Goal: Task Accomplishment & Management: Use online tool/utility

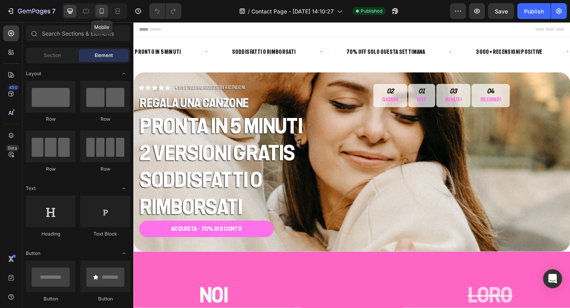
click at [102, 12] on icon at bounding box center [102, 11] width 8 height 8
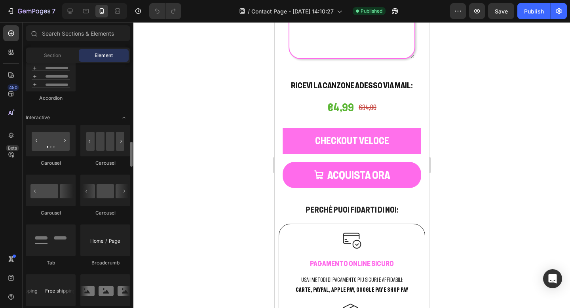
scroll to position [748, 0]
click at [11, 93] on icon at bounding box center [10, 93] width 5 height 5
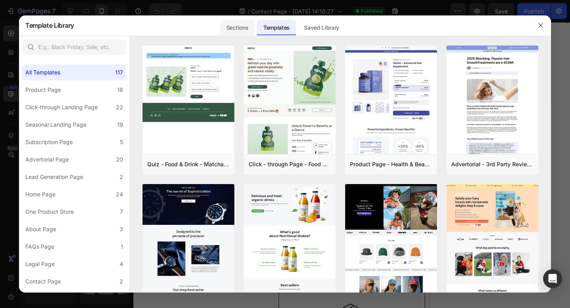
click at [244, 28] on div "Sections" at bounding box center [237, 28] width 34 height 16
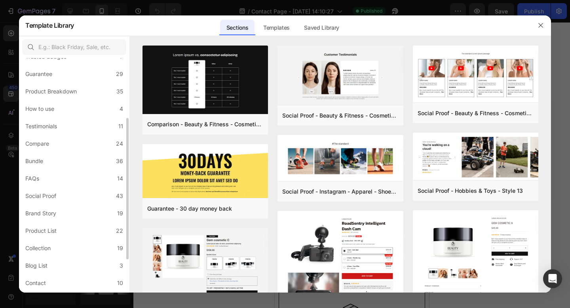
scroll to position [120, 0]
click at [47, 127] on label "Bundle 36" at bounding box center [74, 127] width 104 height 16
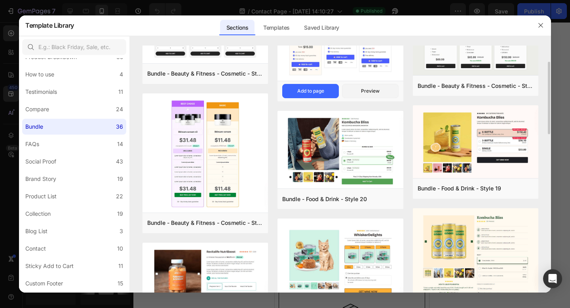
scroll to position [58, 0]
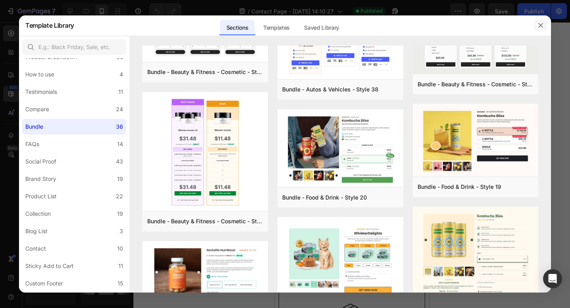
click at [542, 24] on icon "button" at bounding box center [540, 25] width 6 height 6
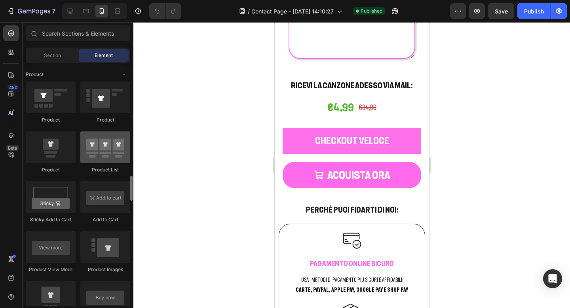
scroll to position [1014, 0]
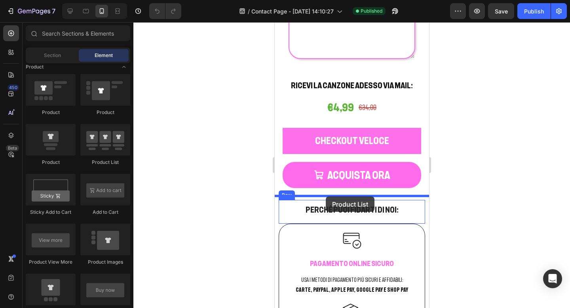
drag, startPoint x: 382, startPoint y: 171, endPoint x: 325, endPoint y: 197, distance: 62.5
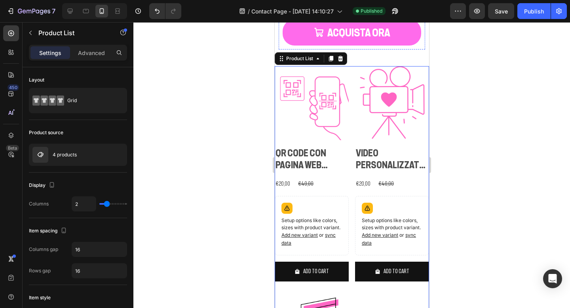
scroll to position [1201, 0]
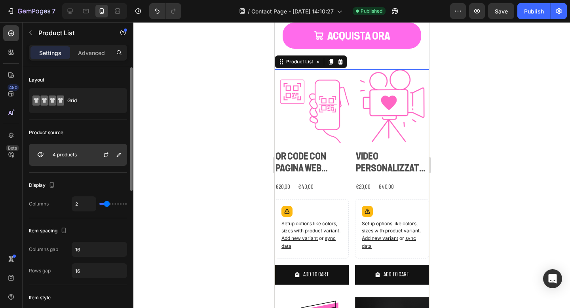
click at [73, 150] on div "4 products" at bounding box center [78, 155] width 98 height 22
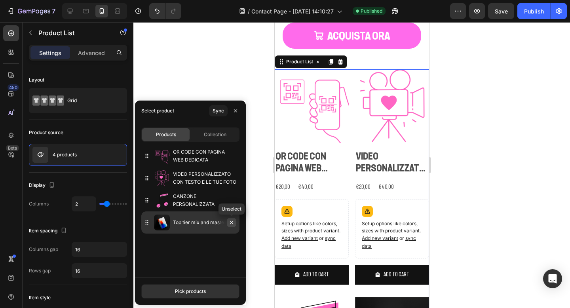
click at [230, 222] on icon "button" at bounding box center [231, 222] width 6 height 6
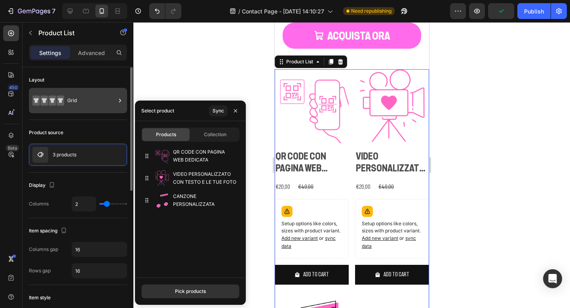
click at [91, 100] on div "Grid" at bounding box center [91, 100] width 48 height 18
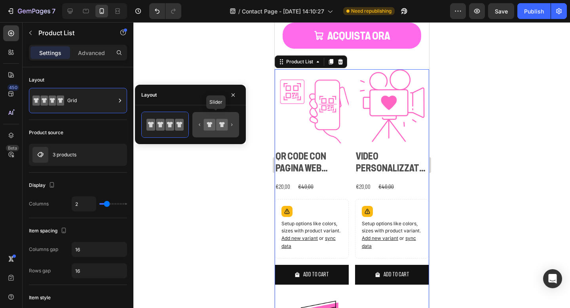
click at [217, 128] on icon at bounding box center [221, 124] width 11 height 11
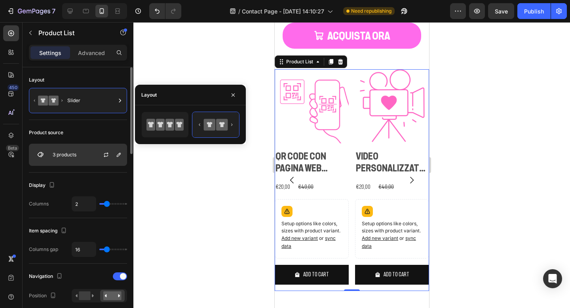
click at [97, 157] on div at bounding box center [109, 154] width 35 height 21
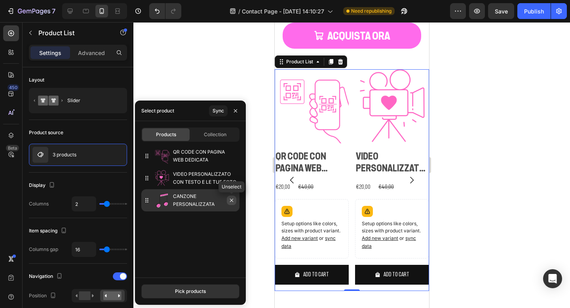
click at [231, 200] on icon "button" at bounding box center [231, 200] width 6 height 6
click at [193, 293] on div "Pick products" at bounding box center [190, 291] width 31 height 7
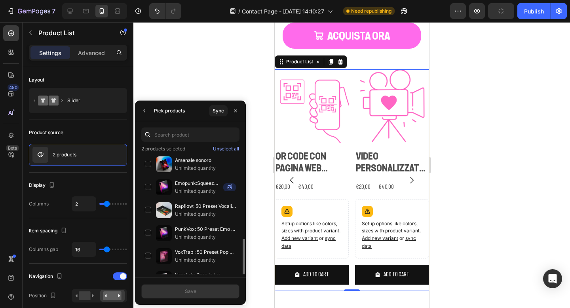
scroll to position [155, 0]
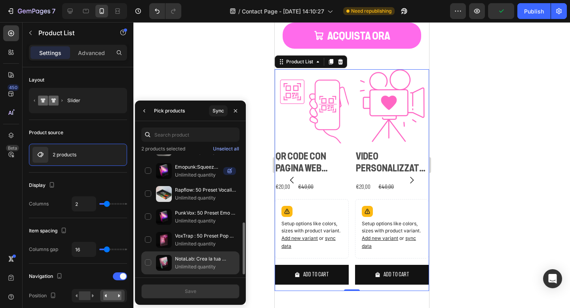
click at [147, 262] on div "NotaLab: Crea la tua canzone personalizzata! Unlimited quantity" at bounding box center [190, 262] width 98 height 23
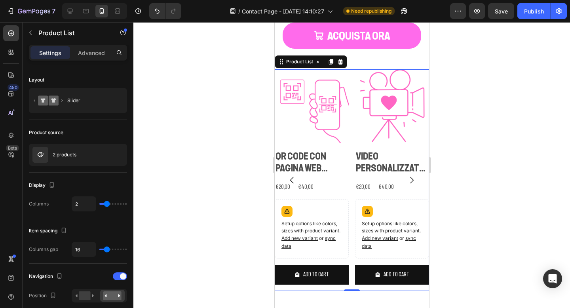
click at [215, 83] on div at bounding box center [351, 165] width 436 height 286
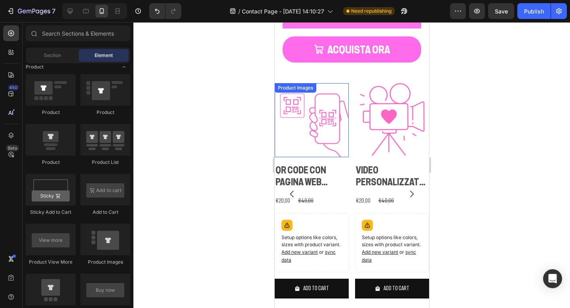
scroll to position [1183, 0]
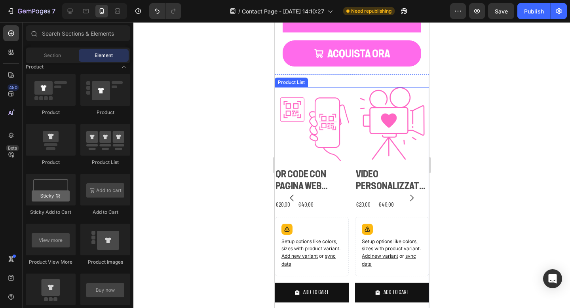
click at [411, 196] on icon "Carousel Next Arrow" at bounding box center [412, 198] width 4 height 7
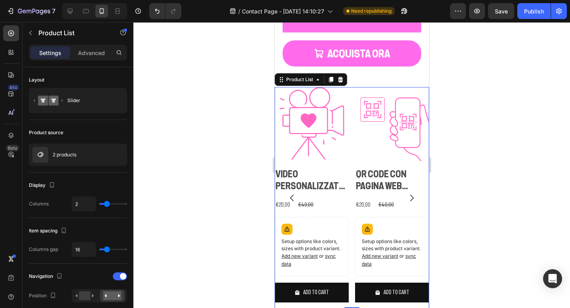
click at [411, 196] on icon "Carousel Next Arrow" at bounding box center [412, 198] width 4 height 7
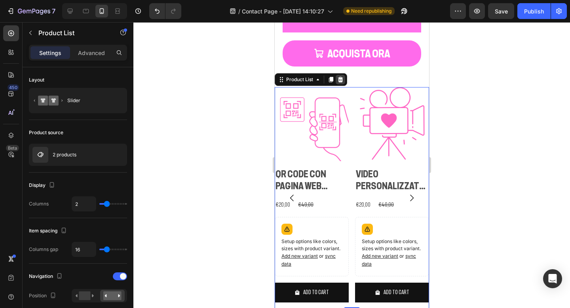
click at [339, 80] on icon at bounding box center [340, 79] width 6 height 6
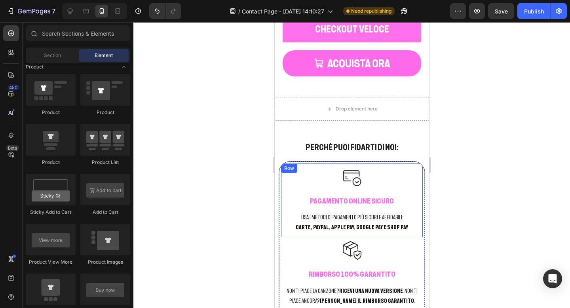
scroll to position [1168, 0]
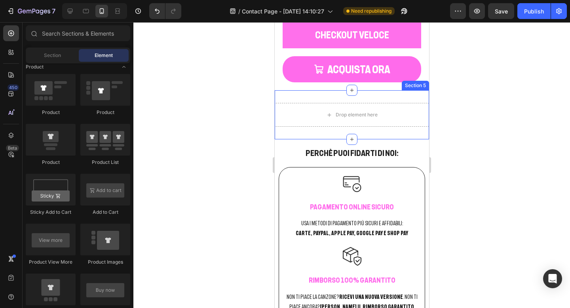
click at [330, 133] on div "Drop element here Section 5" at bounding box center [351, 114] width 154 height 49
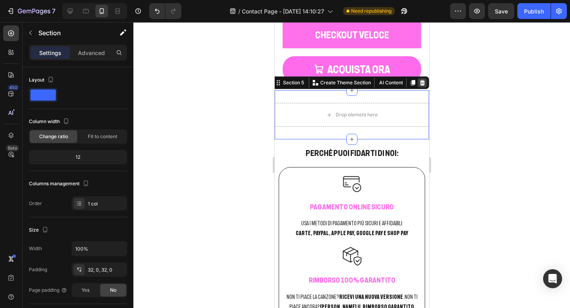
click at [422, 84] on icon at bounding box center [422, 83] width 6 height 6
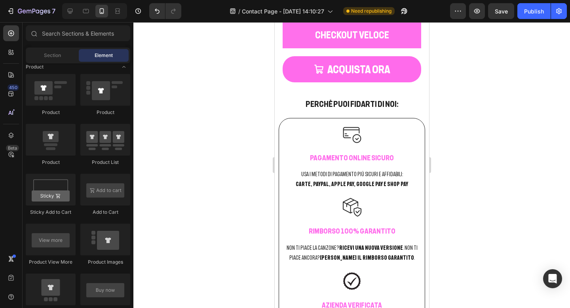
click at [212, 112] on div at bounding box center [351, 165] width 436 height 286
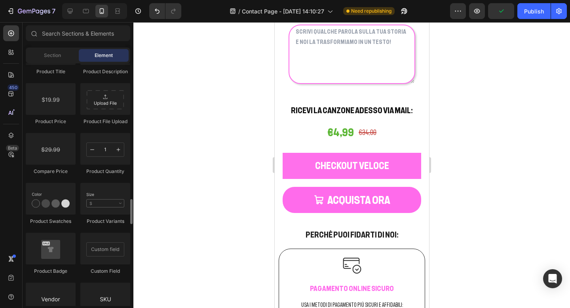
scroll to position [1307, 0]
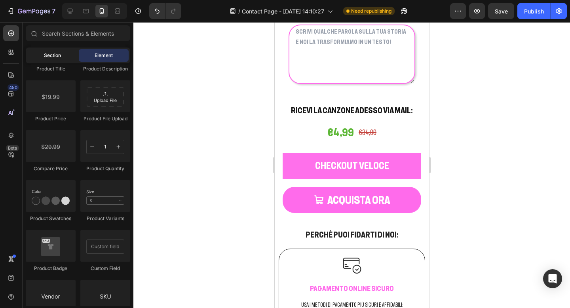
click at [51, 57] on span "Section" at bounding box center [52, 55] width 17 height 7
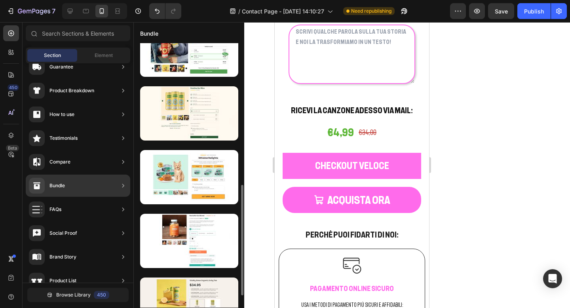
scroll to position [341, 0]
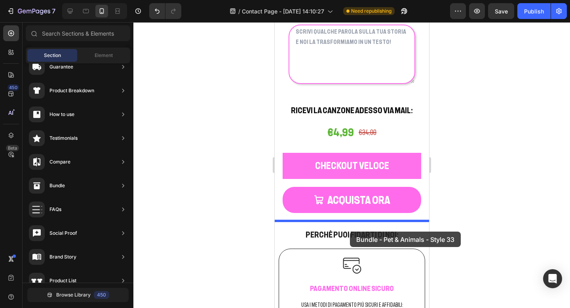
drag, startPoint x: 469, startPoint y: 201, endPoint x: 349, endPoint y: 231, distance: 123.3
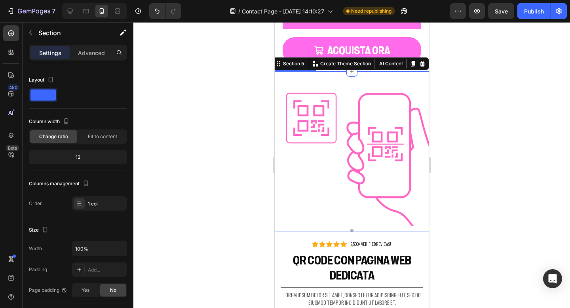
scroll to position [1189, 0]
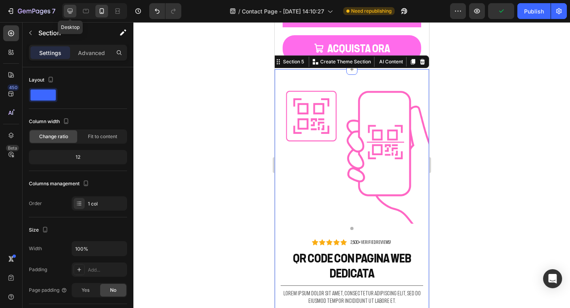
click at [72, 10] on icon at bounding box center [70, 11] width 8 height 8
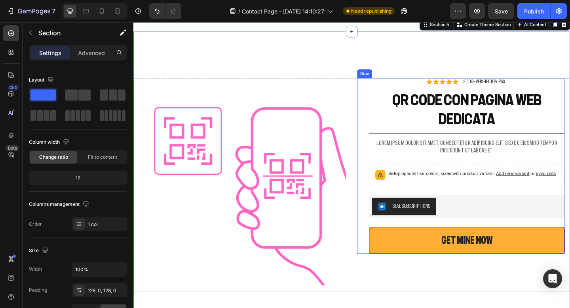
scroll to position [1146, 0]
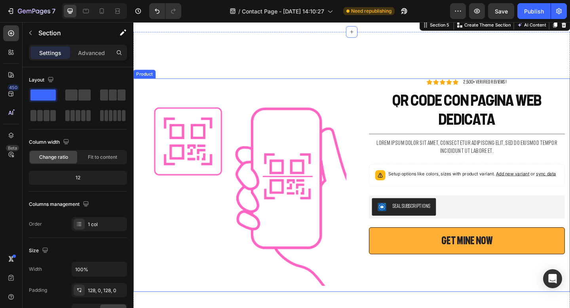
click at [367, 85] on div "Product Images Icon Icon Icon Icon Icon Icon List 2,500+ Verified Reviews! Text…" at bounding box center [370, 199] width 475 height 232
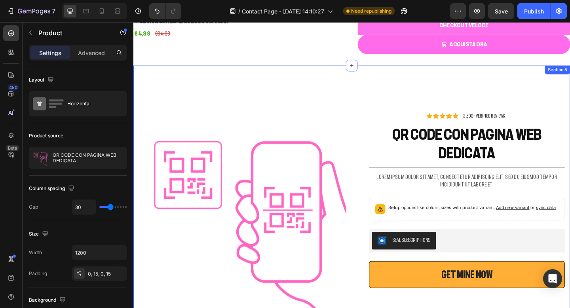
scroll to position [1111, 0]
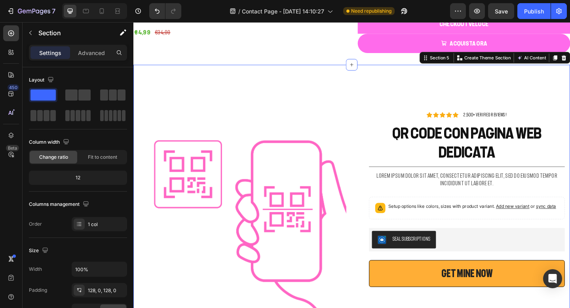
click at [342, 85] on div "Product Images Icon Icon Icon Icon Icon Icon List 2,500+ Verified Reviews! Text…" at bounding box center [370, 234] width 475 height 333
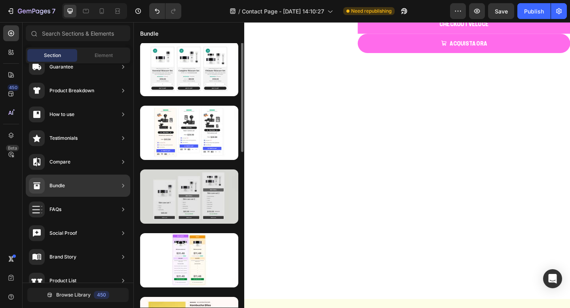
scroll to position [4, 0]
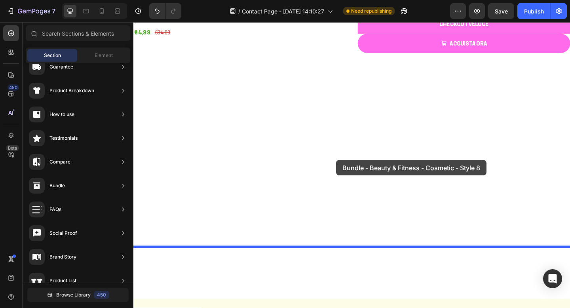
drag, startPoint x: 312, startPoint y: 100, endPoint x: 354, endPoint y: 173, distance: 83.5
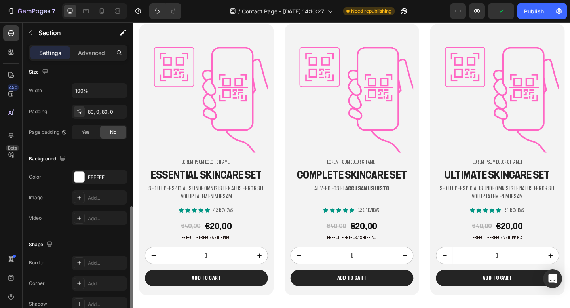
scroll to position [220, 0]
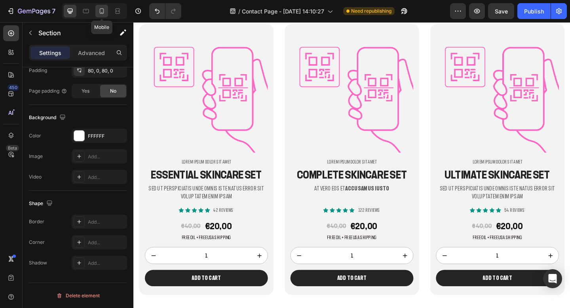
click at [103, 10] on icon at bounding box center [102, 11] width 8 height 8
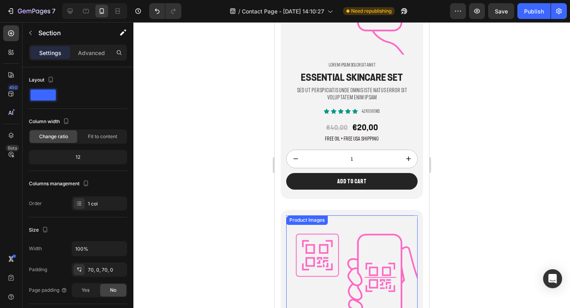
scroll to position [1638, 0]
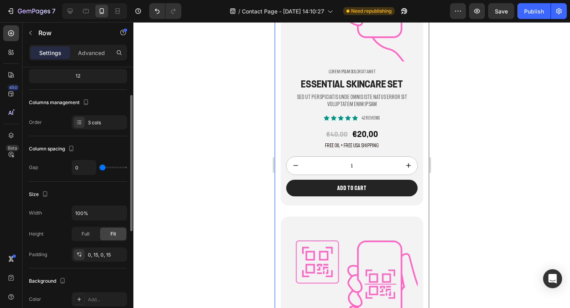
scroll to position [100, 0]
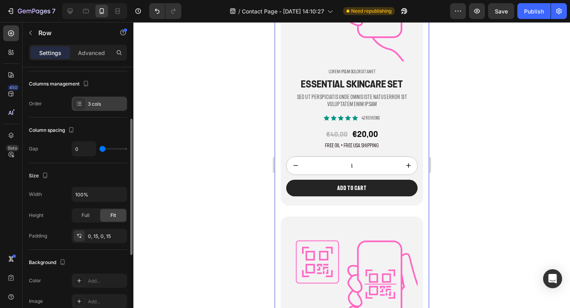
click at [95, 107] on div "3 cols" at bounding box center [99, 104] width 55 height 14
click at [107, 89] on div "Columns management" at bounding box center [78, 84] width 98 height 13
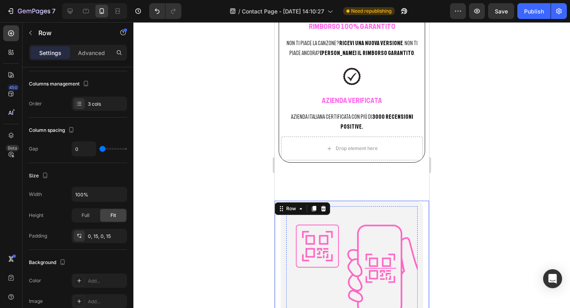
scroll to position [1384, 0]
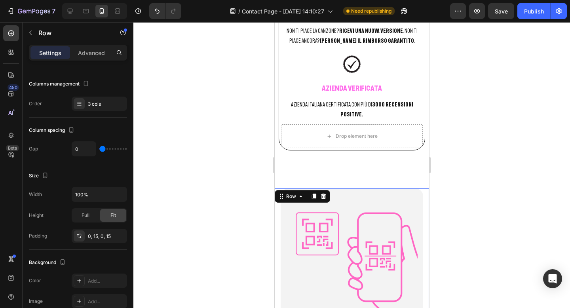
click at [323, 193] on icon at bounding box center [323, 196] width 6 height 6
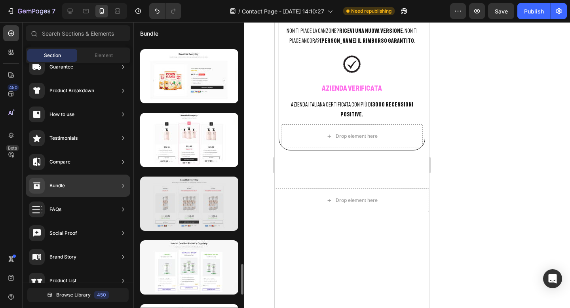
scroll to position [1908, 0]
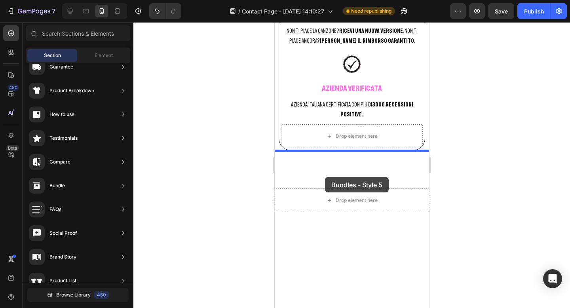
drag, startPoint x: 461, startPoint y: 232, endPoint x: 324, endPoint y: 177, distance: 146.9
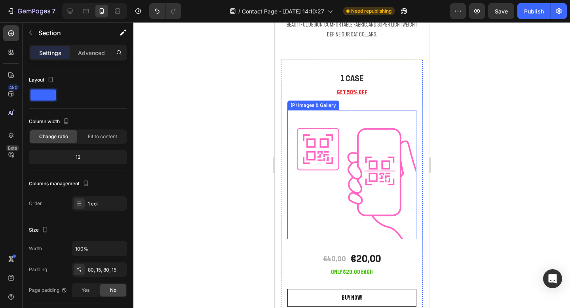
scroll to position [1564, 0]
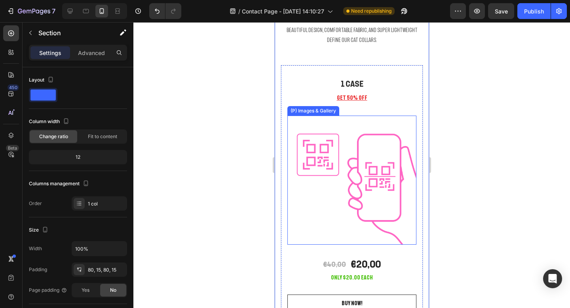
click at [349, 153] on img at bounding box center [351, 180] width 129 height 129
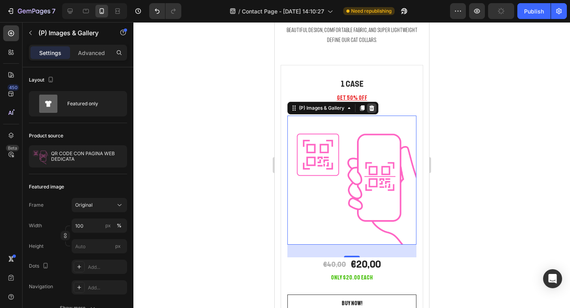
click at [372, 110] on icon at bounding box center [371, 108] width 5 height 6
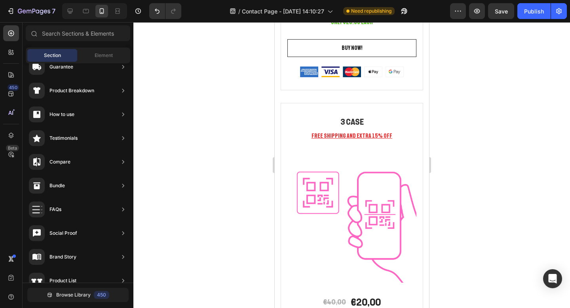
scroll to position [1680, 0]
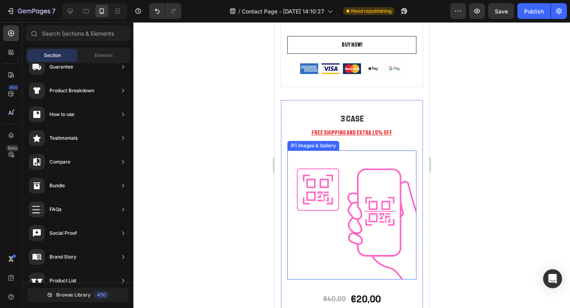
click at [349, 187] on img at bounding box center [351, 214] width 129 height 129
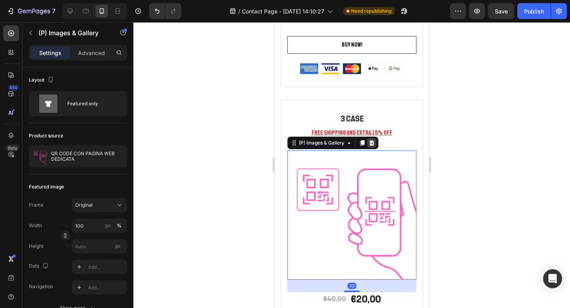
click at [369, 144] on icon at bounding box center [371, 143] width 6 height 6
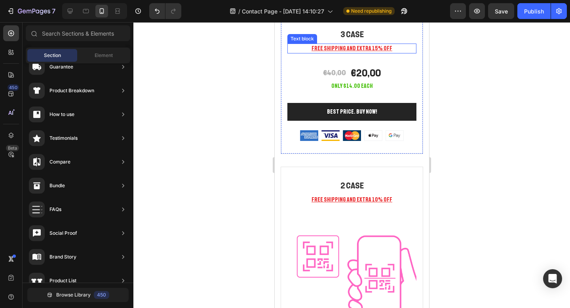
scroll to position [1773, 0]
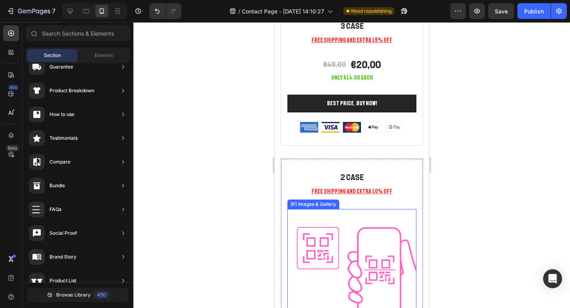
click at [339, 246] on img at bounding box center [351, 273] width 129 height 129
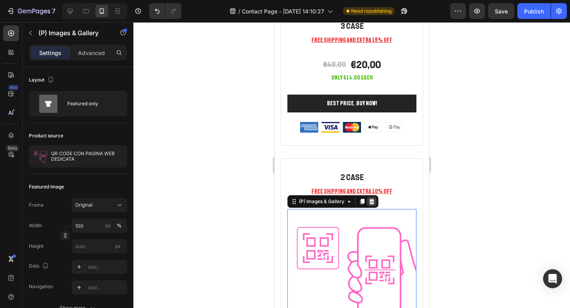
click at [372, 202] on icon at bounding box center [371, 202] width 5 height 6
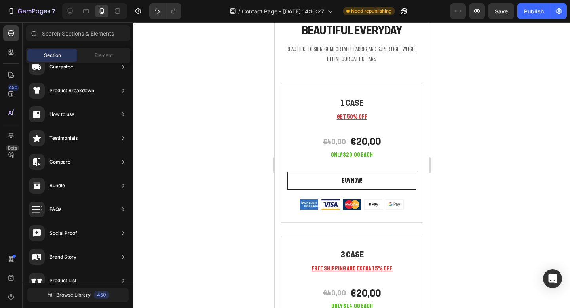
scroll to position [1549, 0]
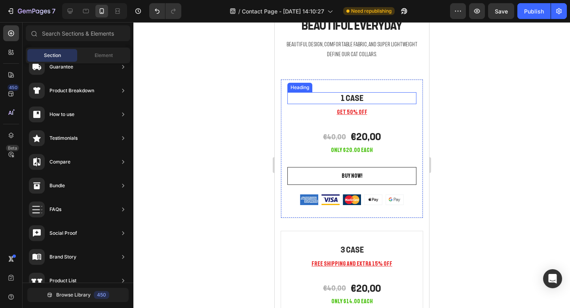
click at [351, 100] on p "1 Case" at bounding box center [351, 98] width 127 height 10
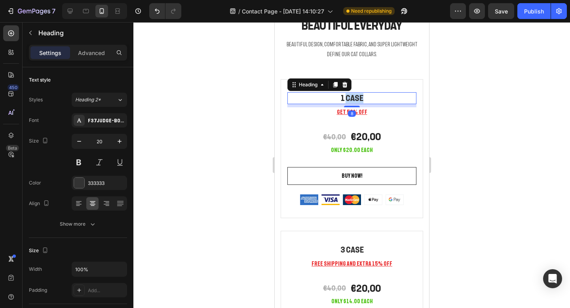
click at [351, 100] on p "1 Case" at bounding box center [351, 98] width 127 height 10
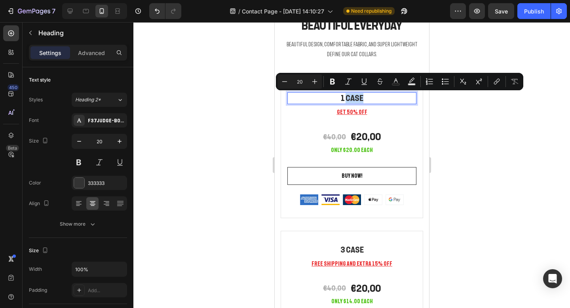
click at [363, 99] on p "1 Case" at bounding box center [351, 98] width 127 height 10
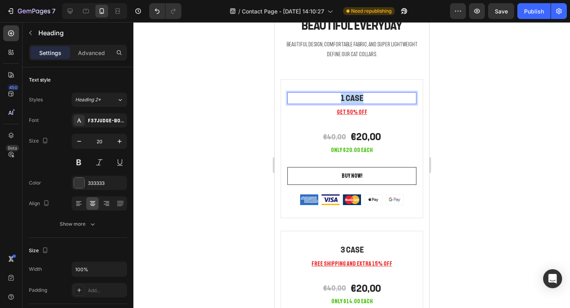
drag, startPoint x: 367, startPoint y: 99, endPoint x: 339, endPoint y: 99, distance: 27.7
click at [339, 99] on p "1 Case" at bounding box center [351, 98] width 127 height 10
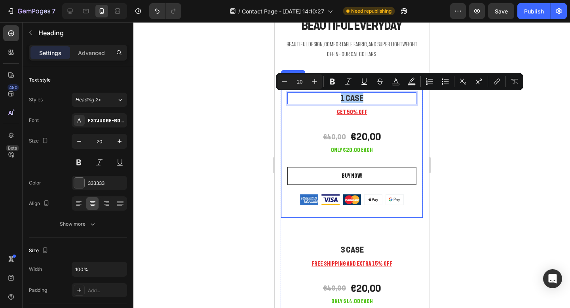
click at [297, 123] on div "1 Case Heading 8 GET 50% OFF Text block €40,00 (P) Price (P) Price €20,00 (P) P…" at bounding box center [351, 148] width 129 height 112
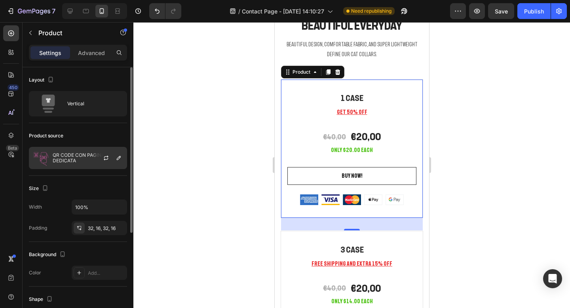
click at [87, 158] on p "QR CODE CON PAGINA WEB DEDICATA" at bounding box center [88, 157] width 71 height 11
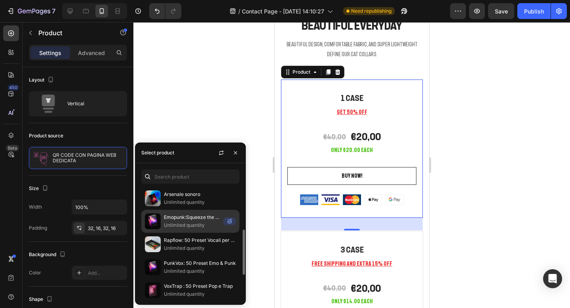
scroll to position [164, 0]
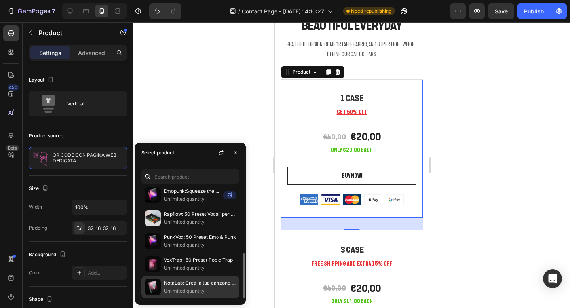
click at [180, 281] on p "NotaLab: Crea la tua canzone personalizzata!" at bounding box center [200, 283] width 72 height 8
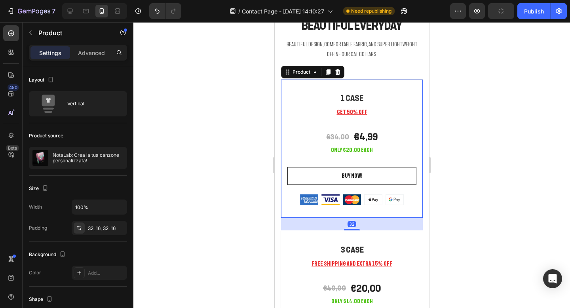
click at [405, 164] on div "1 Case Heading GET 50% OFF Text block €34,00 (P) Price (P) Price €4,99 (P) Pric…" at bounding box center [351, 148] width 129 height 112
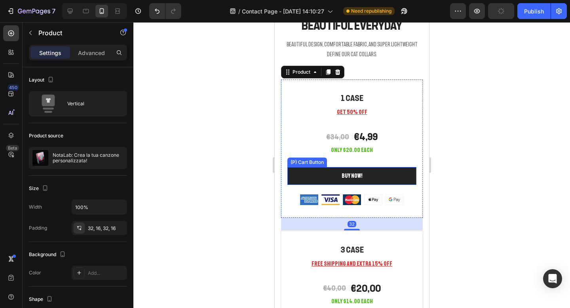
click at [402, 170] on button "BUY NOW!" at bounding box center [351, 176] width 129 height 18
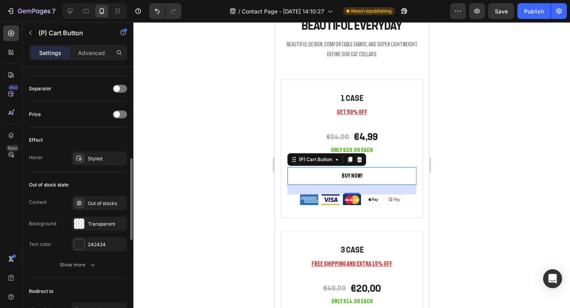
scroll to position [585, 0]
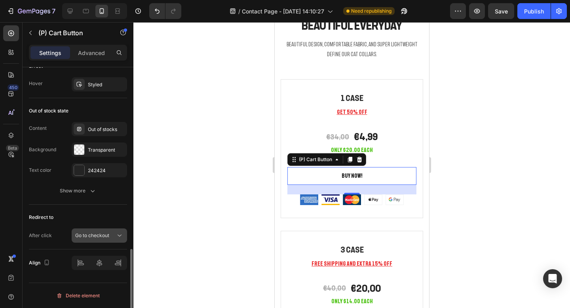
click at [98, 236] on span "Go to checkout" at bounding box center [92, 235] width 34 height 6
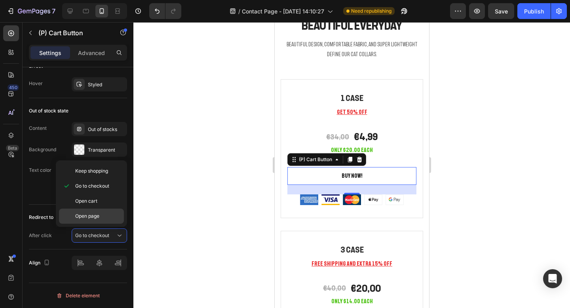
click at [90, 219] on span "Open page" at bounding box center [87, 215] width 24 height 7
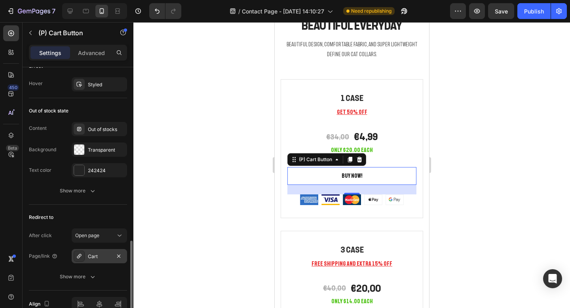
click at [96, 257] on div "Cart" at bounding box center [99, 256] width 23 height 7
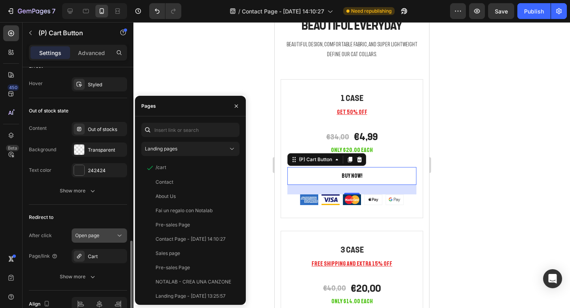
click at [94, 230] on button "Open page" at bounding box center [99, 235] width 55 height 14
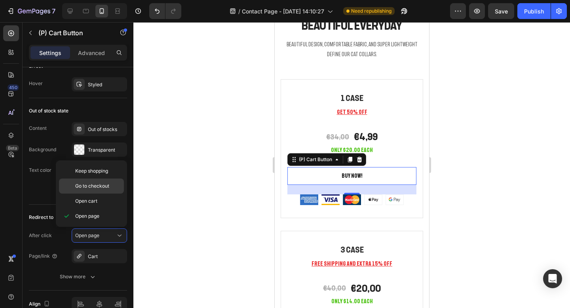
click at [99, 185] on span "Go to checkout" at bounding box center [92, 185] width 34 height 7
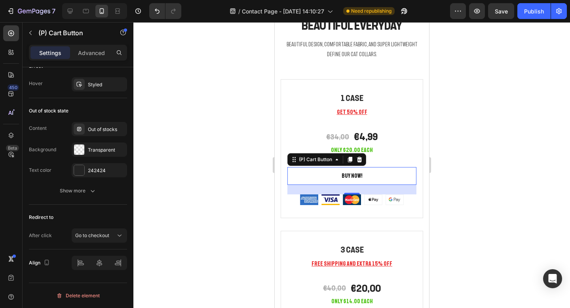
click at [172, 124] on div at bounding box center [351, 165] width 436 height 286
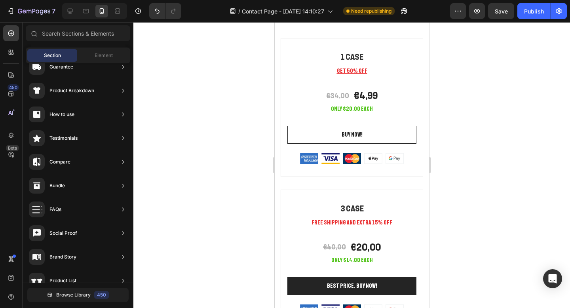
scroll to position [1591, 0]
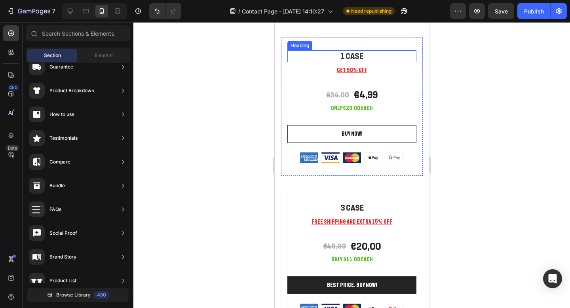
click at [350, 56] on p "1 Case" at bounding box center [351, 56] width 127 height 10
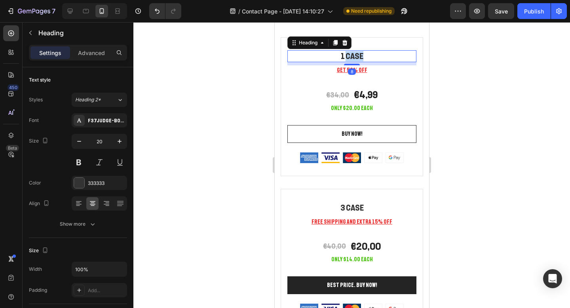
click at [350, 56] on p "1 Case" at bounding box center [351, 56] width 127 height 10
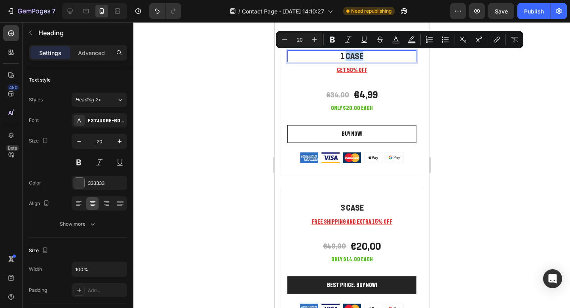
click at [378, 59] on p "1 Case" at bounding box center [351, 56] width 127 height 10
drag, startPoint x: 378, startPoint y: 59, endPoint x: 334, endPoint y: 59, distance: 43.9
click at [334, 59] on p "1 Case" at bounding box center [351, 56] width 127 height 10
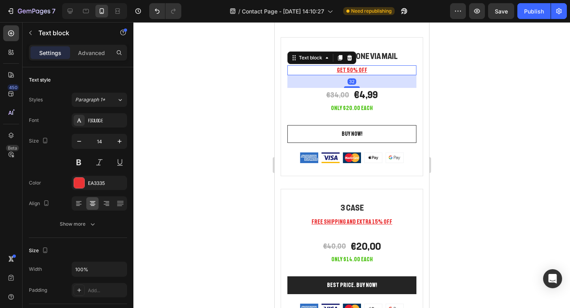
click at [346, 71] on u "GET 50% OFF" at bounding box center [351, 70] width 30 height 6
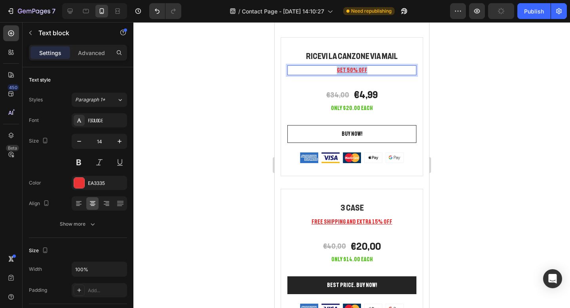
drag, startPoint x: 363, startPoint y: 71, endPoint x: 336, endPoint y: 70, distance: 26.9
click at [336, 70] on p "GET 50% OFF" at bounding box center [351, 70] width 127 height 8
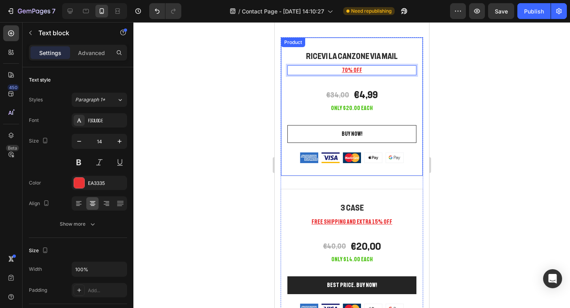
click at [483, 73] on div at bounding box center [351, 165] width 436 height 286
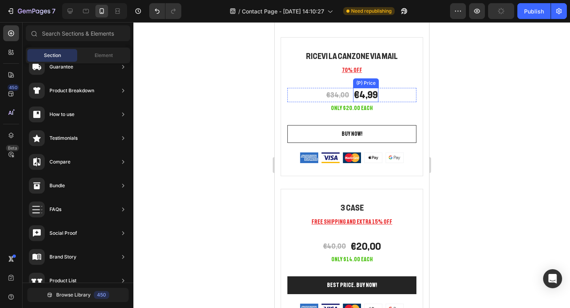
click at [371, 94] on div "€4,99" at bounding box center [365, 95] width 25 height 14
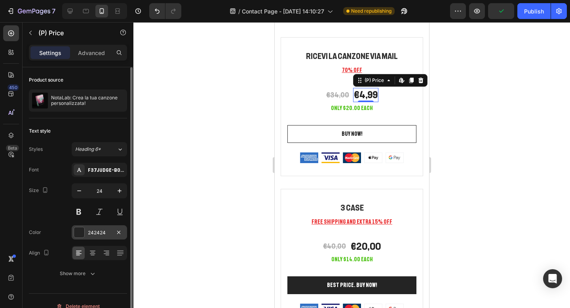
click at [74, 230] on div at bounding box center [79, 232] width 11 height 11
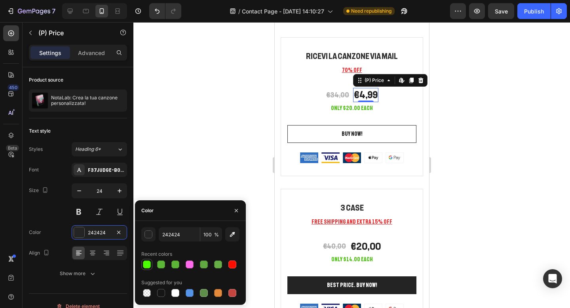
click at [146, 264] on div at bounding box center [147, 264] width 8 height 8
click at [159, 265] on div at bounding box center [161, 264] width 8 height 8
click at [173, 265] on div at bounding box center [175, 264] width 8 height 8
type input "5CB536"
click at [332, 95] on div "€34,00" at bounding box center [337, 95] width 25 height 10
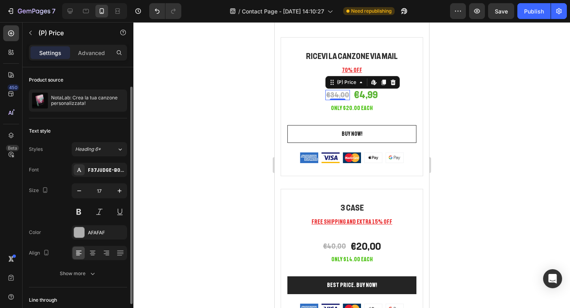
scroll to position [11, 0]
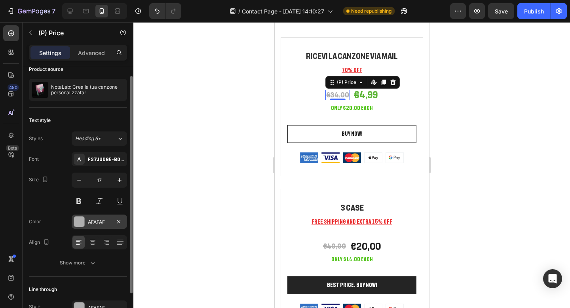
click at [80, 218] on div at bounding box center [79, 221] width 10 height 10
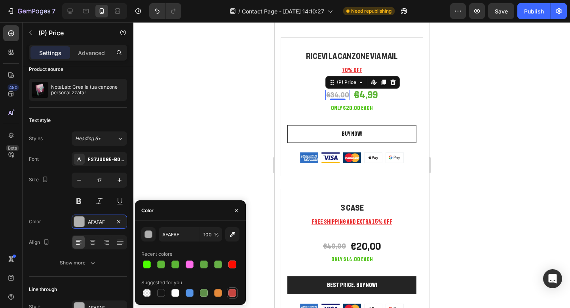
click at [232, 291] on div at bounding box center [232, 293] width 8 height 8
type input "C5453F"
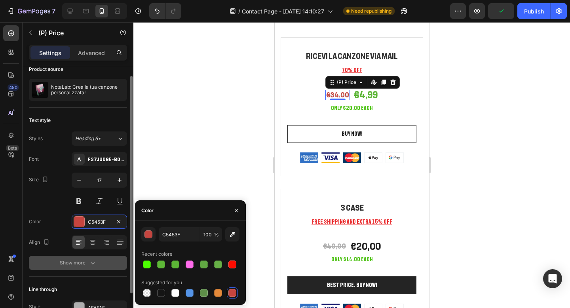
click at [87, 261] on div "Show more" at bounding box center [78, 263] width 37 height 8
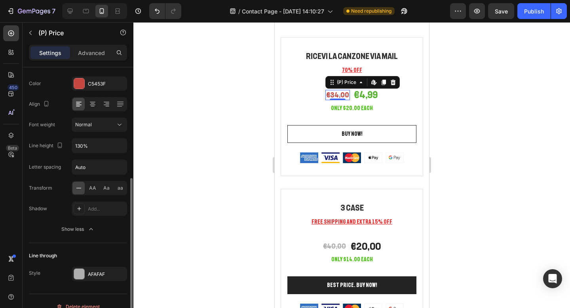
scroll to position [160, 0]
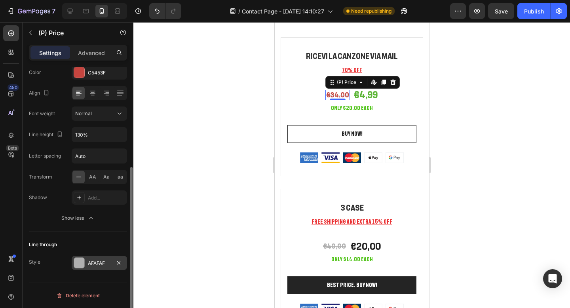
click at [76, 261] on div at bounding box center [79, 263] width 10 height 10
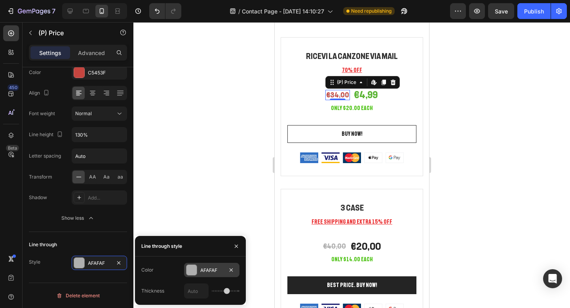
drag, startPoint x: 193, startPoint y: 270, endPoint x: 10, endPoint y: 249, distance: 184.8
click at [193, 270] on div at bounding box center [191, 270] width 10 height 10
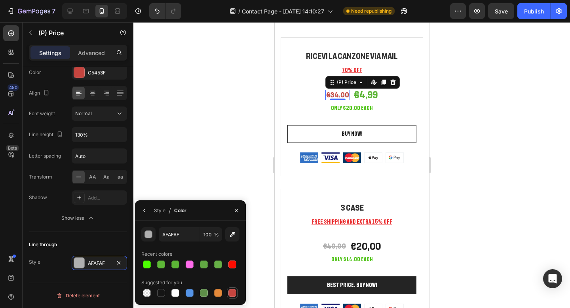
click at [233, 290] on div at bounding box center [232, 293] width 8 height 8
type input "C5453F"
click at [465, 85] on div at bounding box center [351, 165] width 436 height 286
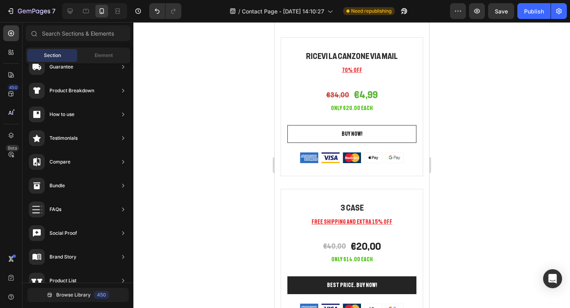
click at [465, 85] on div at bounding box center [351, 165] width 436 height 286
click at [349, 107] on p "Only $20.00 each" at bounding box center [351, 107] width 127 height 7
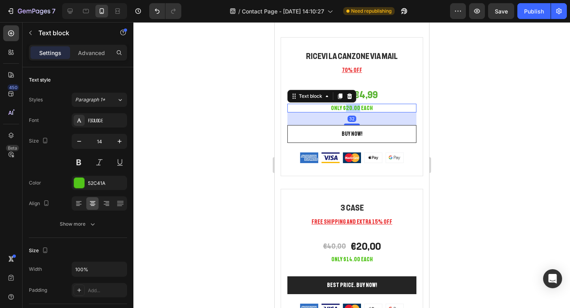
click at [349, 107] on p "Only $20.00 each" at bounding box center [351, 107] width 127 height 7
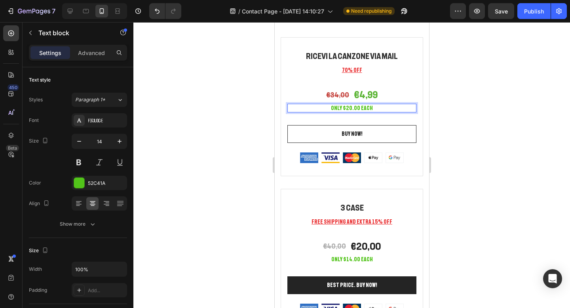
click at [375, 107] on p "Only $20.00 each" at bounding box center [351, 107] width 127 height 7
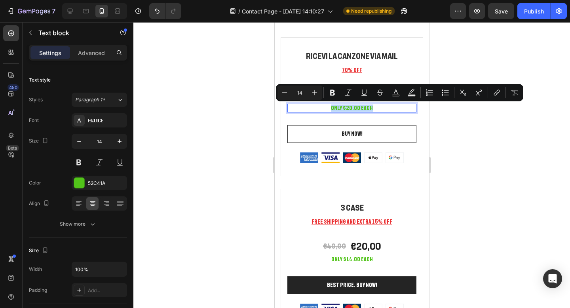
drag, startPoint x: 375, startPoint y: 107, endPoint x: 329, endPoint y: 110, distance: 46.4
click at [329, 110] on p "Only $20.00 each" at bounding box center [351, 107] width 127 height 7
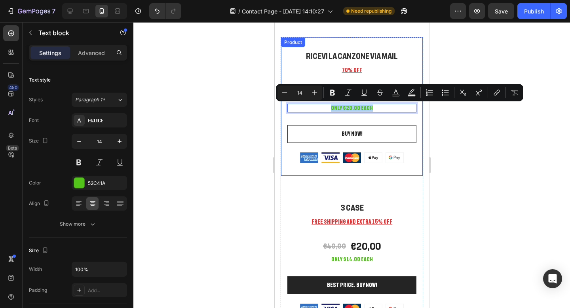
click at [450, 49] on div at bounding box center [351, 165] width 436 height 286
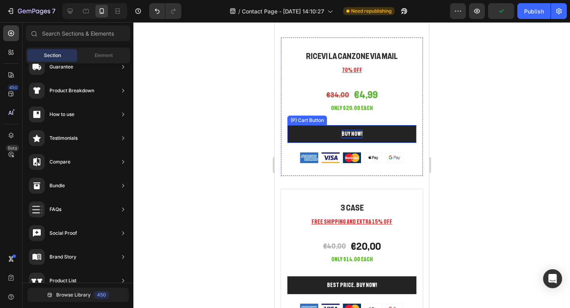
click at [355, 133] on div "BUY NOW!" at bounding box center [351, 134] width 21 height 8
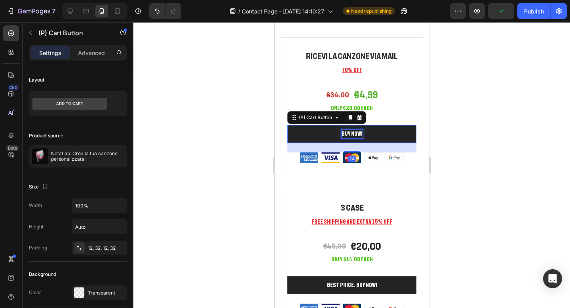
click at [355, 133] on div "BUY NOW!" at bounding box center [351, 134] width 21 height 8
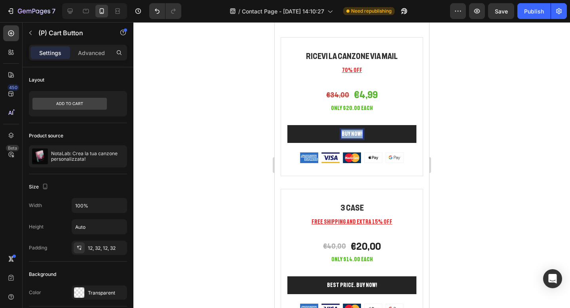
drag, startPoint x: 360, startPoint y: 134, endPoint x: 342, endPoint y: 136, distance: 17.9
click at [342, 136] on p "BUY NOW!" at bounding box center [351, 134] width 21 height 8
click at [287, 125] on button "ACQUISTA" at bounding box center [351, 134] width 129 height 18
click at [410, 127] on button "ACQUISTA ORA" at bounding box center [351, 134] width 129 height 18
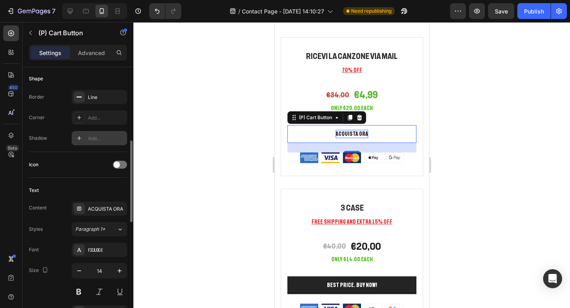
scroll to position [241, 0]
click at [102, 112] on div "Add..." at bounding box center [99, 116] width 55 height 14
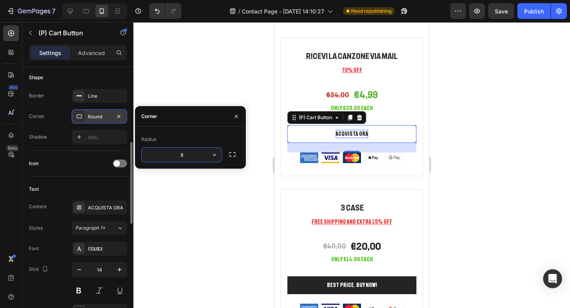
type input "6"
click at [180, 80] on div at bounding box center [351, 165] width 436 height 286
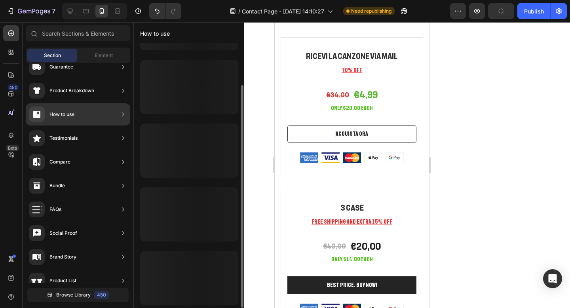
scroll to position [0, 0]
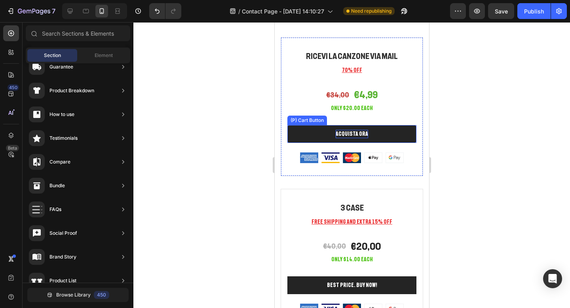
click at [317, 134] on button "ACQUISTA ORA" at bounding box center [351, 134] width 129 height 18
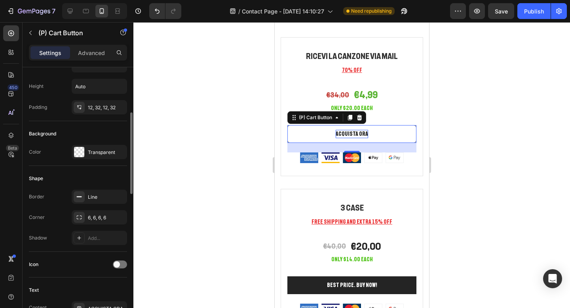
scroll to position [142, 0]
click at [466, 97] on div at bounding box center [351, 165] width 436 height 286
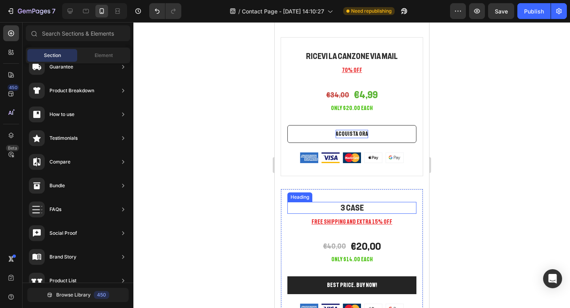
click at [371, 202] on h2 "3 Case" at bounding box center [351, 208] width 129 height 12
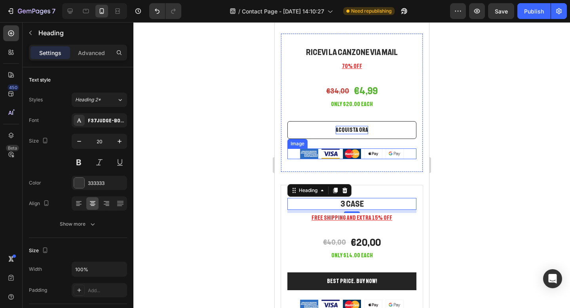
scroll to position [1596, 0]
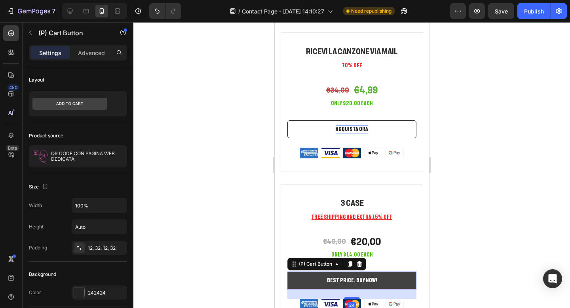
click at [373, 285] on button "BEST PRICE. BUY NOW!" at bounding box center [351, 280] width 129 height 18
click at [373, 281] on button "BEST PRICE. BUY NOW!" at bounding box center [351, 280] width 129 height 18
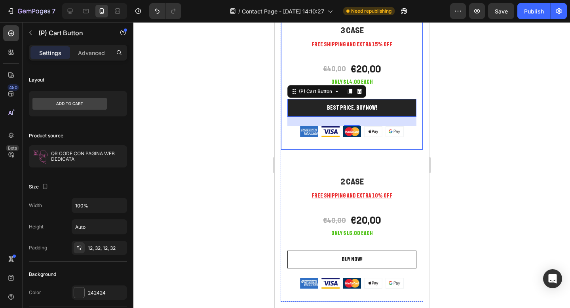
scroll to position [1769, 0]
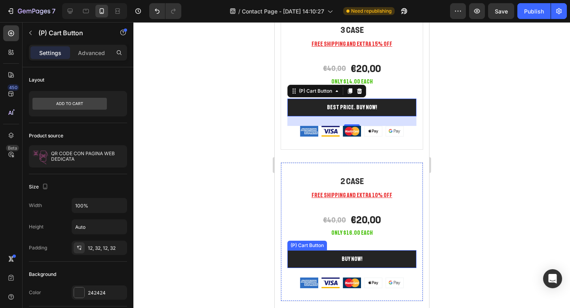
click at [366, 257] on button "BUY NOW!" at bounding box center [351, 259] width 129 height 18
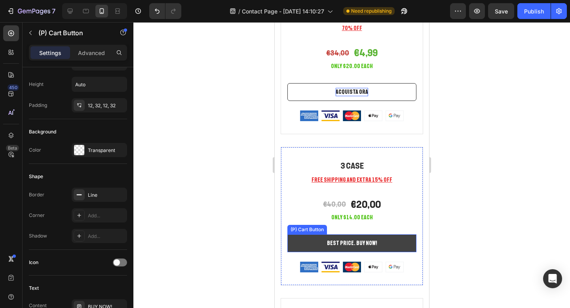
scroll to position [1630, 0]
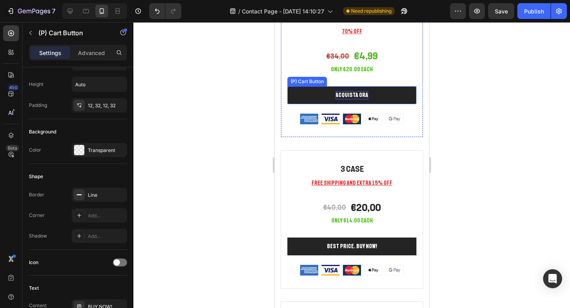
click at [392, 95] on button "ACQUISTA ORA" at bounding box center [351, 95] width 129 height 18
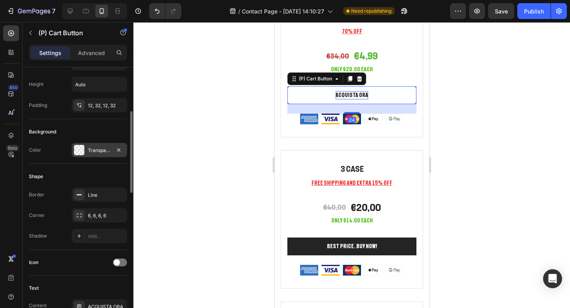
click at [83, 155] on div at bounding box center [79, 150] width 10 height 10
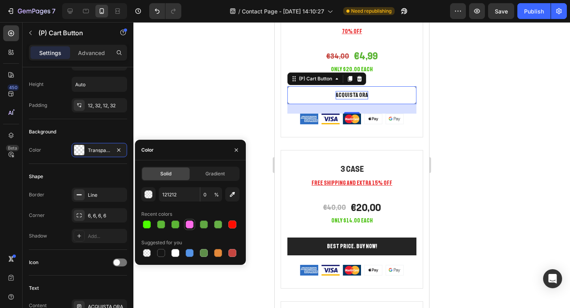
click at [190, 224] on div at bounding box center [190, 224] width 8 height 8
type input "FF6BEB"
type input "100"
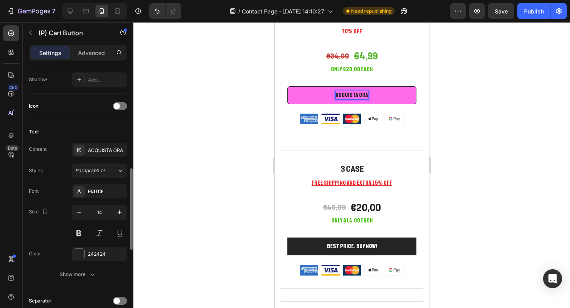
scroll to position [309, 0]
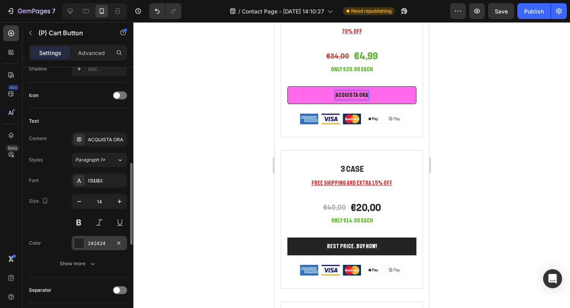
click at [79, 239] on div at bounding box center [79, 243] width 10 height 10
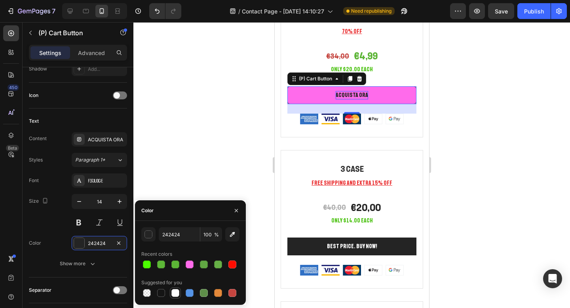
click at [174, 290] on div at bounding box center [175, 293] width 8 height 8
type input "FFFFFF"
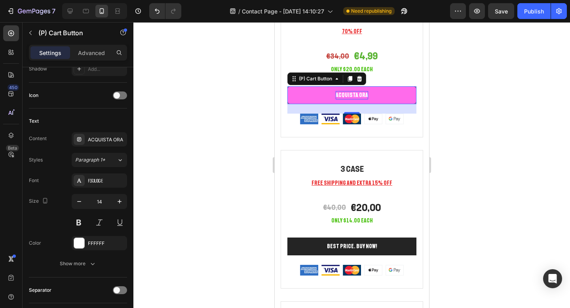
click at [245, 125] on div at bounding box center [351, 165] width 436 height 286
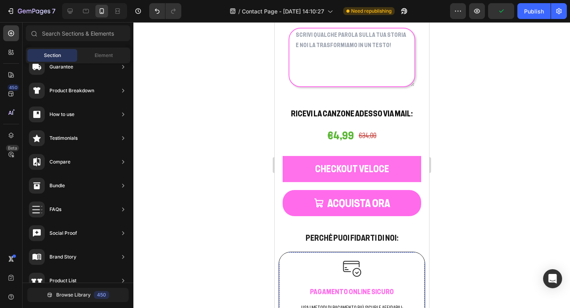
scroll to position [1037, 0]
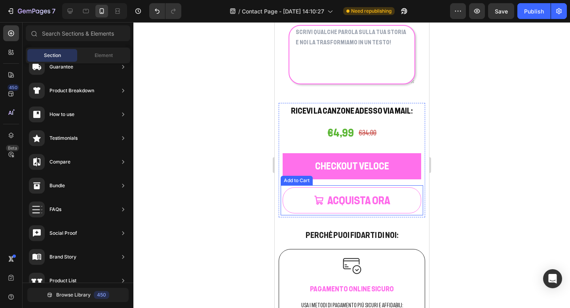
click at [291, 197] on button "ACQUISTA ORA" at bounding box center [351, 200] width 138 height 27
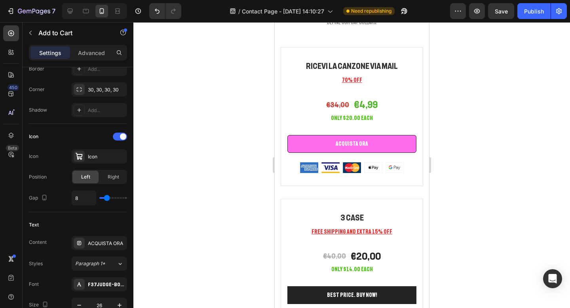
scroll to position [1586, 0]
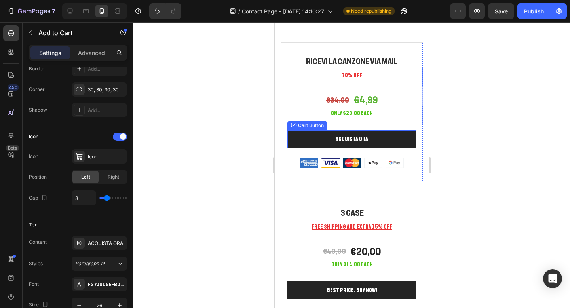
click at [352, 138] on div "ACQUISTA ORA" at bounding box center [351, 139] width 32 height 8
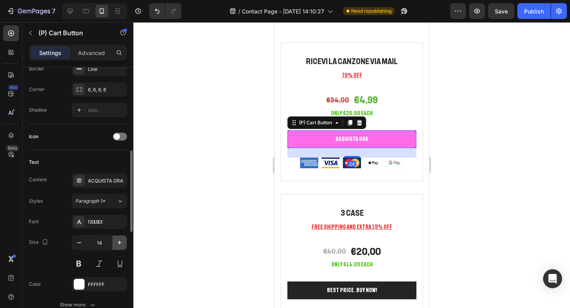
click at [117, 241] on icon "button" at bounding box center [120, 243] width 8 height 8
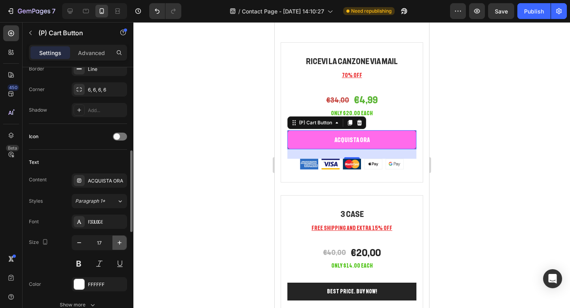
click at [117, 241] on icon "button" at bounding box center [120, 243] width 8 height 8
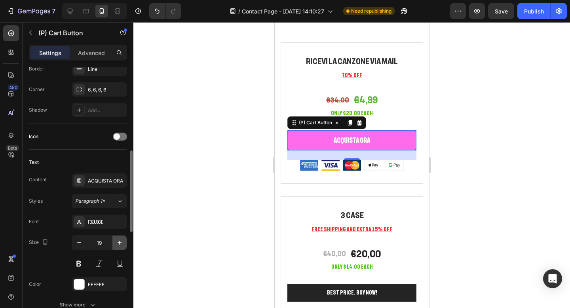
click at [117, 241] on icon "button" at bounding box center [120, 243] width 8 height 8
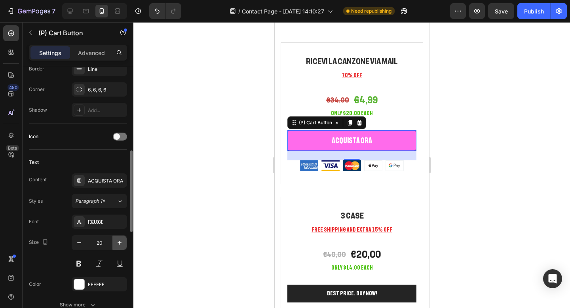
click at [117, 241] on icon "button" at bounding box center [120, 243] width 8 height 8
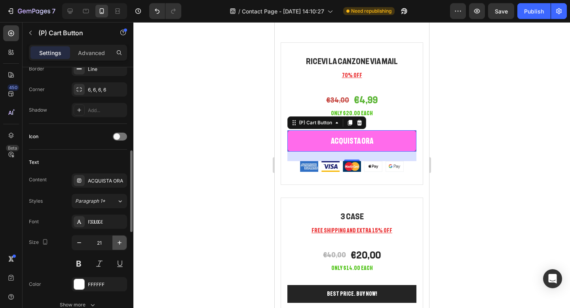
click at [117, 241] on icon "button" at bounding box center [120, 243] width 8 height 8
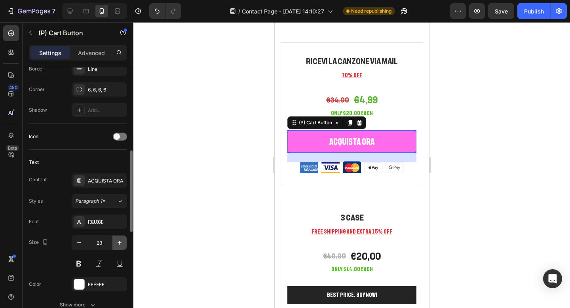
click at [117, 241] on icon "button" at bounding box center [120, 243] width 8 height 8
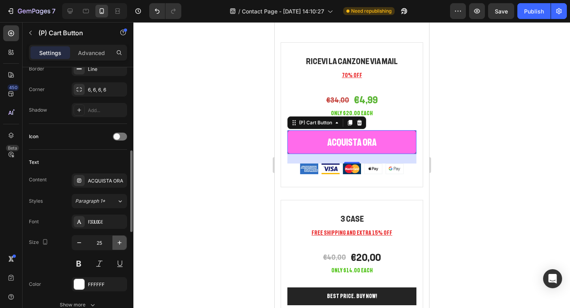
click at [117, 241] on icon "button" at bounding box center [120, 243] width 8 height 8
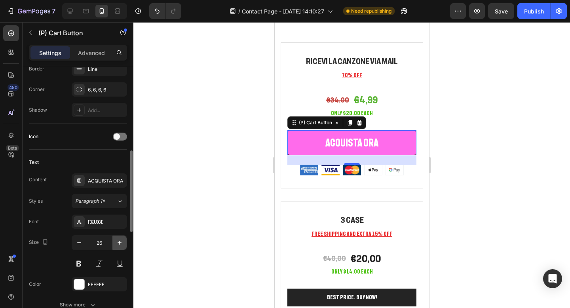
click at [117, 241] on icon "button" at bounding box center [120, 243] width 8 height 8
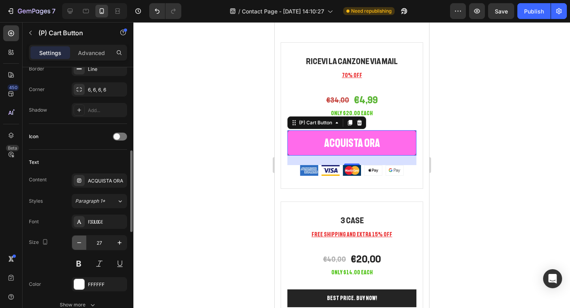
click at [81, 242] on icon "button" at bounding box center [79, 243] width 8 height 8
type input "26"
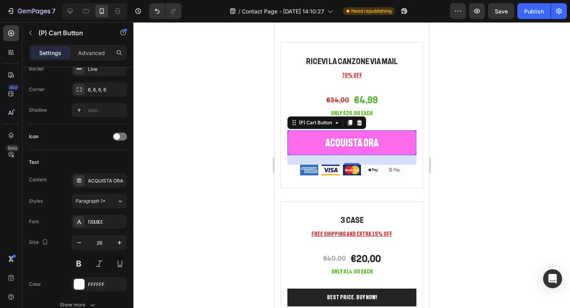
click at [474, 129] on div at bounding box center [351, 165] width 436 height 286
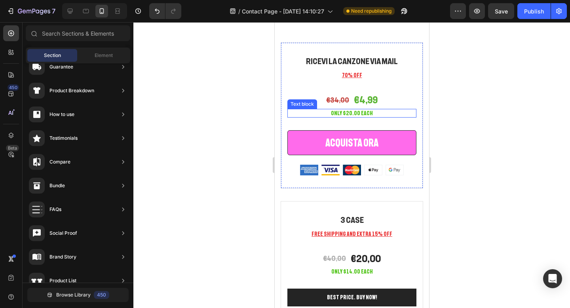
click at [355, 113] on p "Only $20.00 each" at bounding box center [351, 113] width 127 height 7
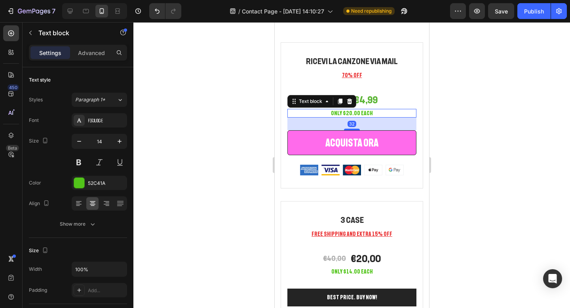
click at [355, 113] on p "Only $20.00 each" at bounding box center [351, 113] width 127 height 7
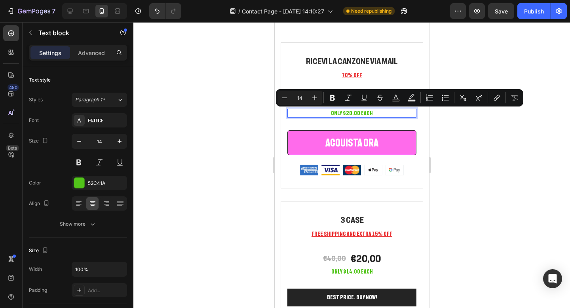
click at [372, 112] on p "Only $20.00 each" at bounding box center [351, 113] width 127 height 7
drag, startPoint x: 372, startPoint y: 112, endPoint x: 324, endPoint y: 116, distance: 48.9
click at [323, 116] on p "Only $20.00 each" at bounding box center [351, 113] width 127 height 7
click at [447, 127] on div at bounding box center [351, 165] width 436 height 286
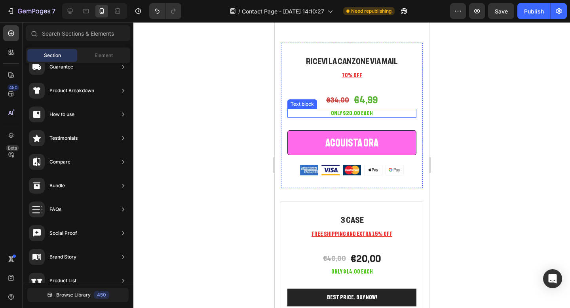
click at [386, 112] on p "Only $20.00 each" at bounding box center [351, 113] width 127 height 7
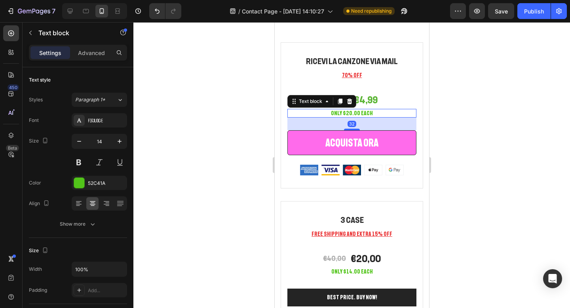
click at [475, 112] on div at bounding box center [351, 165] width 436 height 286
click at [367, 110] on p "Only $20.00 each" at bounding box center [351, 113] width 127 height 7
click at [351, 102] on icon at bounding box center [349, 101] width 6 height 6
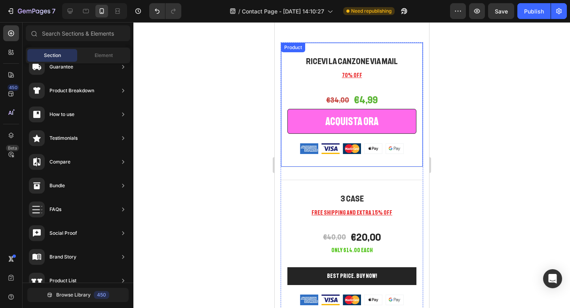
click at [359, 84] on div "RICEVI LA CANZONE VIA MAIL Heading 70% OFF Text block €34,00 (P) Price (P) Pric…" at bounding box center [351, 104] width 129 height 98
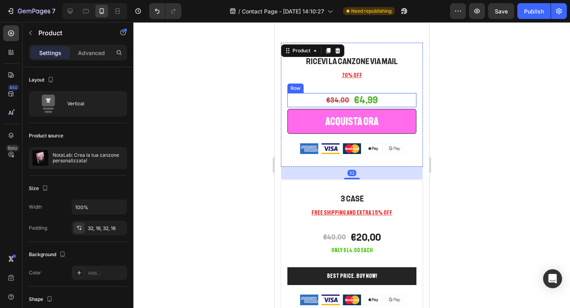
click at [349, 97] on div "€34,00 (P) Price (P) Price €4,99 (P) Price (P) Price Row" at bounding box center [351, 100] width 129 height 14
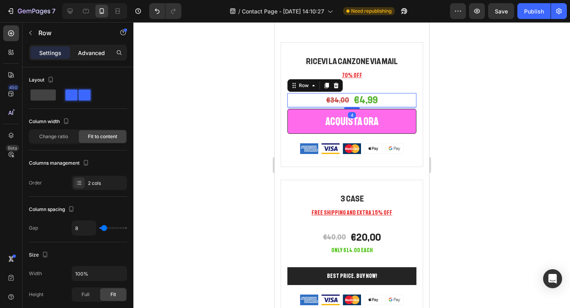
click at [95, 55] on p "Advanced" at bounding box center [91, 53] width 27 height 8
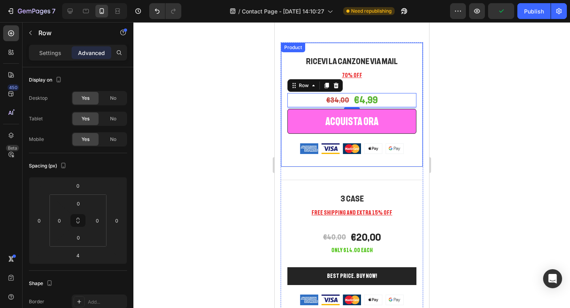
click at [472, 95] on div at bounding box center [351, 165] width 436 height 286
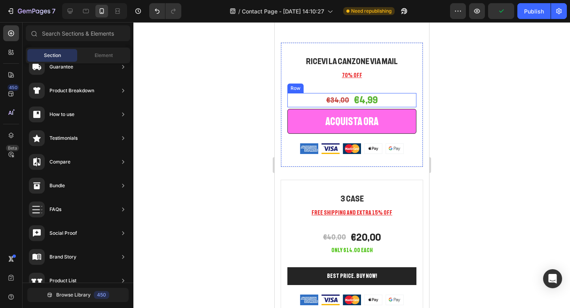
click at [381, 100] on div "€34,00 (P) Price (P) Price €4,99 (P) Price (P) Price Row" at bounding box center [351, 100] width 129 height 14
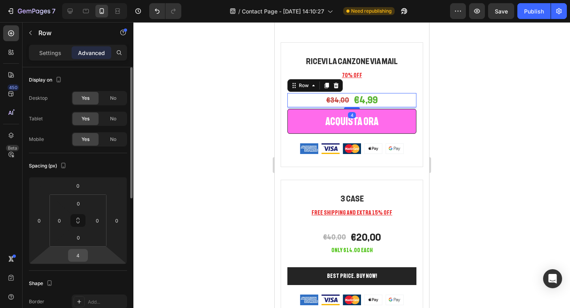
click at [83, 252] on input "4" at bounding box center [78, 255] width 16 height 12
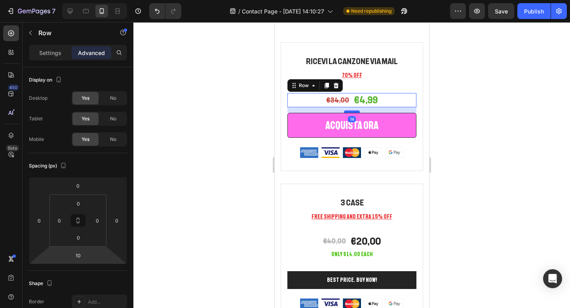
click at [353, 111] on div at bounding box center [351, 111] width 16 height 2
type input "14"
click at [496, 123] on div at bounding box center [351, 165] width 436 height 286
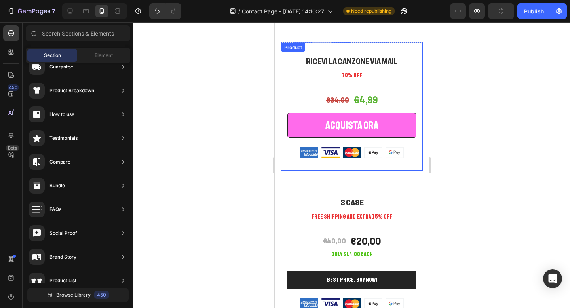
click at [415, 51] on div "RICEVI LA CANZONE VIA MAIL Heading 70% OFF Text block €34,00 (P) Price (P) Pric…" at bounding box center [351, 106] width 142 height 128
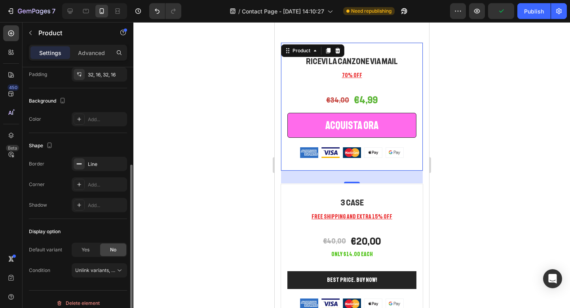
scroll to position [155, 0]
click at [100, 183] on div "Add..." at bounding box center [106, 183] width 37 height 7
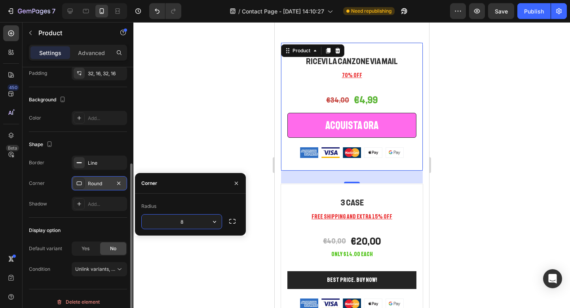
type input "6"
click at [84, 162] on div at bounding box center [79, 162] width 11 height 11
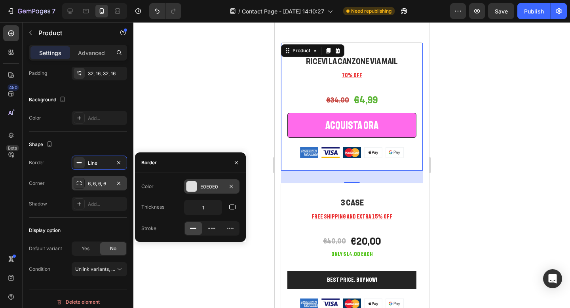
click at [193, 181] on div at bounding box center [191, 186] width 10 height 10
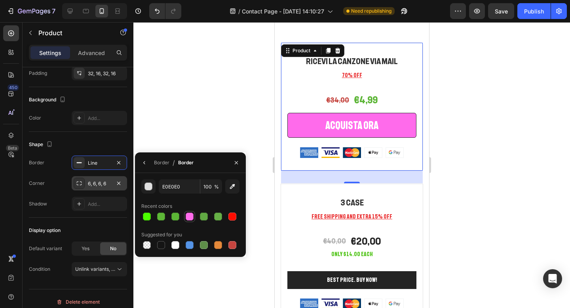
click at [187, 217] on div at bounding box center [190, 216] width 8 height 8
type input "FF6BEB"
click at [465, 150] on div at bounding box center [351, 165] width 436 height 286
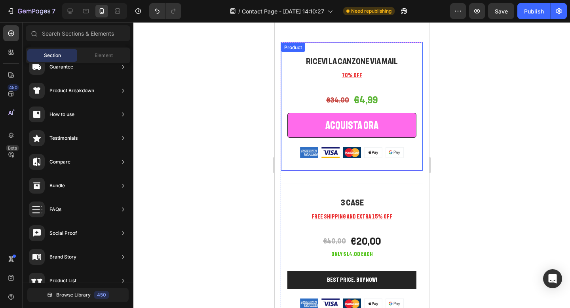
click at [422, 85] on div "RICEVI LA CANZONE VIA MAIL Heading 70% OFF Text block €34,00 (P) Price (P) Pric…" at bounding box center [351, 106] width 142 height 128
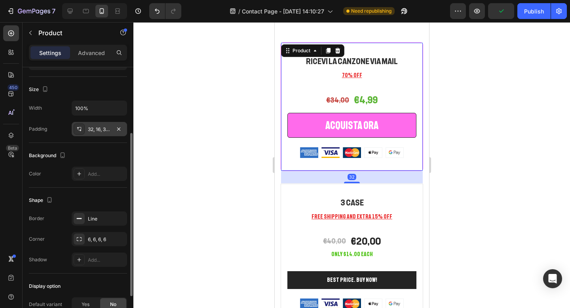
scroll to position [104, 0]
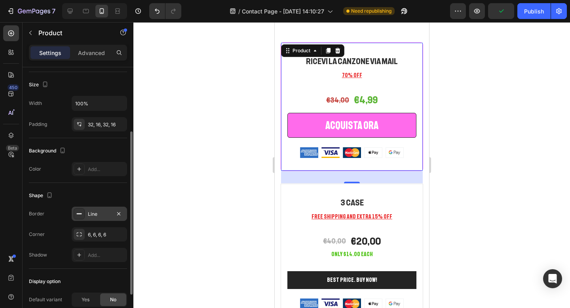
click at [98, 214] on div "Line" at bounding box center [99, 213] width 23 height 7
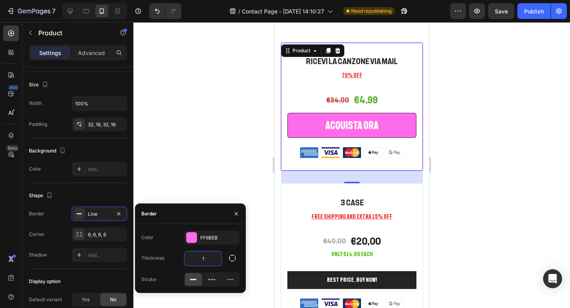
click at [202, 258] on input "1" at bounding box center [202, 258] width 37 height 14
type input "2"
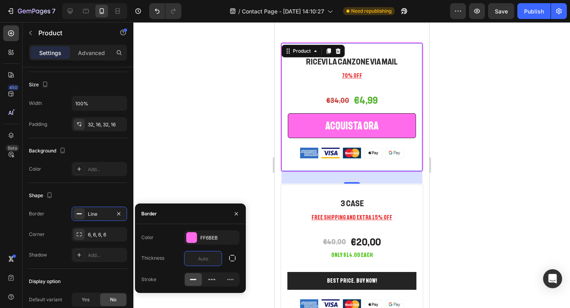
type input "3"
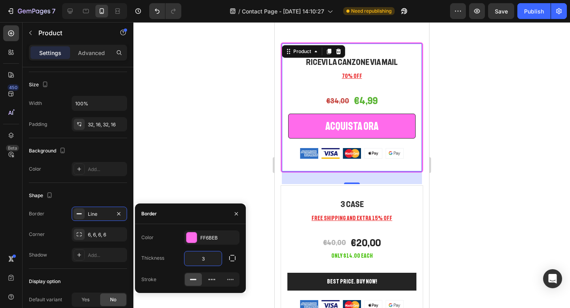
click at [490, 187] on div at bounding box center [351, 165] width 436 height 286
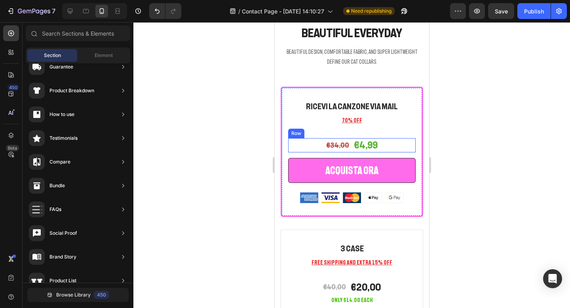
scroll to position [1543, 0]
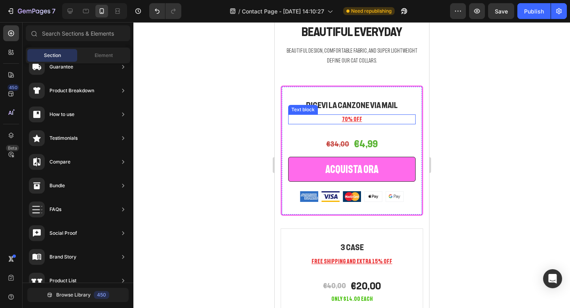
click at [355, 118] on u "70% OFF" at bounding box center [351, 119] width 20 height 6
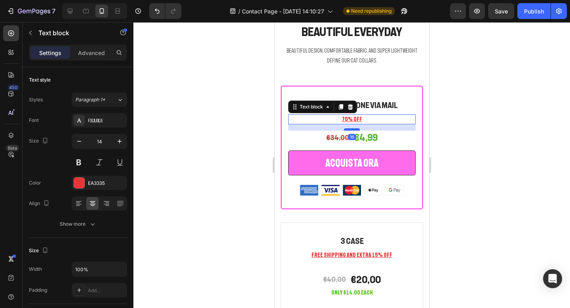
drag, startPoint x: 351, startPoint y: 137, endPoint x: 353, endPoint y: 130, distance: 6.5
click at [353, 130] on div at bounding box center [351, 129] width 16 height 2
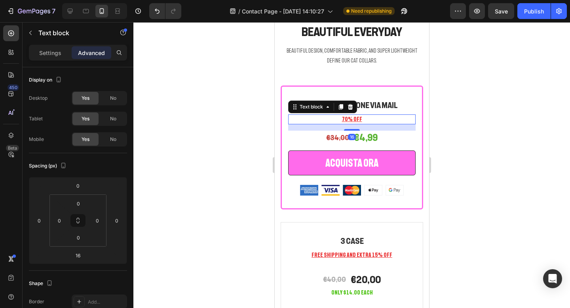
click at [486, 122] on div at bounding box center [351, 165] width 436 height 286
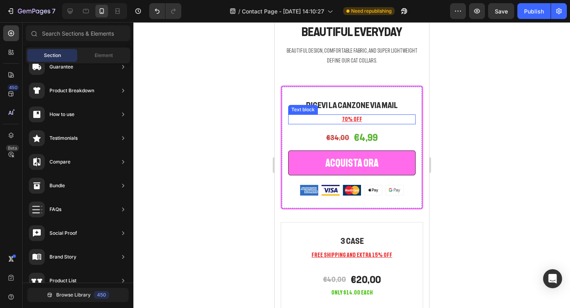
click at [348, 120] on u "70% OFF" at bounding box center [351, 119] width 20 height 6
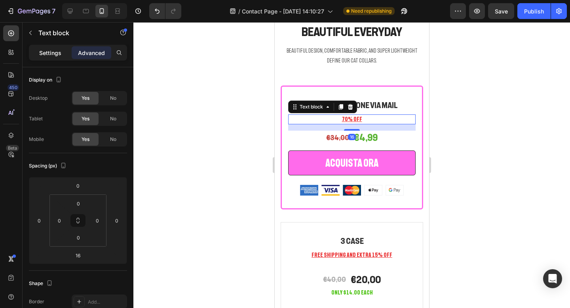
click at [56, 57] on div "Settings" at bounding box center [50, 52] width 40 height 13
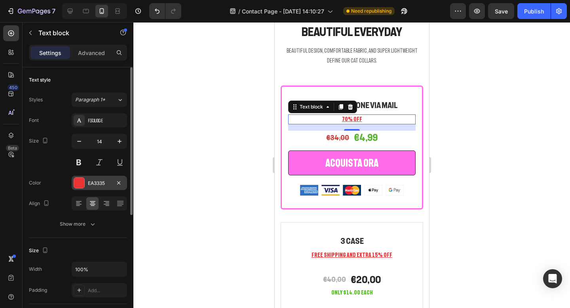
click at [79, 182] on div at bounding box center [79, 183] width 10 height 10
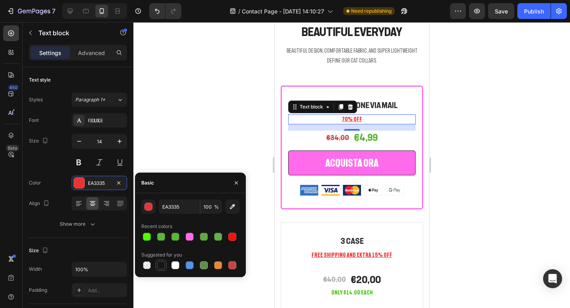
click at [163, 261] on div at bounding box center [161, 265] width 8 height 8
type input "151515"
click at [492, 135] on div at bounding box center [351, 165] width 436 height 286
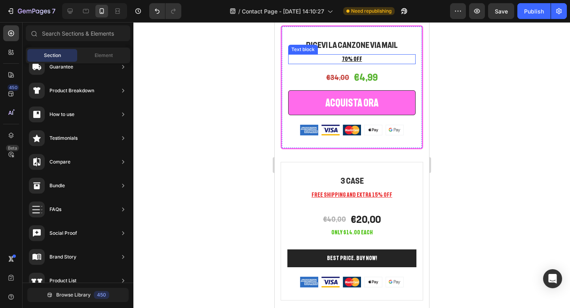
scroll to position [1604, 0]
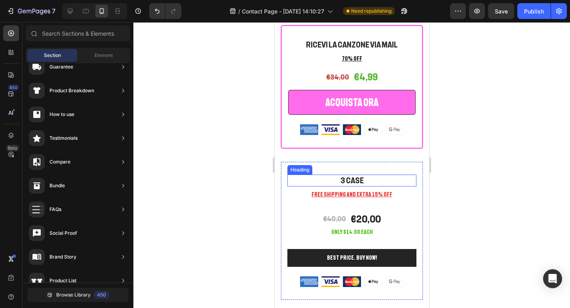
click at [352, 180] on p "3 Case" at bounding box center [351, 180] width 127 height 10
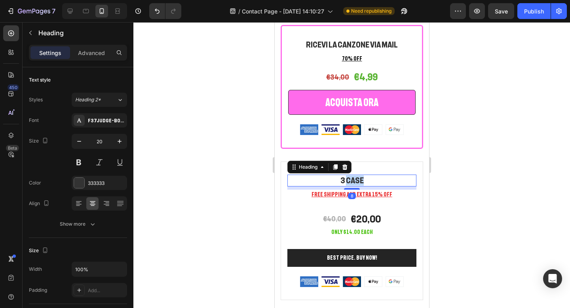
click at [352, 180] on p "3 Case" at bounding box center [351, 180] width 127 height 10
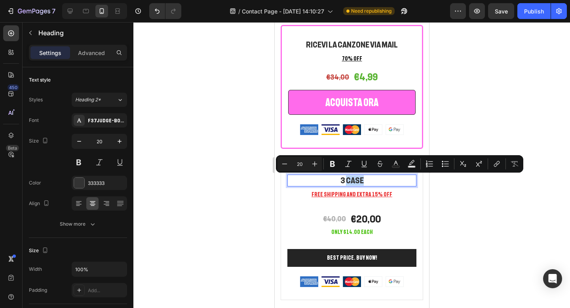
click at [367, 180] on p "3 Case" at bounding box center [351, 180] width 127 height 10
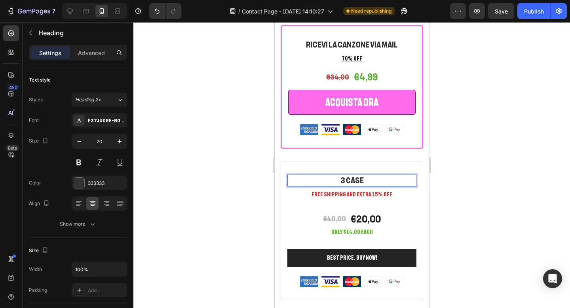
click at [364, 180] on p "3 Case" at bounding box center [351, 180] width 127 height 10
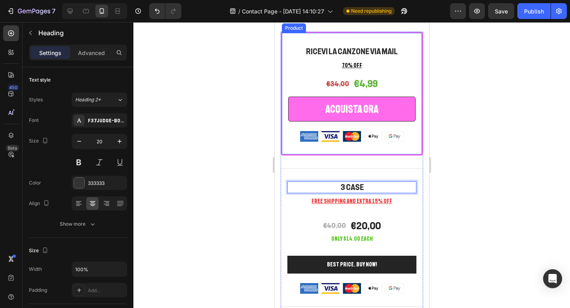
scroll to position [1611, 0]
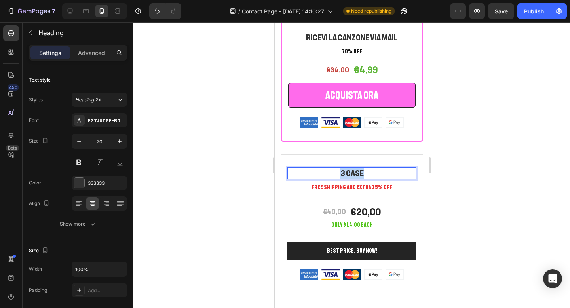
drag, startPoint x: 367, startPoint y: 171, endPoint x: 334, endPoint y: 171, distance: 32.8
click at [334, 171] on p "3 Case" at bounding box center [351, 173] width 127 height 10
click at [468, 159] on div at bounding box center [351, 165] width 436 height 286
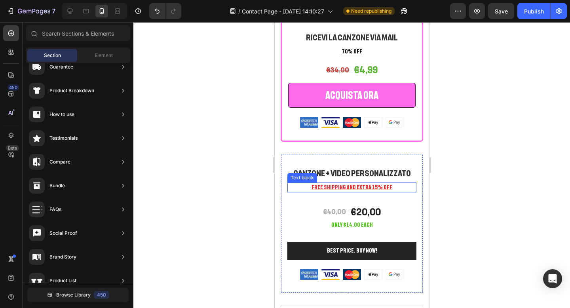
click at [375, 189] on u "FREE SHIPPING AND EXTRA 15% OFF" at bounding box center [351, 187] width 81 height 6
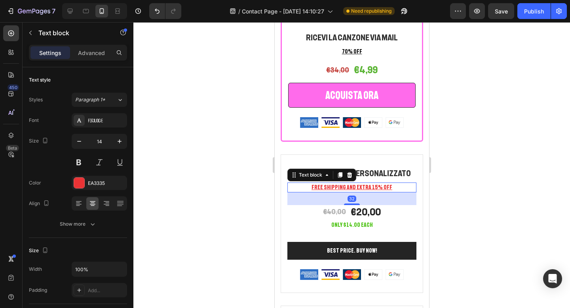
click at [375, 189] on u "FREE SHIPPING AND EXTRA 15% OFF" at bounding box center [351, 187] width 81 height 6
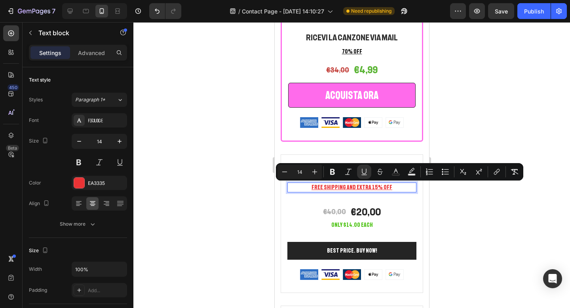
click at [386, 188] on p "FREE SHIPPING AND EXTRA 15% OFF" at bounding box center [351, 187] width 127 height 8
drag, startPoint x: 386, startPoint y: 188, endPoint x: 313, endPoint y: 188, distance: 73.2
click at [313, 188] on p "FREE SHIPPING AND EXTRA 15% OFF" at bounding box center [351, 187] width 127 height 8
click at [463, 205] on div at bounding box center [351, 165] width 436 height 286
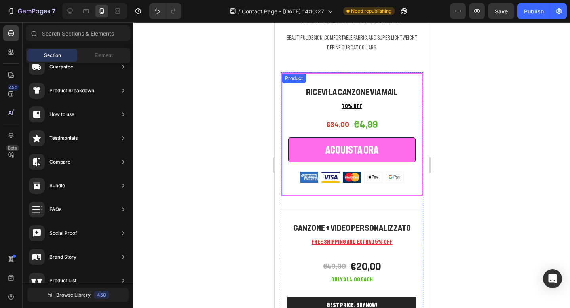
scroll to position [1550, 0]
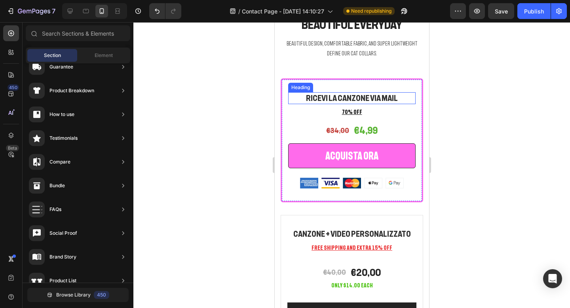
click at [337, 98] on h2 "RICEVI LA CANZONE VIA MAIL" at bounding box center [351, 98] width 127 height 12
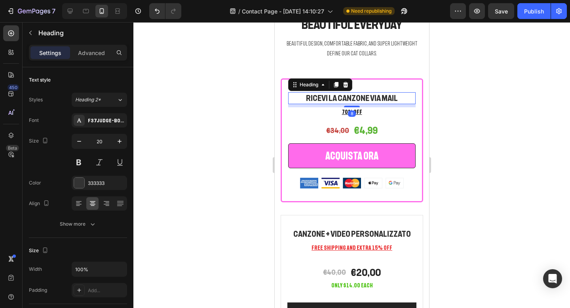
click at [337, 98] on h2 "RICEVI LA CANZONE VIA MAIL" at bounding box center [351, 98] width 127 height 12
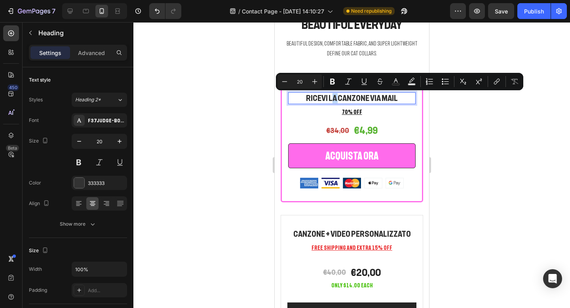
click at [334, 99] on p "RICEVI LA CANZONE VIA MAIL" at bounding box center [351, 98] width 126 height 10
click at [449, 112] on div at bounding box center [351, 165] width 436 height 286
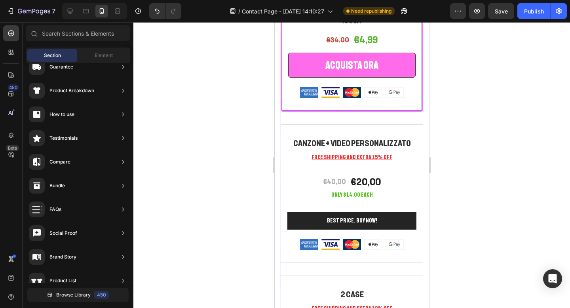
scroll to position [1648, 0]
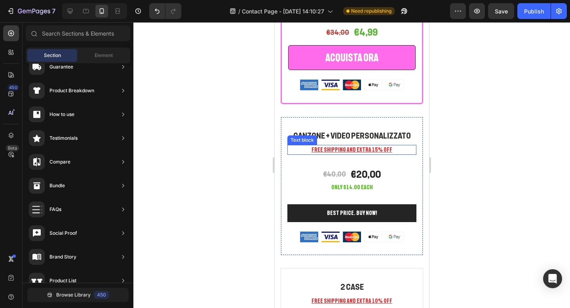
click at [388, 150] on p "FREE SHIPPING AND EXTRA 15% OFF" at bounding box center [351, 150] width 127 height 8
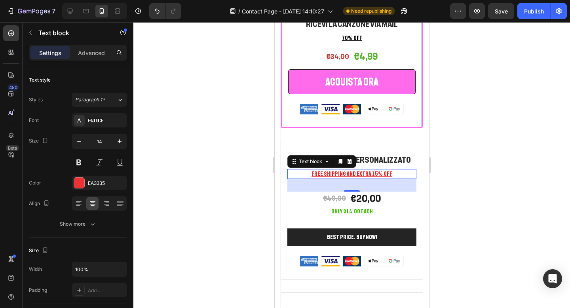
scroll to position [1621, 0]
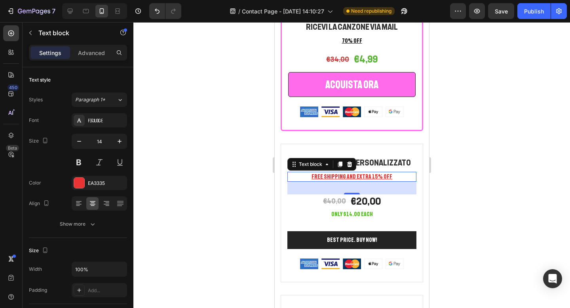
click at [380, 176] on u "FREE SHIPPING AND EXTRA 15% OFF" at bounding box center [351, 176] width 81 height 6
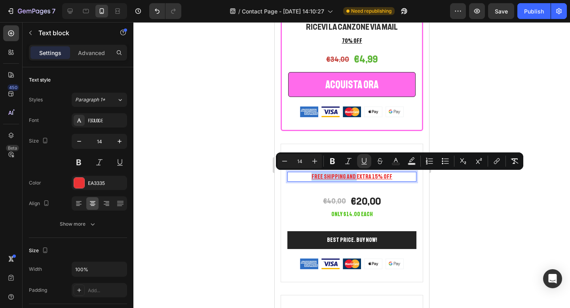
drag, startPoint x: 355, startPoint y: 177, endPoint x: 316, endPoint y: 180, distance: 39.3
click at [316, 180] on p "FREE SHIPPING AND EXTRA 15% OFF" at bounding box center [351, 177] width 127 height 8
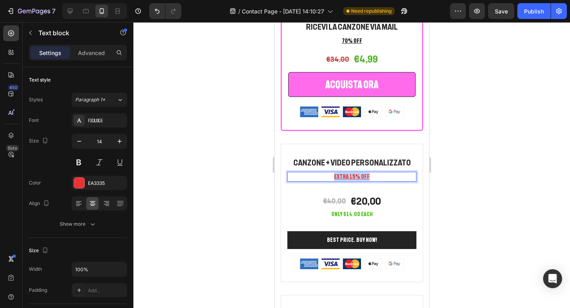
drag, startPoint x: 368, startPoint y: 175, endPoint x: 329, endPoint y: 176, distance: 39.6
click at [328, 176] on p "EXTRA 15% OFF" at bounding box center [351, 177] width 127 height 8
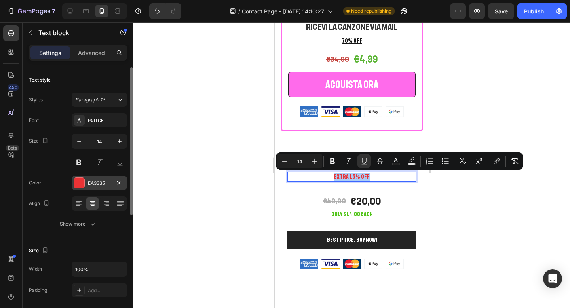
click at [83, 181] on div at bounding box center [79, 183] width 10 height 10
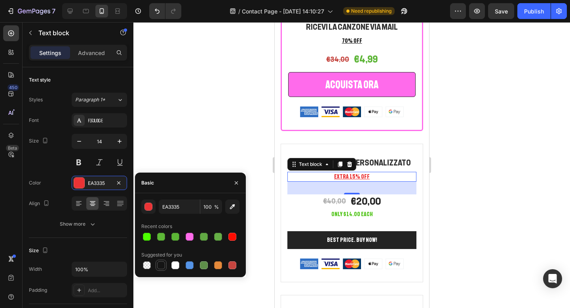
click at [163, 266] on div at bounding box center [161, 265] width 8 height 8
type input "151515"
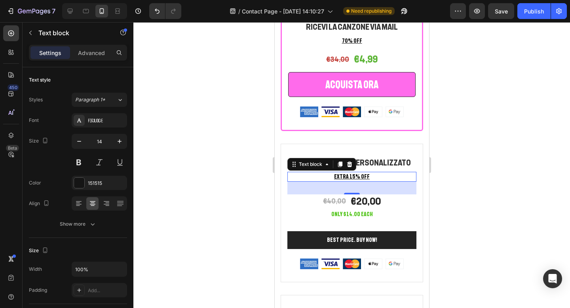
click at [444, 173] on div at bounding box center [351, 165] width 436 height 286
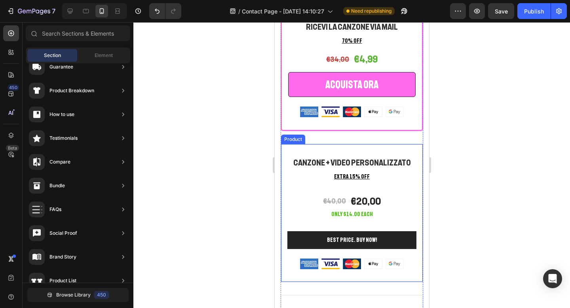
click at [416, 181] on div "CANZONE + VIDEO PERSONALIZZATO Heading EXTRA 15% OFF Text block €40,00 (P) Pric…" at bounding box center [351, 213] width 142 height 138
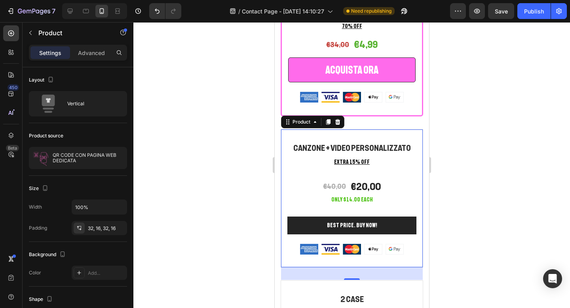
scroll to position [1638, 0]
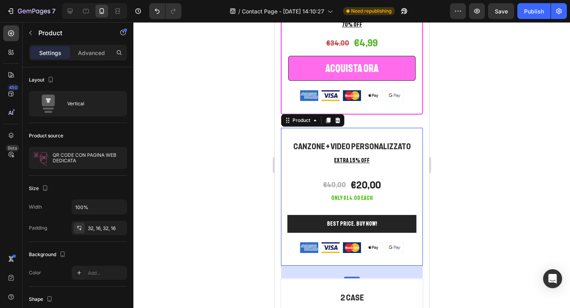
click at [412, 160] on p "EXTRA 15% OFF" at bounding box center [351, 160] width 127 height 8
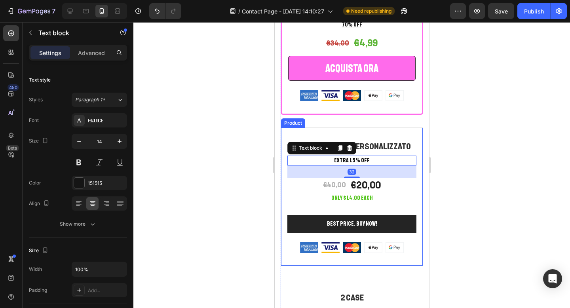
click at [415, 132] on div "CANZONE + VIDEO PERSONALIZZATO Heading EXTRA 15% OFF Text block 32 €40,00 (P) P…" at bounding box center [351, 196] width 142 height 138
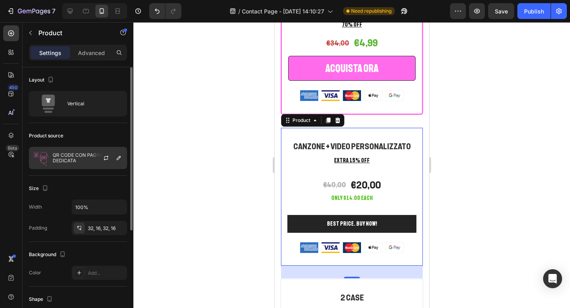
click at [94, 157] on div at bounding box center [109, 157] width 35 height 21
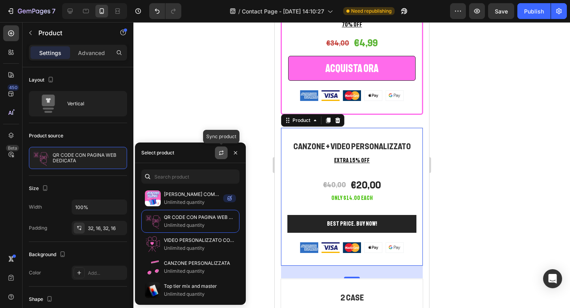
click at [217, 154] on button "button" at bounding box center [221, 152] width 13 height 13
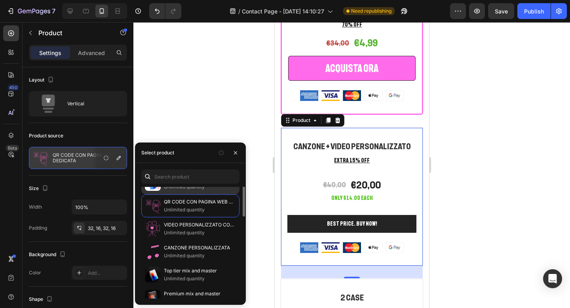
scroll to position [0, 0]
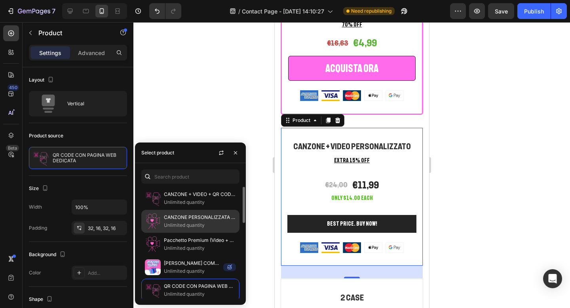
click at [207, 218] on p "CANZONE PERSONALIZZATA + VIDEO PERSONALIZZATO" at bounding box center [200, 217] width 72 height 8
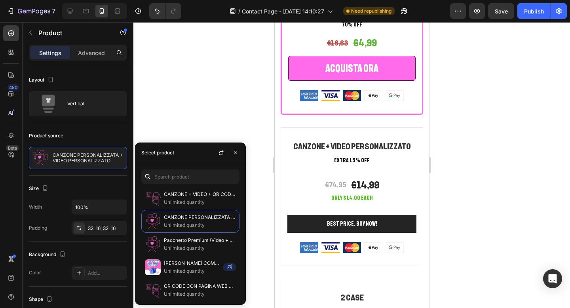
click at [464, 125] on div at bounding box center [351, 165] width 436 height 286
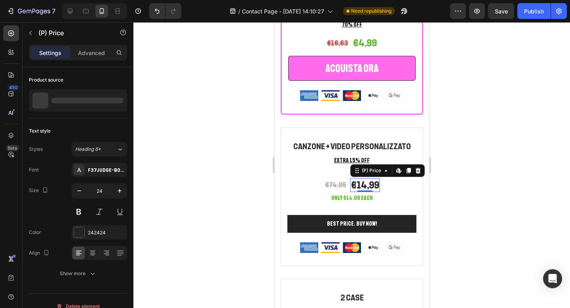
click at [371, 183] on div "€14,99" at bounding box center [365, 185] width 30 height 14
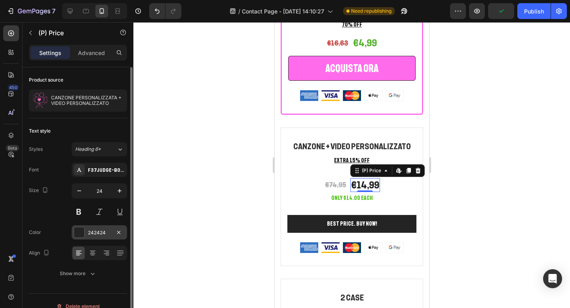
click at [78, 225] on div "242424" at bounding box center [99, 232] width 55 height 14
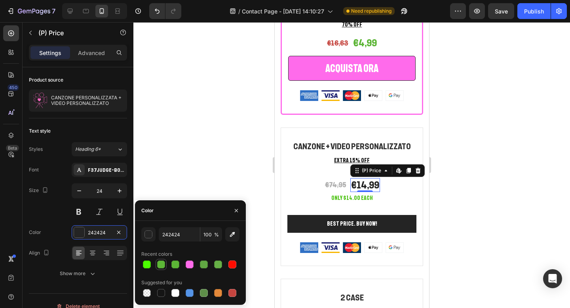
click at [160, 262] on div at bounding box center [161, 264] width 8 height 8
type input "5DB737"
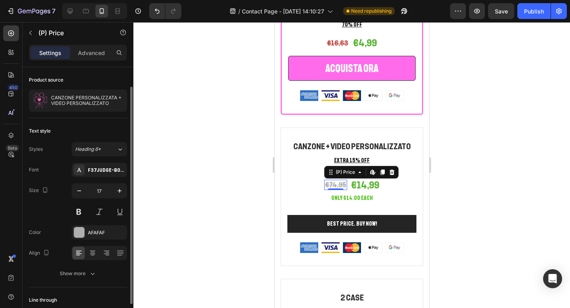
click at [331, 182] on div "€74,95" at bounding box center [335, 185] width 23 height 10
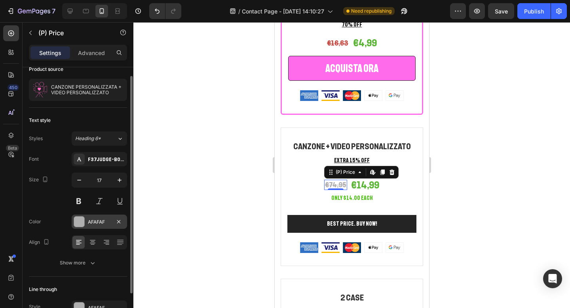
click at [78, 218] on div at bounding box center [79, 221] width 10 height 10
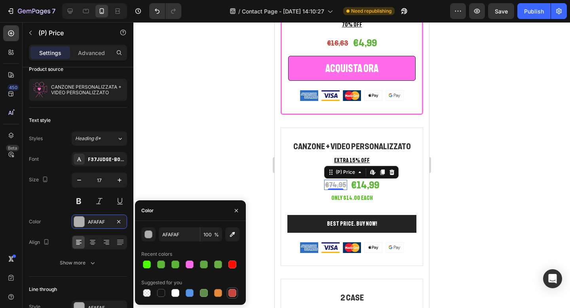
click at [231, 292] on div at bounding box center [232, 293] width 8 height 8
type input "C5453F"
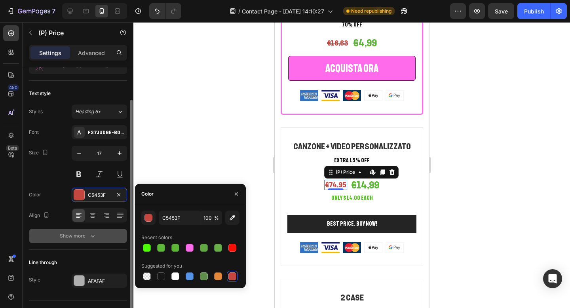
scroll to position [40, 0]
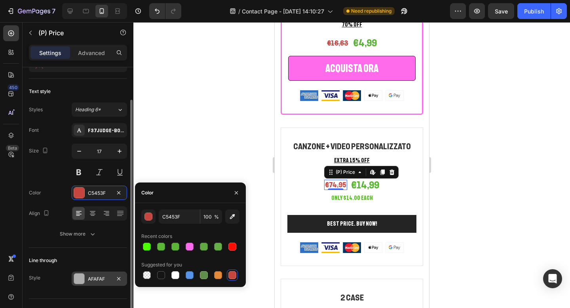
click at [78, 276] on div at bounding box center [79, 278] width 10 height 10
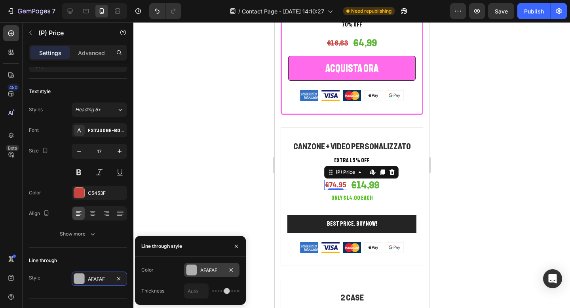
click at [190, 267] on div at bounding box center [191, 270] width 10 height 10
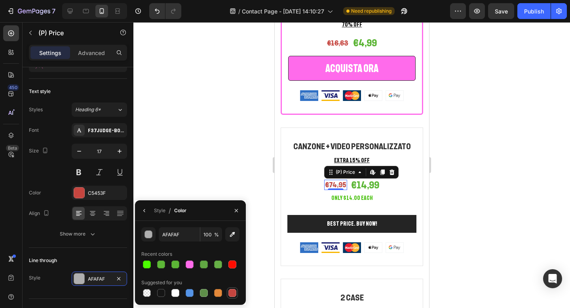
click at [231, 291] on div at bounding box center [232, 293] width 8 height 8
type input "C5453F"
click at [486, 168] on div at bounding box center [351, 165] width 436 height 286
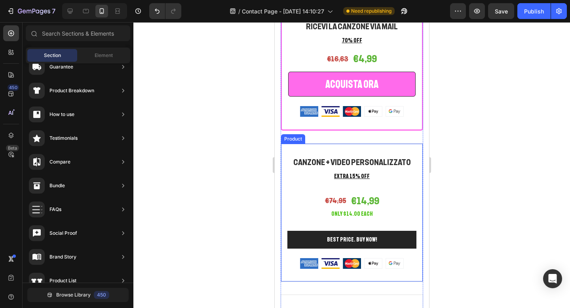
scroll to position [1622, 0]
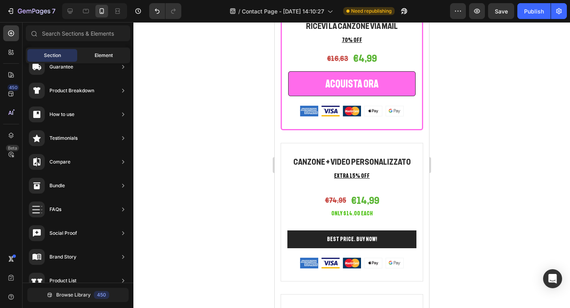
click at [94, 56] on div "Element" at bounding box center [104, 55] width 50 height 13
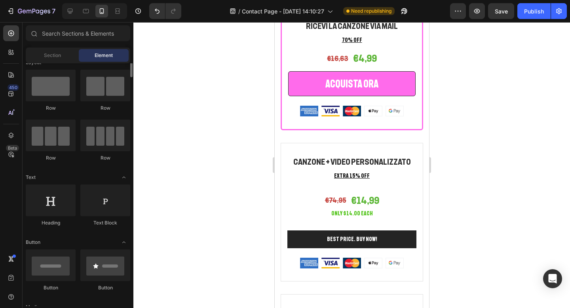
scroll to position [0, 0]
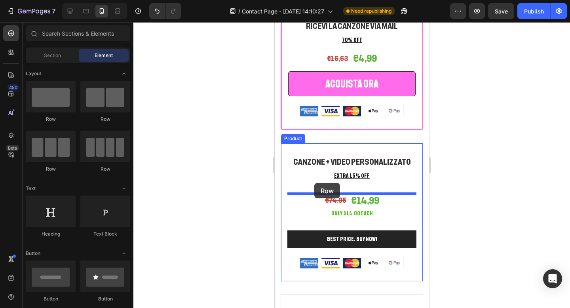
drag, startPoint x: 334, startPoint y: 126, endPoint x: 314, endPoint y: 183, distance: 60.6
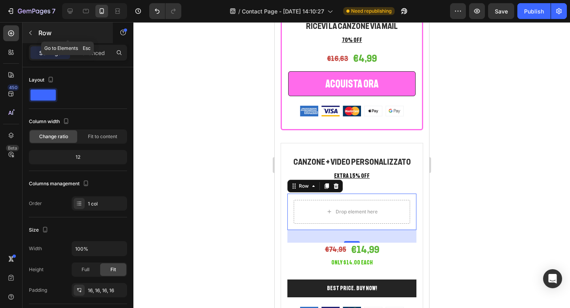
click at [33, 32] on icon "button" at bounding box center [30, 33] width 6 height 6
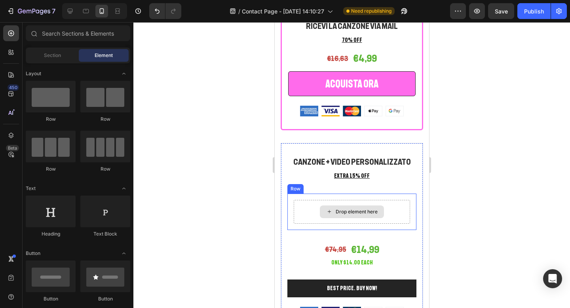
click at [305, 204] on div "Drop element here" at bounding box center [351, 212] width 116 height 24
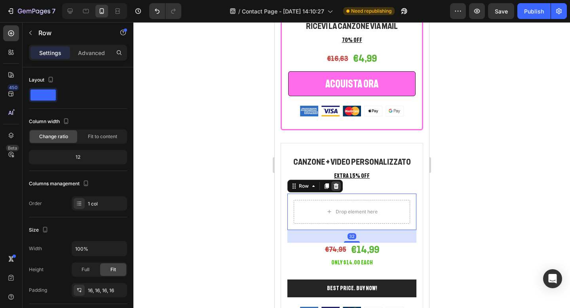
click at [335, 186] on icon at bounding box center [335, 186] width 5 height 6
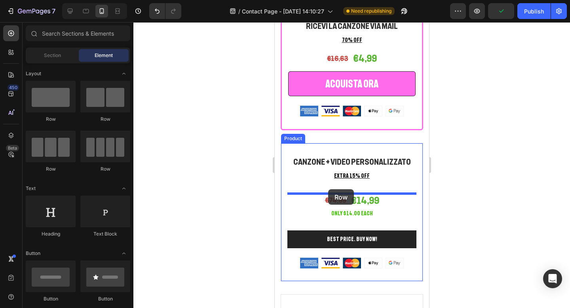
drag, startPoint x: 375, startPoint y: 118, endPoint x: 328, endPoint y: 189, distance: 85.6
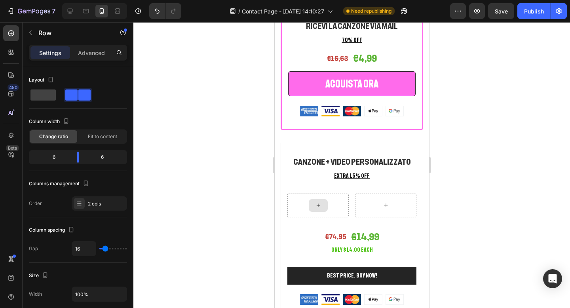
click at [321, 201] on div at bounding box center [317, 205] width 19 height 13
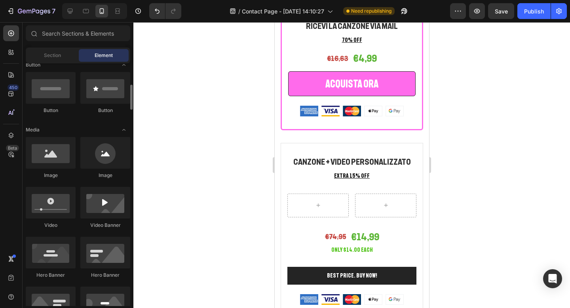
scroll to position [190, 0]
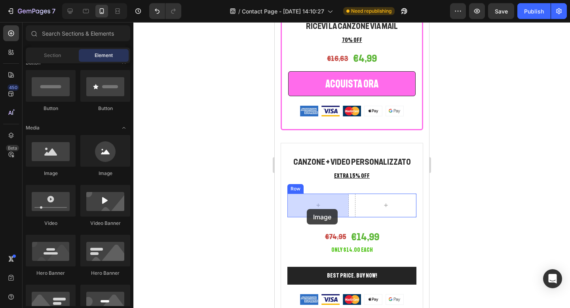
drag, startPoint x: 377, startPoint y: 181, endPoint x: 306, endPoint y: 209, distance: 76.2
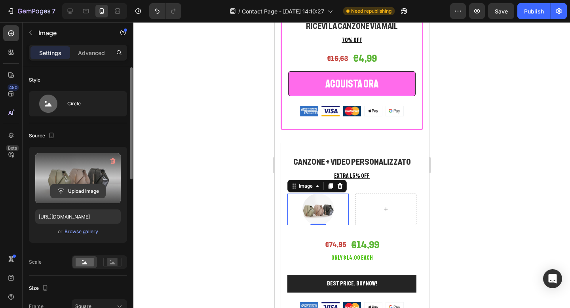
click at [83, 190] on input "file" at bounding box center [78, 190] width 55 height 13
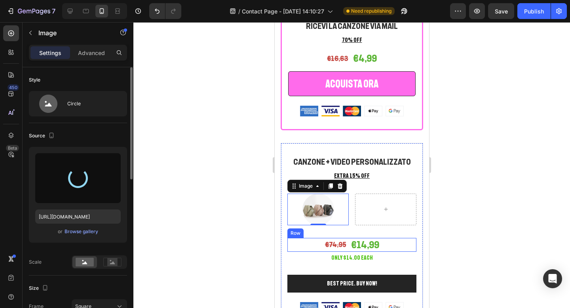
type input "[URL][DOMAIN_NAME]"
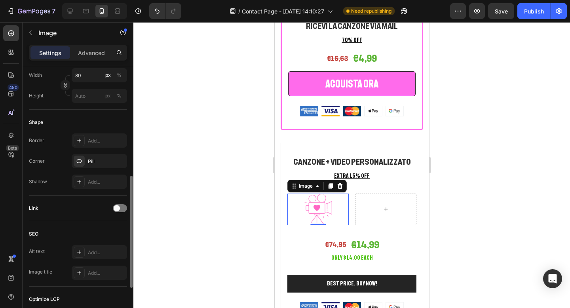
scroll to position [252, 0]
click at [104, 143] on div "Add..." at bounding box center [106, 140] width 37 height 7
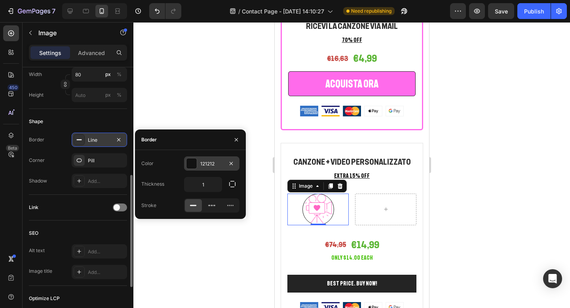
click at [190, 163] on div at bounding box center [191, 163] width 10 height 10
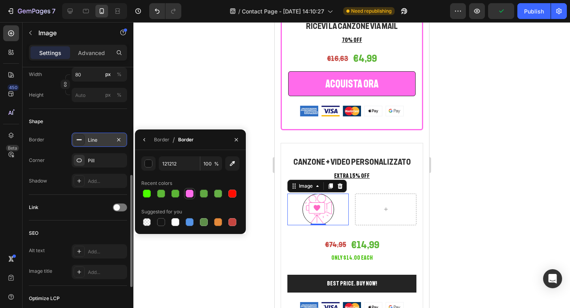
click at [190, 190] on div at bounding box center [190, 194] width 8 height 8
type input "FF6BEB"
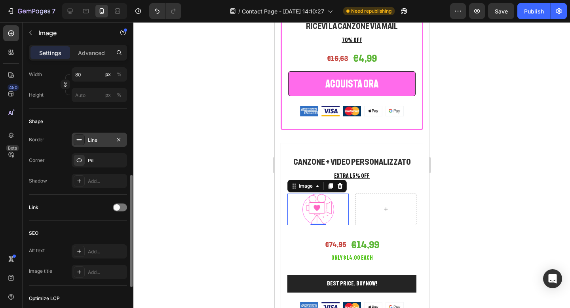
click at [462, 143] on div at bounding box center [351, 165] width 436 height 286
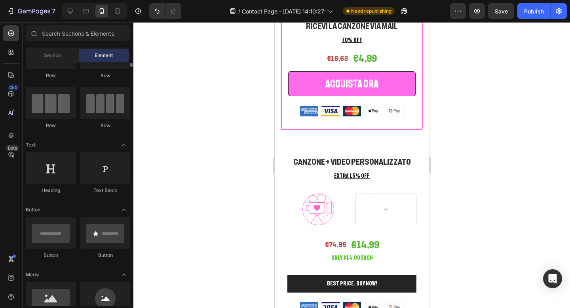
scroll to position [45, 0]
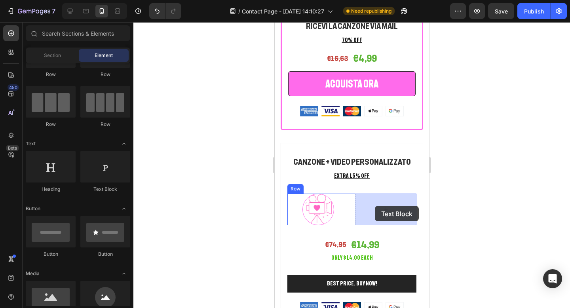
drag, startPoint x: 375, startPoint y: 187, endPoint x: 374, endPoint y: 206, distance: 18.6
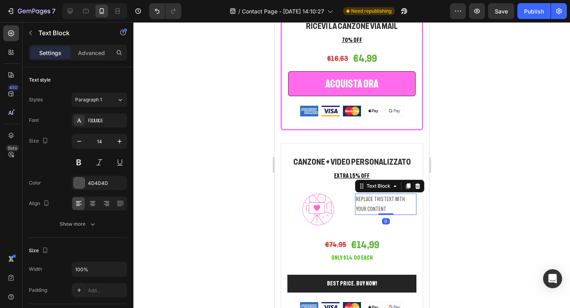
click at [382, 209] on div "Replace this text with your content" at bounding box center [385, 203] width 61 height 21
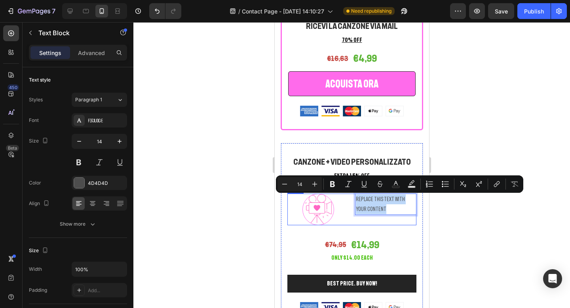
drag, startPoint x: 382, startPoint y: 209, endPoint x: 353, endPoint y: 199, distance: 30.2
click at [353, 199] on div "Image Replace this text with your content Text Block 0 Row" at bounding box center [351, 209] width 129 height 32
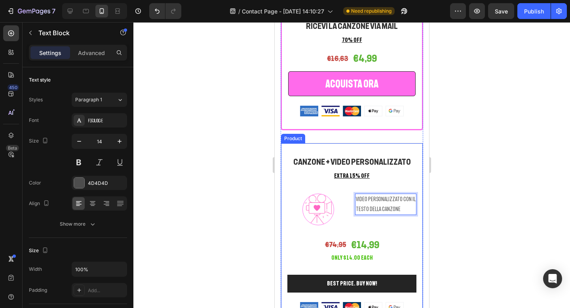
click at [489, 185] on div at bounding box center [351, 165] width 436 height 286
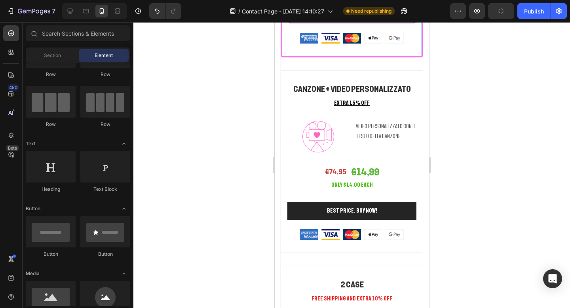
scroll to position [1703, 0]
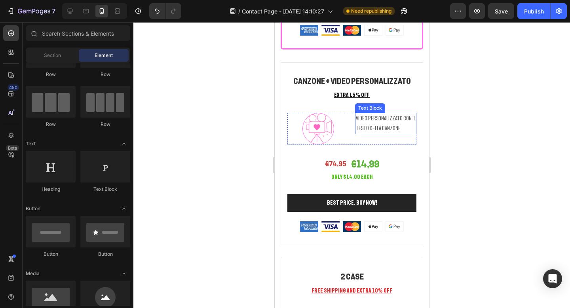
click at [394, 129] on p "VIDEO PERSONALIZZATO CON IL TESTO DELLA CANZONE" at bounding box center [385, 124] width 60 height 20
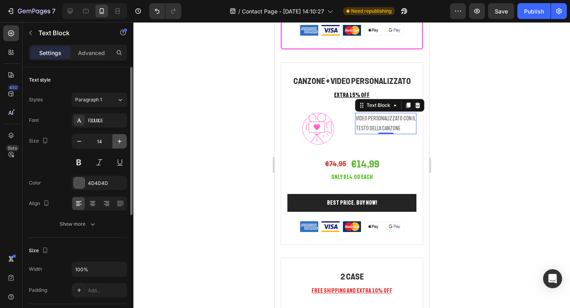
click at [116, 140] on icon "button" at bounding box center [120, 141] width 8 height 8
type input "15"
click at [390, 133] on div at bounding box center [385, 134] width 16 height 2
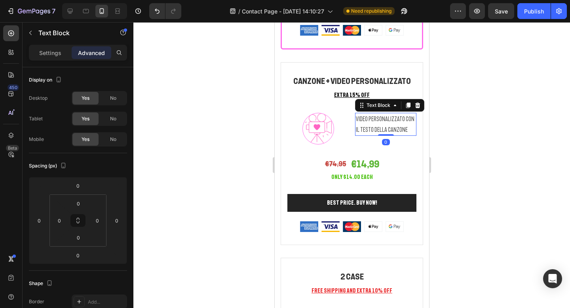
click at [466, 110] on div at bounding box center [351, 165] width 436 height 286
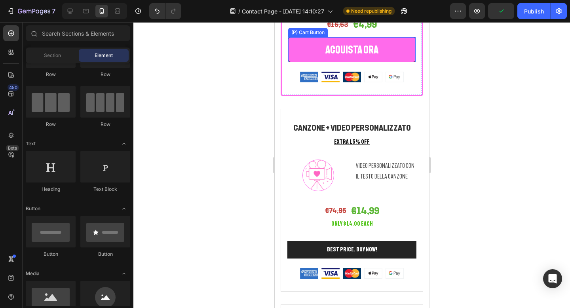
scroll to position [1659, 0]
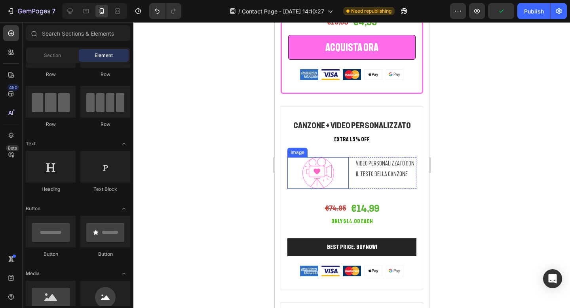
click at [323, 173] on img at bounding box center [318, 173] width 32 height 32
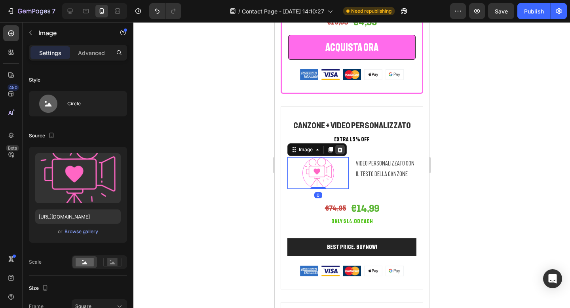
click at [340, 150] on icon at bounding box center [339, 149] width 6 height 6
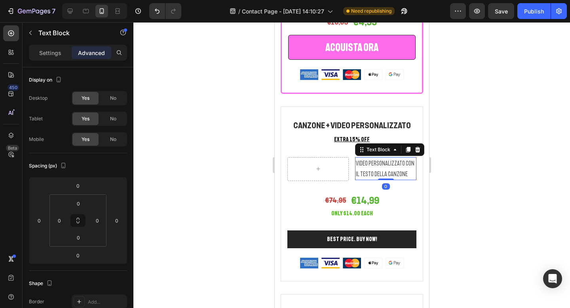
click at [368, 163] on p "VIDEO PERSONALIZZATO CON IL TESTO DELLA CANZONE" at bounding box center [385, 168] width 60 height 21
click at [419, 150] on icon at bounding box center [417, 149] width 5 height 6
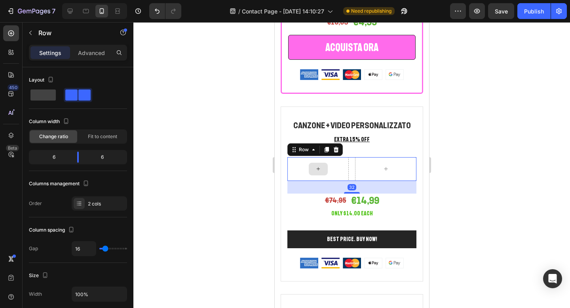
click at [334, 157] on div at bounding box center [317, 169] width 61 height 24
click at [336, 150] on icon at bounding box center [335, 149] width 6 height 6
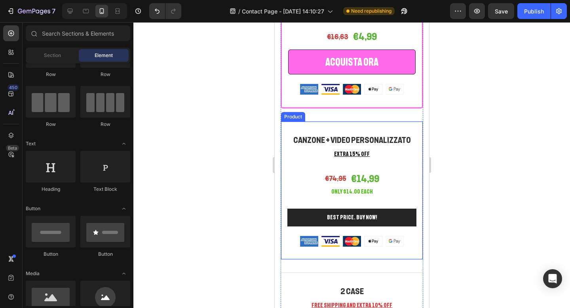
scroll to position [1645, 0]
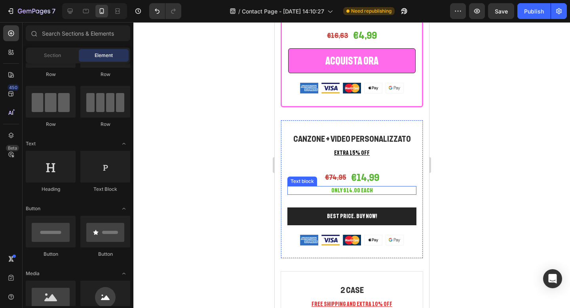
click at [359, 191] on p "Only $14.00 each" at bounding box center [351, 190] width 127 height 7
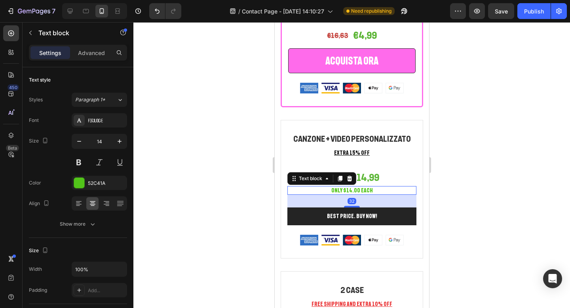
click at [359, 191] on p "Only $14.00 each" at bounding box center [351, 190] width 127 height 7
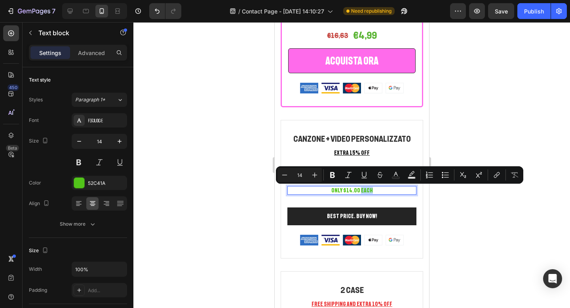
click at [375, 188] on p "Only $14.00 each" at bounding box center [351, 190] width 127 height 7
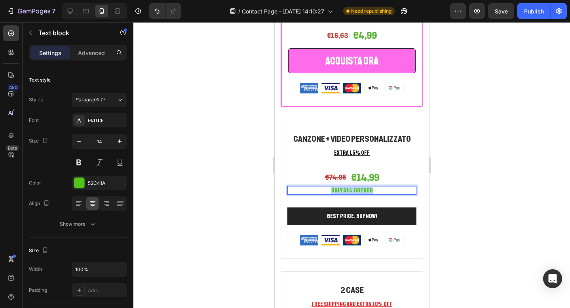
drag, startPoint x: 375, startPoint y: 188, endPoint x: 325, endPoint y: 190, distance: 50.7
click at [325, 190] on p "Only $14.00 each" at bounding box center [351, 190] width 127 height 7
click at [465, 191] on div at bounding box center [351, 165] width 436 height 286
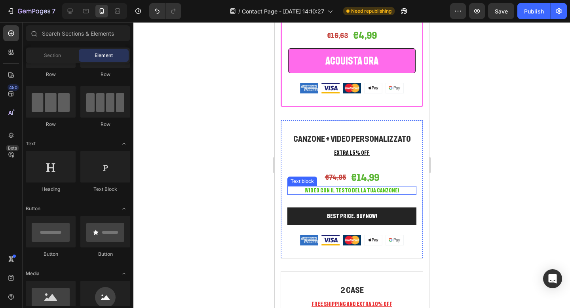
click at [404, 191] on p "(VIDEO CON IL TESTO DELLA TUA CANZONE)" at bounding box center [351, 190] width 127 height 7
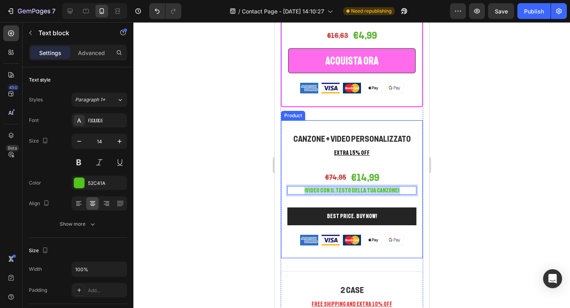
drag, startPoint x: 398, startPoint y: 191, endPoint x: 303, endPoint y: 199, distance: 96.1
click at [303, 199] on div "CANZONE + VIDEO PERSONALIZZATO Heading EXTRA 15% OFF Text block €74,95 (P) Pric…" at bounding box center [351, 189] width 129 height 112
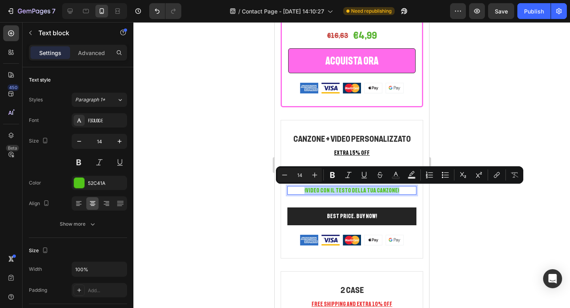
drag, startPoint x: 306, startPoint y: 189, endPoint x: 397, endPoint y: 193, distance: 91.1
click at [397, 193] on p "(VIDEO CON IL TESTO DELLA TUA CANZONE)" at bounding box center [351, 190] width 127 height 7
click at [82, 182] on div at bounding box center [79, 183] width 10 height 10
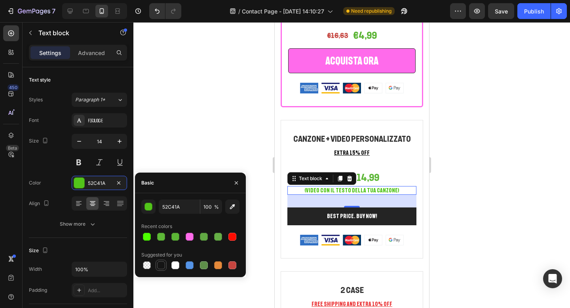
click at [164, 266] on div at bounding box center [161, 265] width 8 height 8
type input "151515"
click at [485, 142] on div at bounding box center [351, 165] width 436 height 286
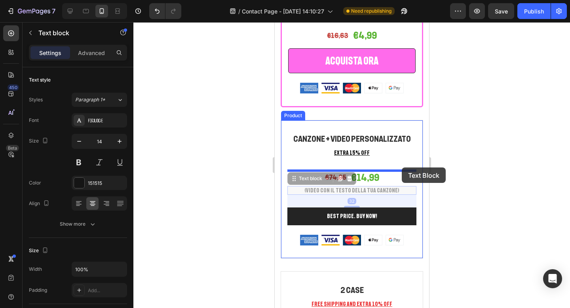
drag, startPoint x: 402, startPoint y: 191, endPoint x: 401, endPoint y: 168, distance: 23.3
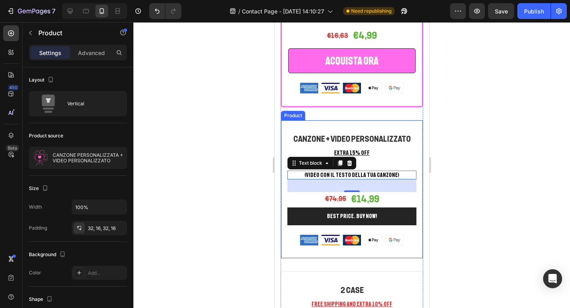
click at [370, 160] on div "CANZONE + VIDEO PERSONALIZZATO Heading EXTRA 15% OFF Text block (VIDEO CON IL T…" at bounding box center [351, 189] width 129 height 112
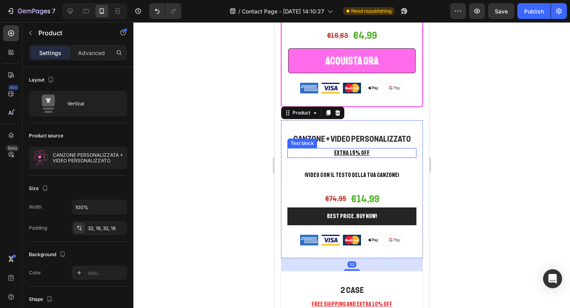
click at [362, 154] on u "EXTRA 15% OFF" at bounding box center [352, 153] width 36 height 6
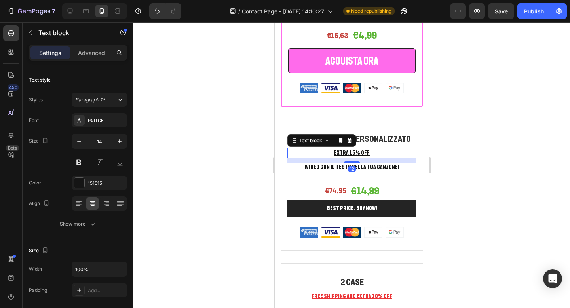
drag, startPoint x: 354, startPoint y: 170, endPoint x: 354, endPoint y: 162, distance: 7.9
click at [354, 162] on div at bounding box center [351, 162] width 16 height 2
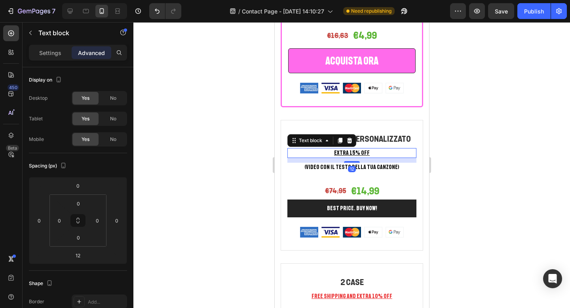
click at [506, 131] on div at bounding box center [351, 165] width 436 height 286
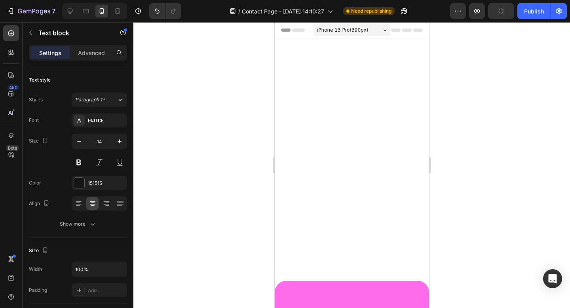
scroll to position [1645, 0]
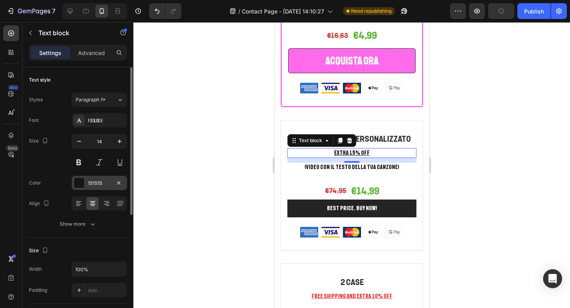
click at [77, 183] on div at bounding box center [79, 183] width 10 height 10
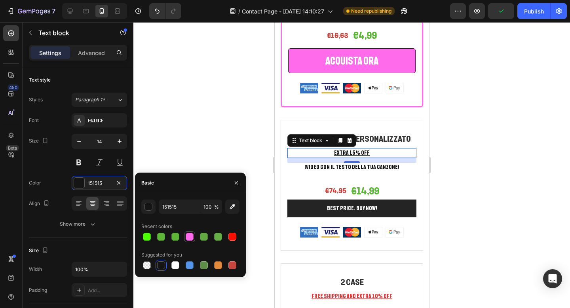
click at [189, 238] on div at bounding box center [190, 237] width 8 height 8
type input "FF6BEB"
click at [514, 174] on div at bounding box center [351, 165] width 436 height 286
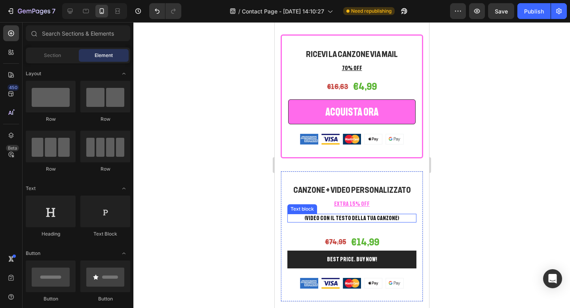
scroll to position [1595, 0]
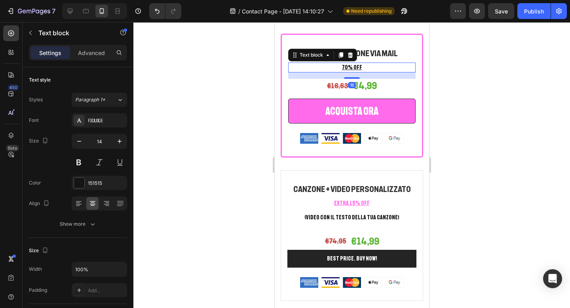
click at [330, 68] on p "70% OFF" at bounding box center [351, 67] width 126 height 8
click at [450, 63] on div at bounding box center [351, 165] width 436 height 286
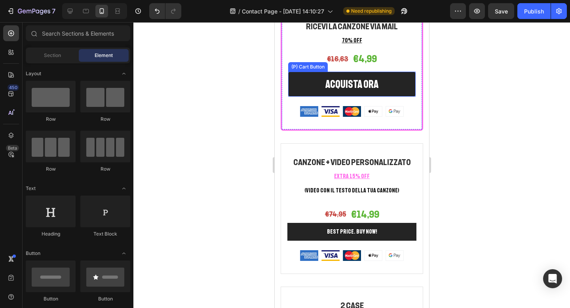
scroll to position [1644, 0]
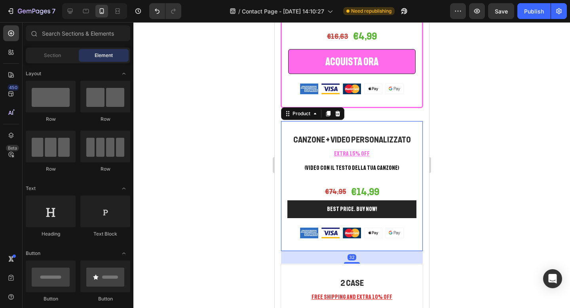
click at [406, 125] on div "CANZONE + VIDEO PERSONALIZZATO Heading EXTRA 15% OFF Text block (VIDEO CON IL T…" at bounding box center [351, 186] width 142 height 131
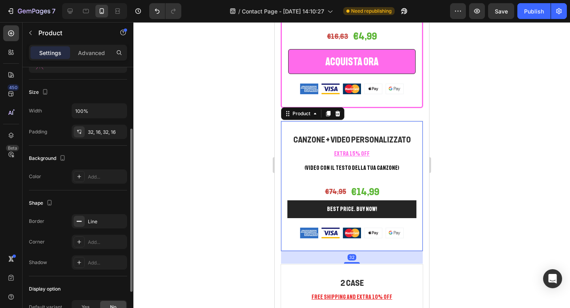
scroll to position [102, 0]
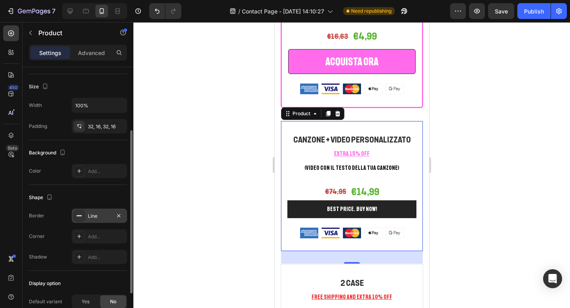
click at [100, 216] on div "Line" at bounding box center [99, 215] width 23 height 7
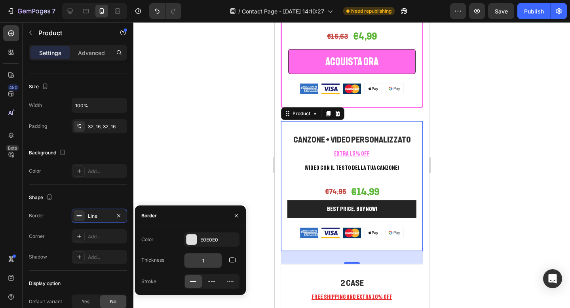
click at [201, 257] on input "1" at bounding box center [202, 260] width 37 height 14
type input "3"
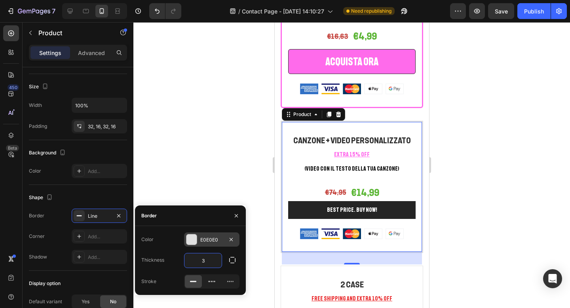
click at [197, 241] on div "E0E0E0" at bounding box center [211, 239] width 55 height 14
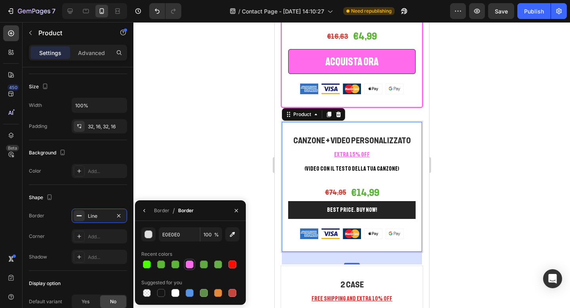
click at [190, 265] on div at bounding box center [190, 264] width 8 height 8
type input "FF6BEB"
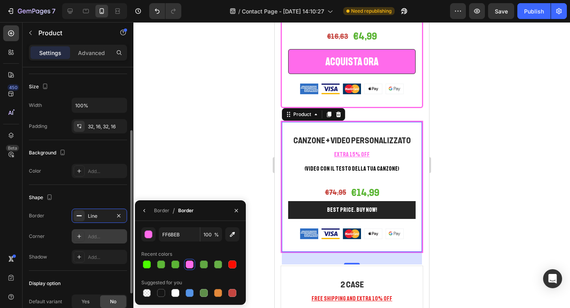
click at [104, 239] on div "Add..." at bounding box center [106, 236] width 37 height 7
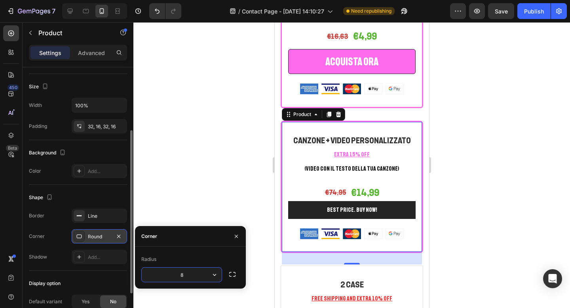
type input "6"
click at [173, 174] on div at bounding box center [351, 165] width 436 height 286
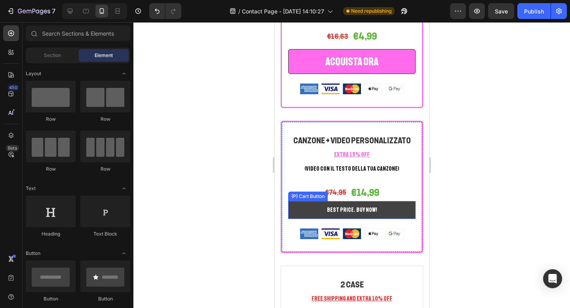
click at [310, 205] on button "BEST PRICE. BUY NOW!" at bounding box center [351, 210] width 127 height 18
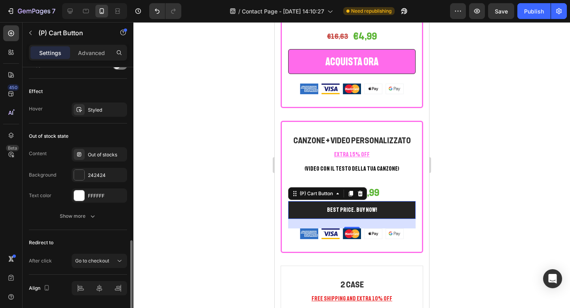
scroll to position [559, 0]
click at [82, 176] on div at bounding box center [79, 176] width 10 height 10
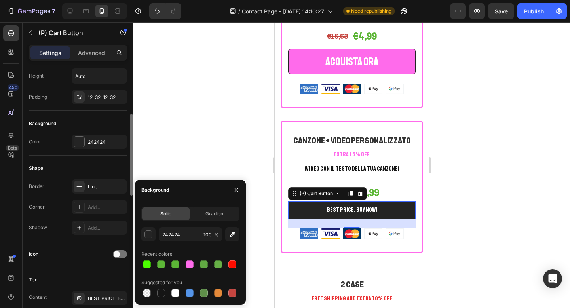
scroll to position [150, 0]
click at [80, 139] on div at bounding box center [79, 143] width 10 height 10
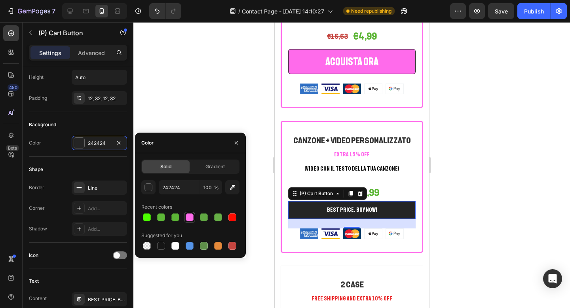
click at [186, 216] on div at bounding box center [190, 217] width 8 height 8
type input "FF6BEB"
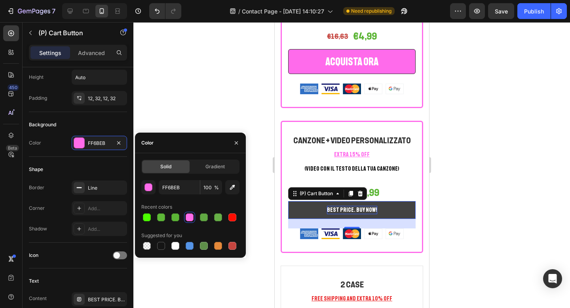
click at [339, 212] on div "BEST PRICE. BUY NOW!" at bounding box center [351, 210] width 50 height 8
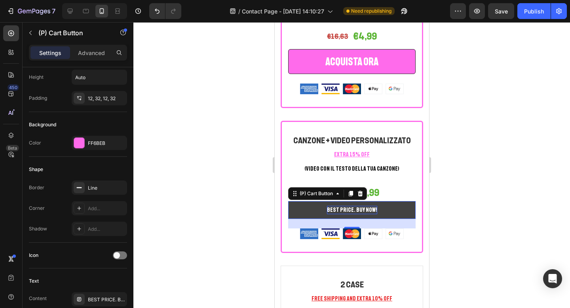
click at [370, 209] on button "BEST PRICE. BUY NOW!" at bounding box center [351, 210] width 127 height 18
click at [331, 209] on p "BEST PRICE. BUY NOW!" at bounding box center [351, 210] width 50 height 8
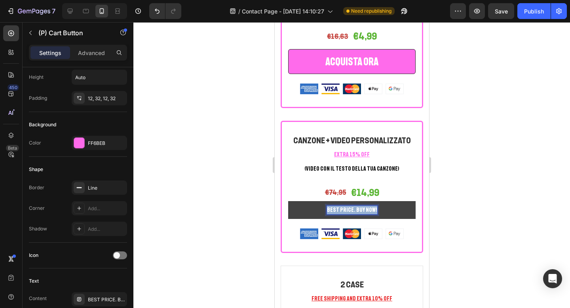
drag, startPoint x: 331, startPoint y: 209, endPoint x: 374, endPoint y: 212, distance: 43.3
click at [374, 212] on button "BEST PRICE. BUY NOW!" at bounding box center [351, 210] width 127 height 18
click at [288, 201] on button "ACQUISTA" at bounding box center [351, 210] width 127 height 18
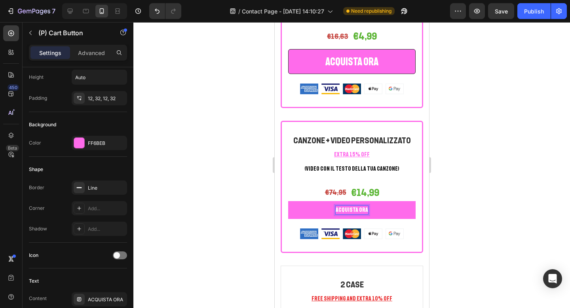
click at [455, 210] on div at bounding box center [351, 165] width 436 height 286
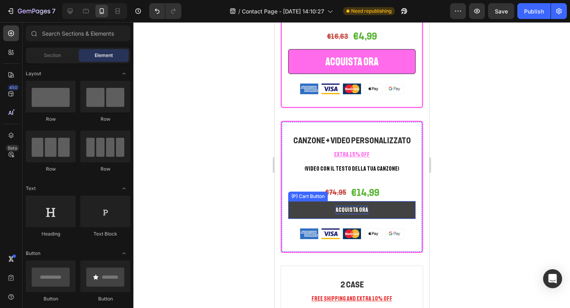
click at [360, 211] on p "ACQUISTA ORA" at bounding box center [351, 210] width 32 height 8
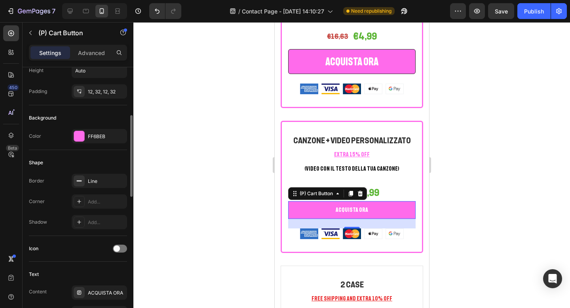
scroll to position [157, 0]
click at [93, 197] on div "Add..." at bounding box center [106, 200] width 37 height 7
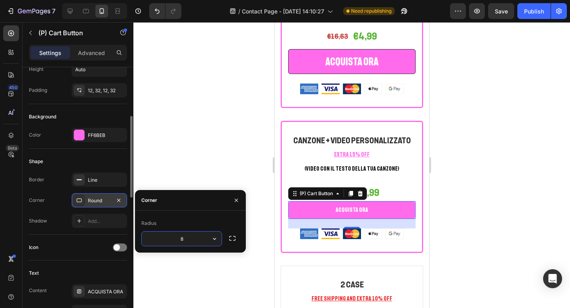
type input "6"
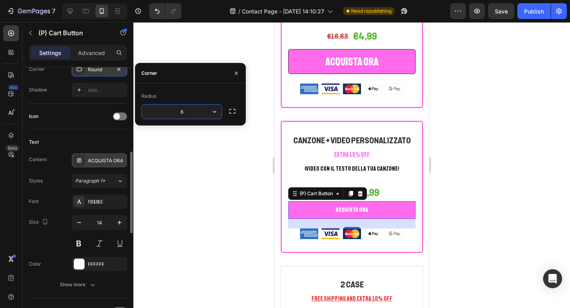
scroll to position [291, 0]
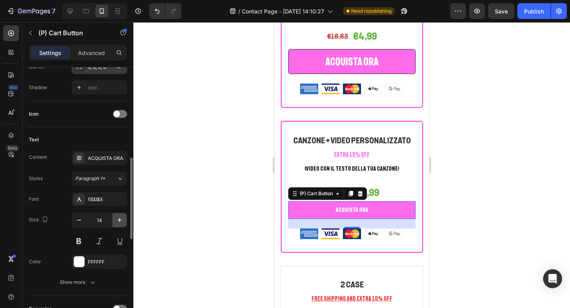
click at [115, 218] on button "button" at bounding box center [119, 220] width 14 height 14
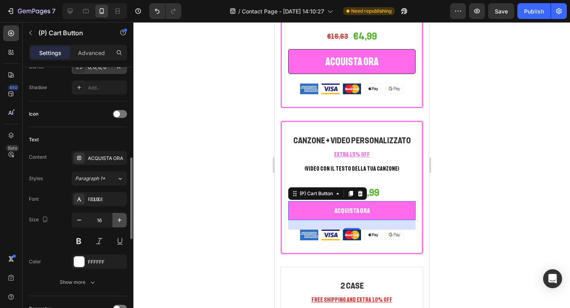
click at [115, 218] on button "button" at bounding box center [119, 220] width 14 height 14
click at [116, 218] on icon "button" at bounding box center [120, 220] width 8 height 8
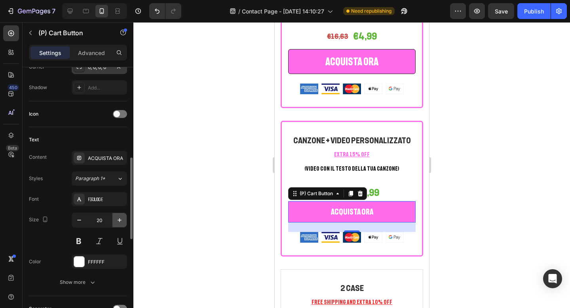
click at [116, 218] on icon "button" at bounding box center [120, 220] width 8 height 8
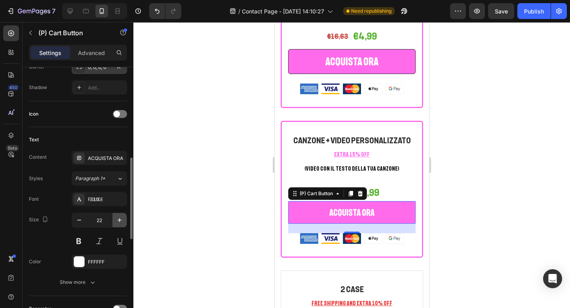
click at [116, 218] on icon "button" at bounding box center [120, 220] width 8 height 8
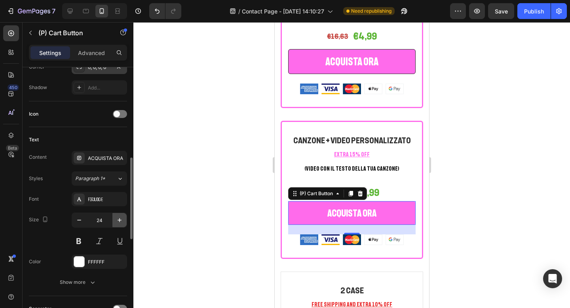
click at [116, 218] on icon "button" at bounding box center [120, 220] width 8 height 8
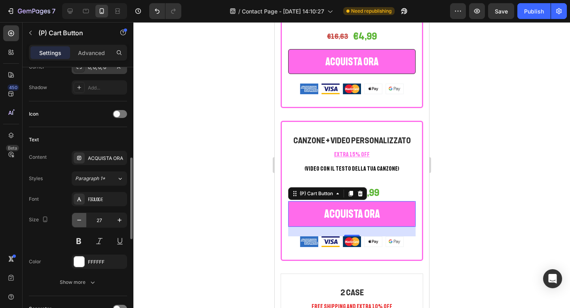
click at [76, 220] on icon "button" at bounding box center [79, 220] width 8 height 8
type input "26"
click at [201, 184] on div at bounding box center [351, 165] width 436 height 286
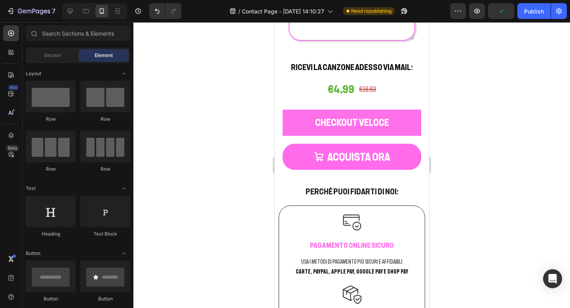
scroll to position [1078, 0]
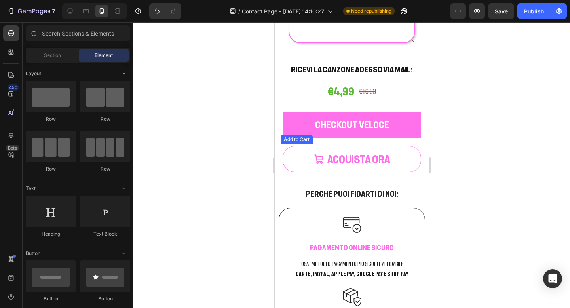
click at [287, 161] on button "ACQUISTA ORA" at bounding box center [351, 159] width 138 height 27
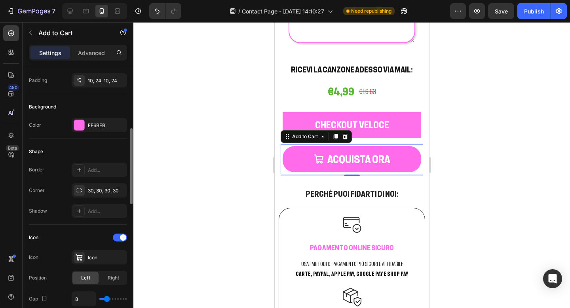
scroll to position [186, 0]
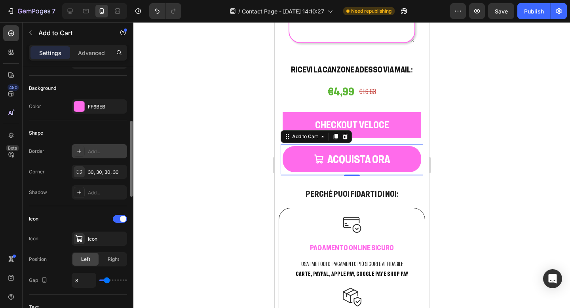
click at [92, 156] on div "Add..." at bounding box center [99, 151] width 55 height 14
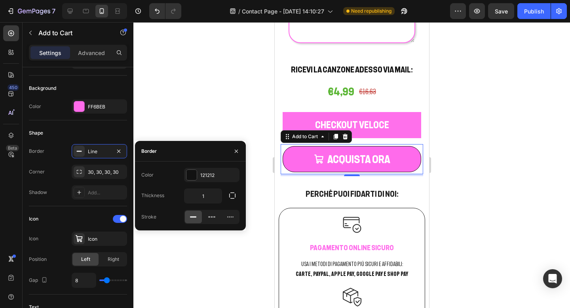
click at [438, 118] on div at bounding box center [351, 165] width 436 height 286
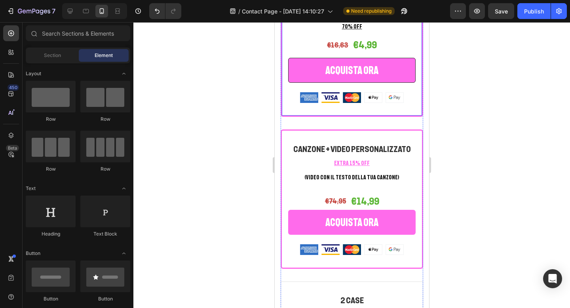
scroll to position [1638, 0]
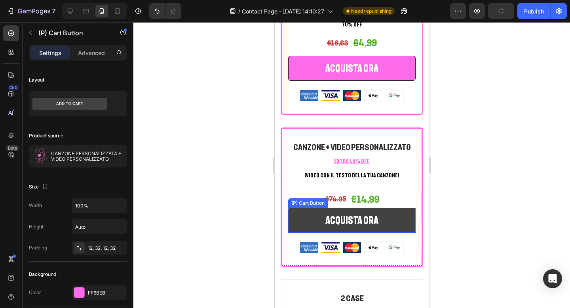
click at [304, 223] on button "ACQUISTA ORA" at bounding box center [351, 220] width 127 height 25
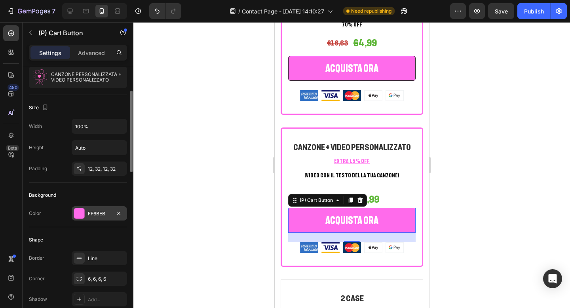
scroll to position [80, 0]
click at [97, 253] on div "Line" at bounding box center [99, 257] width 55 height 14
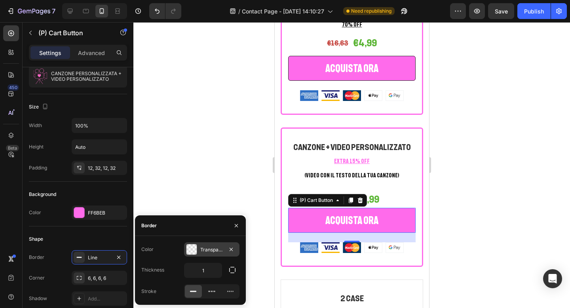
click at [188, 245] on div at bounding box center [191, 249] width 10 height 10
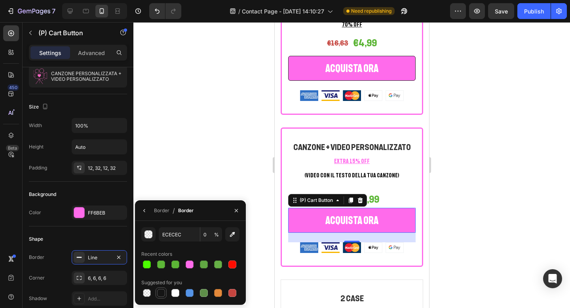
click at [161, 290] on div at bounding box center [161, 293] width 8 height 8
type input "151515"
type input "100"
click at [500, 129] on div at bounding box center [351, 165] width 436 height 286
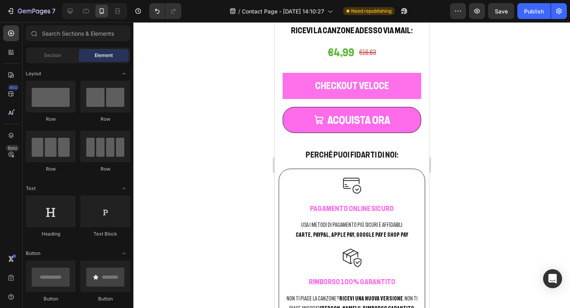
scroll to position [1115, 0]
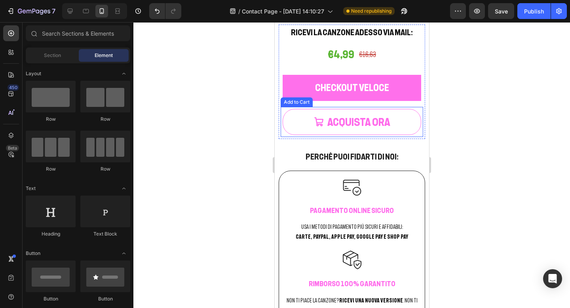
click at [290, 127] on button "ACQUISTA ORA" at bounding box center [351, 122] width 138 height 27
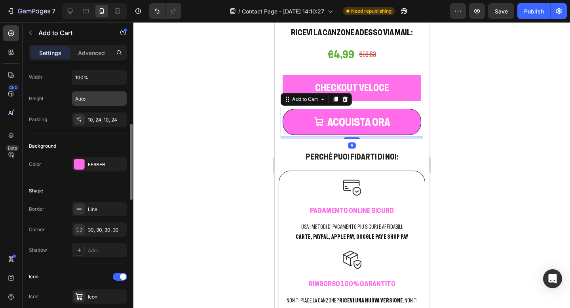
scroll to position [149, 0]
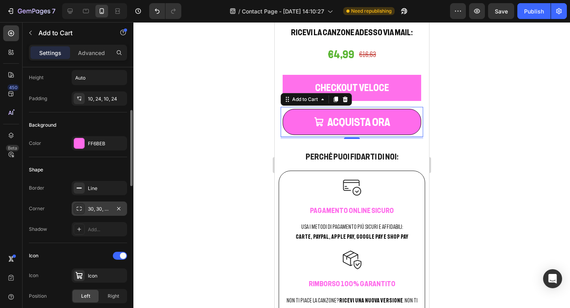
click at [105, 210] on div "30, 30, 30, 30" at bounding box center [99, 208] width 23 height 7
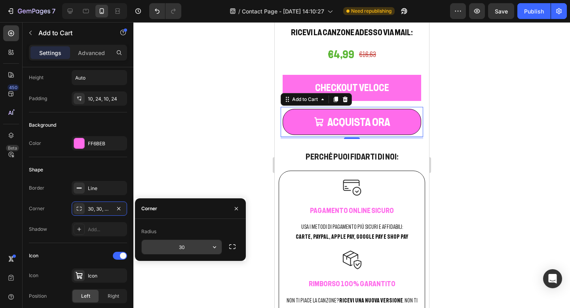
click at [187, 249] on input "30" at bounding box center [182, 247] width 80 height 14
type input "6"
click at [214, 141] on div at bounding box center [351, 165] width 436 height 286
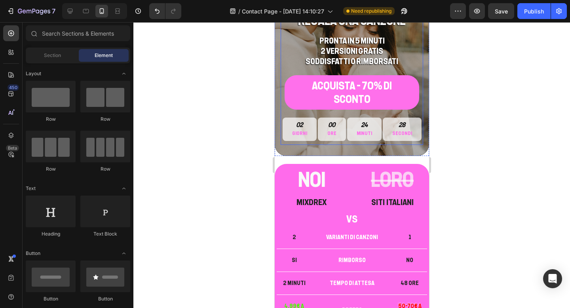
scroll to position [130, 0]
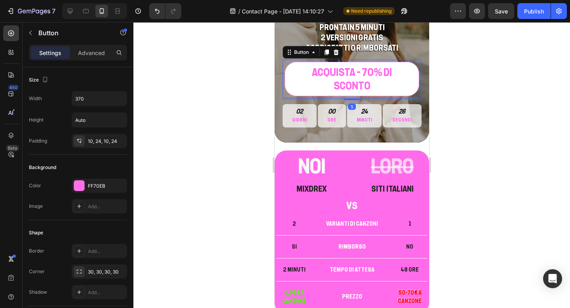
click at [288, 86] on link "ACQUISTA - 70% di sconto" at bounding box center [351, 79] width 135 height 35
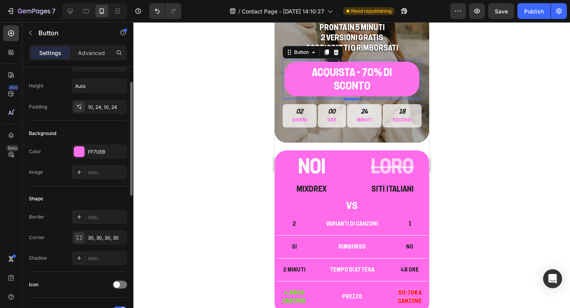
scroll to position [42, 0]
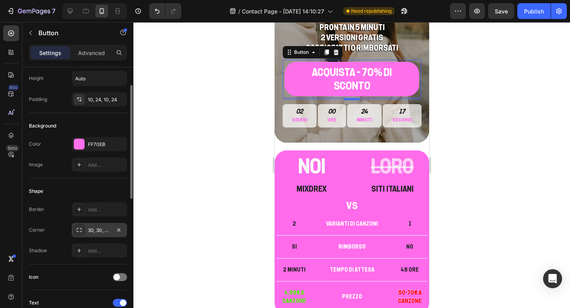
click at [105, 231] on div "30, 30, 30, 30" at bounding box center [99, 230] width 23 height 7
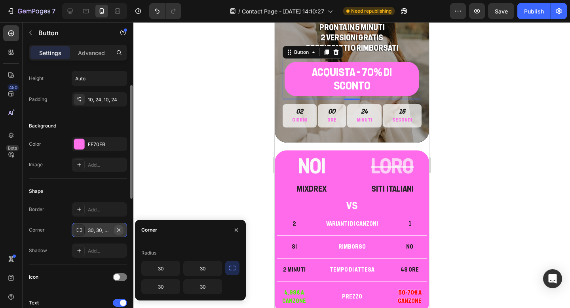
click at [117, 228] on icon "button" at bounding box center [119, 230] width 6 height 6
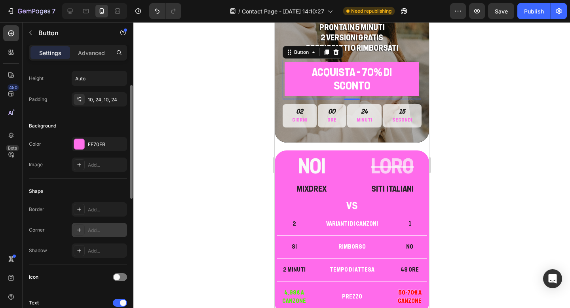
click at [109, 229] on div "Add..." at bounding box center [106, 230] width 37 height 7
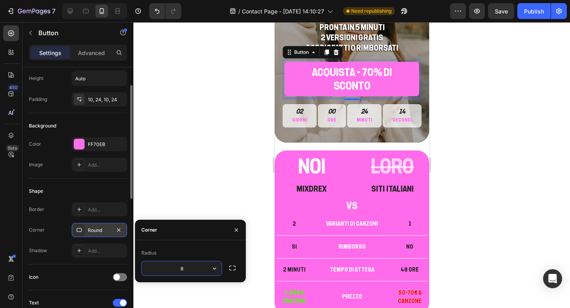
type input "6"
click at [544, 125] on div at bounding box center [351, 165] width 436 height 286
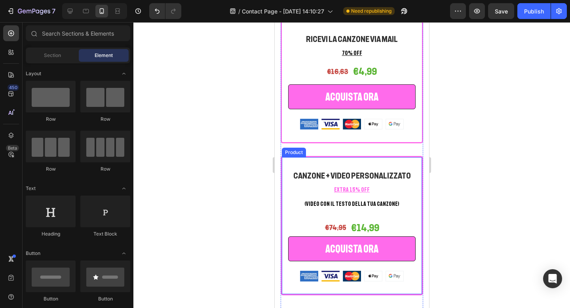
scroll to position [1376, 0]
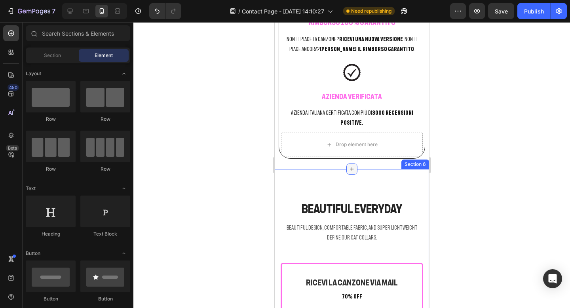
click at [354, 166] on icon at bounding box center [351, 169] width 6 height 6
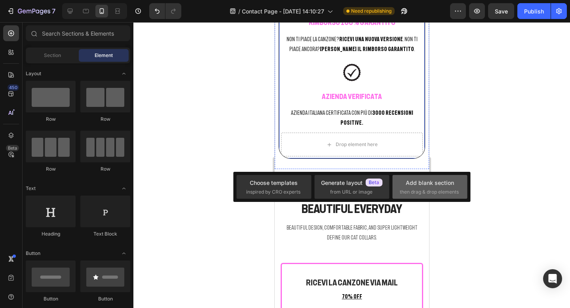
click at [413, 189] on span "then drag & drop elements" at bounding box center [429, 191] width 59 height 7
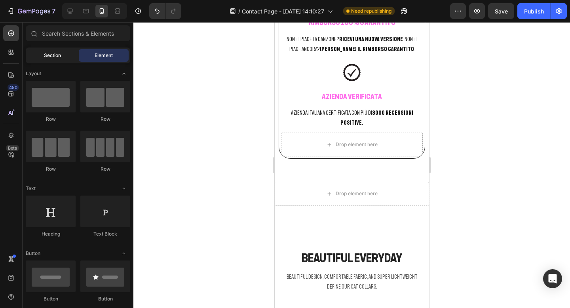
click at [59, 56] on span "Section" at bounding box center [52, 55] width 17 height 7
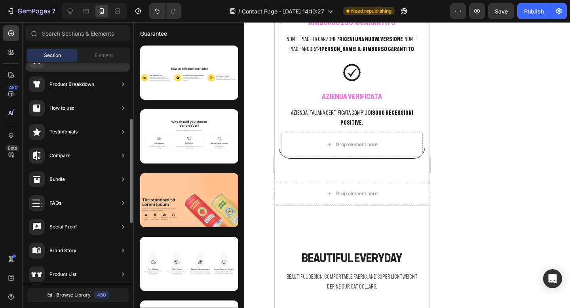
scroll to position [116, 0]
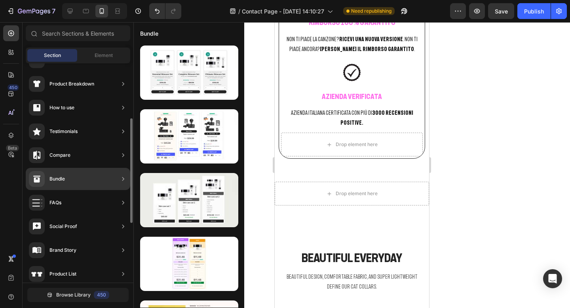
click at [81, 174] on div "Bundle" at bounding box center [78, 179] width 104 height 22
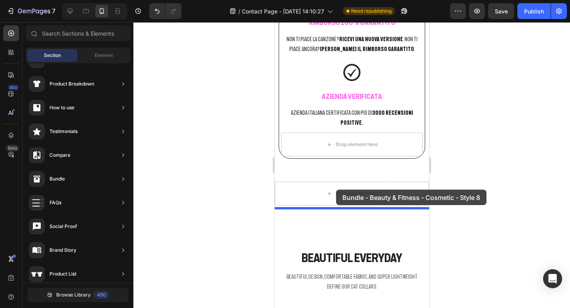
drag, startPoint x: 463, startPoint y: 106, endPoint x: 336, endPoint y: 190, distance: 151.8
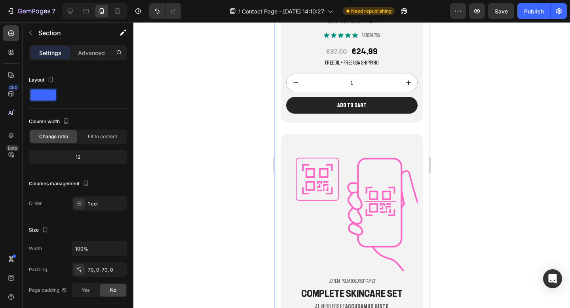
scroll to position [1771, 0]
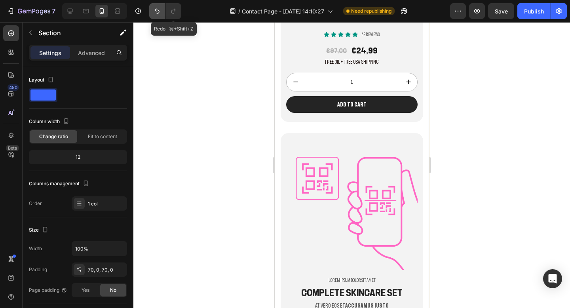
click at [157, 8] on icon "Undo/Redo" at bounding box center [157, 11] width 8 height 8
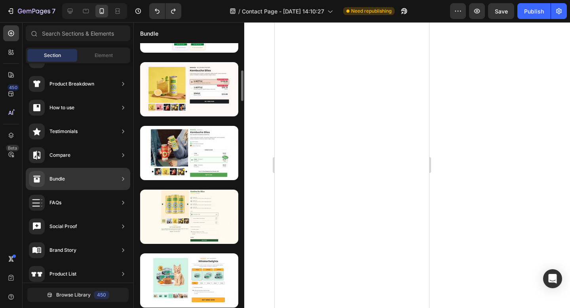
scroll to position [239, 0]
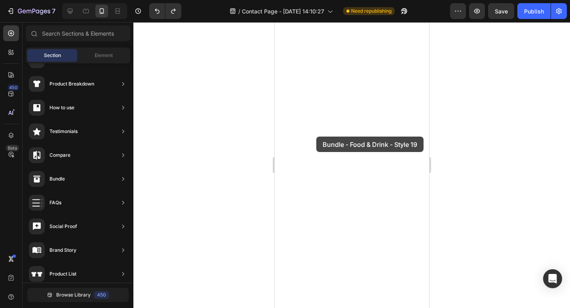
drag, startPoint x: 450, startPoint y: 125, endPoint x: 316, endPoint y: 136, distance: 134.5
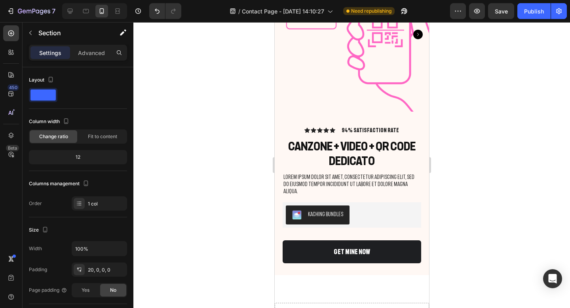
scroll to position [2185, 0]
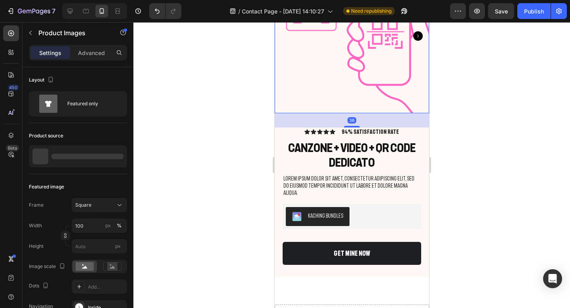
click at [321, 100] on img at bounding box center [351, 36] width 154 height 154
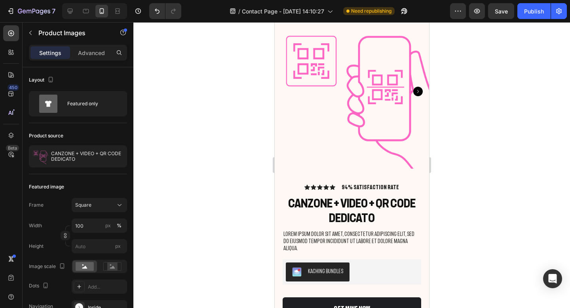
scroll to position [2129, 0]
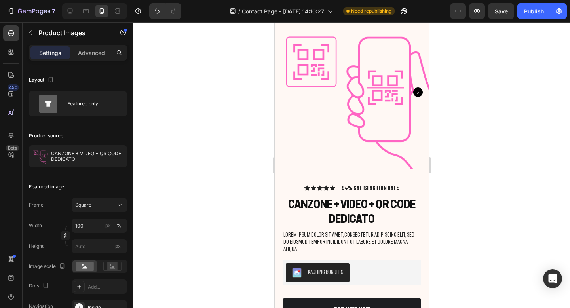
click at [309, 149] on img at bounding box center [351, 92] width 154 height 154
click at [294, 89] on img at bounding box center [351, 92] width 154 height 154
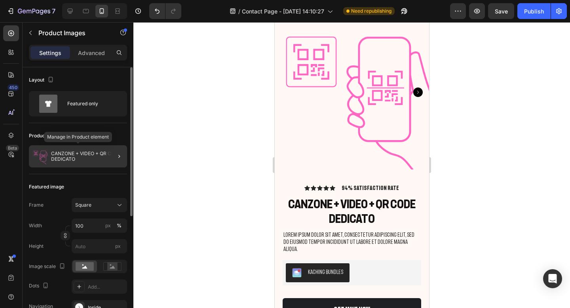
click at [104, 159] on p "CANZONE + VIDEO + QR CODE DEDICATO" at bounding box center [87, 156] width 73 height 11
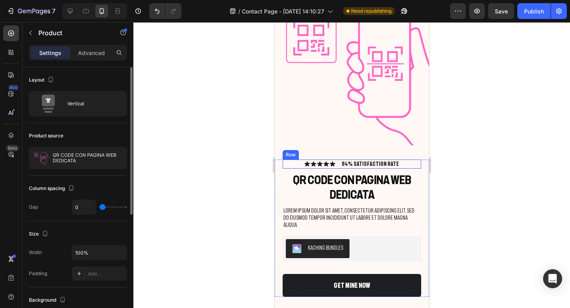
scroll to position [2159, 0]
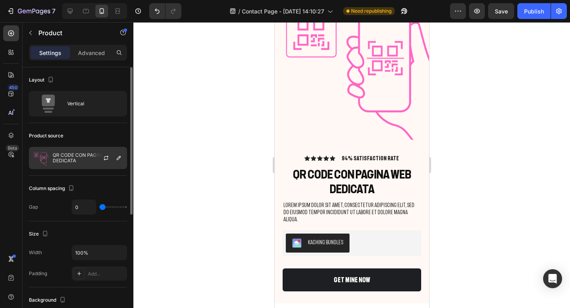
click at [90, 160] on p "QR CODE CON PAGINA WEB DEDICATA" at bounding box center [88, 157] width 71 height 11
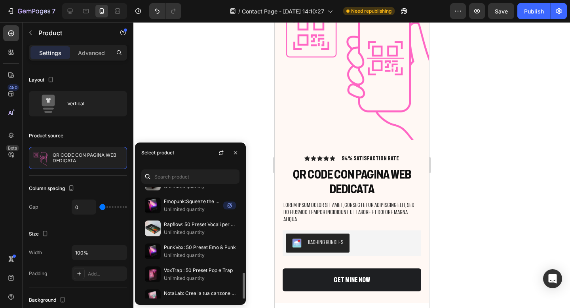
scroll to position [233, 0]
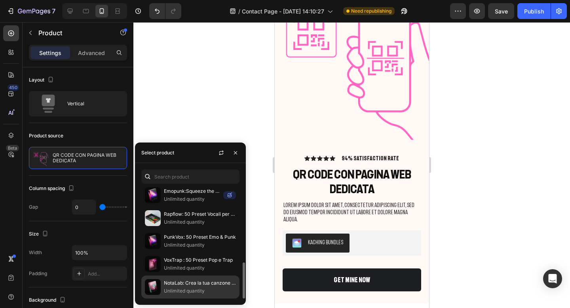
click at [163, 289] on div "NotaLab: Crea la tua canzone personalizzata! Unlimited quantity" at bounding box center [190, 286] width 98 height 23
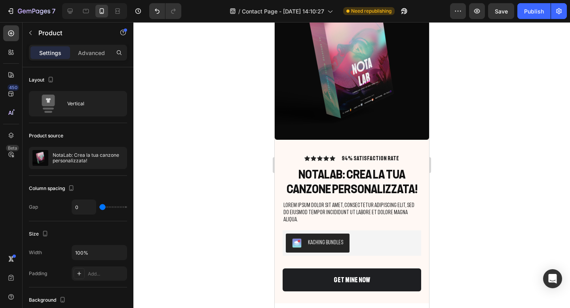
click at [493, 154] on div at bounding box center [351, 165] width 436 height 286
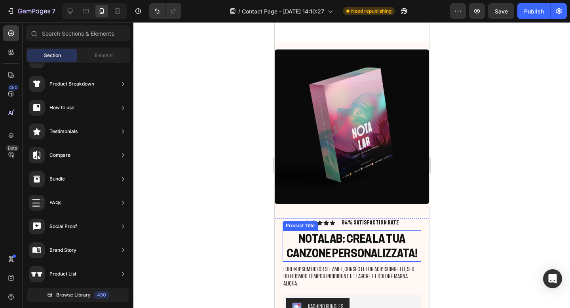
scroll to position [2093, 0]
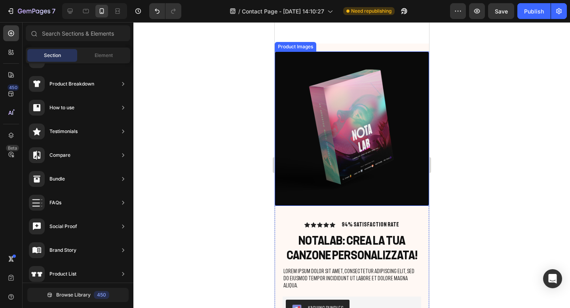
click at [397, 178] on img at bounding box center [351, 128] width 154 height 154
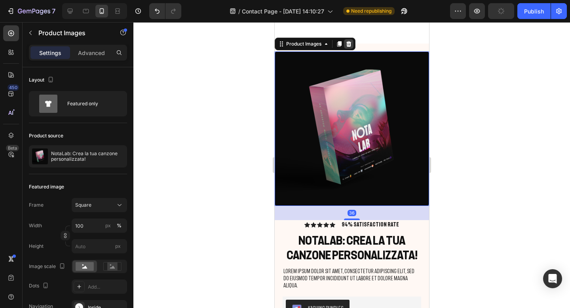
click at [351, 42] on icon at bounding box center [348, 44] width 6 height 6
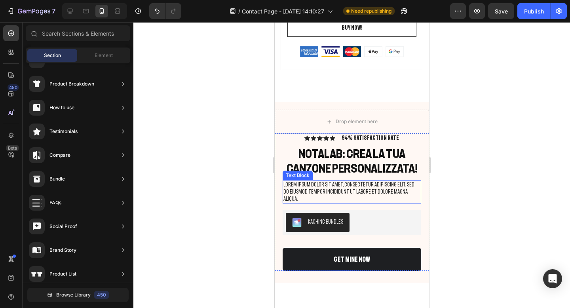
scroll to position [2031, 0]
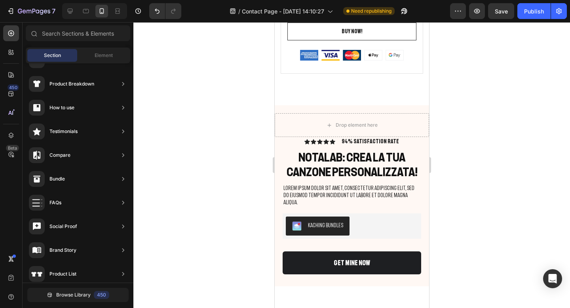
click at [442, 136] on div at bounding box center [351, 165] width 436 height 286
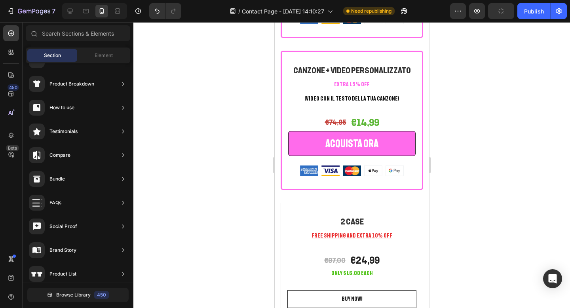
scroll to position [1765, 0]
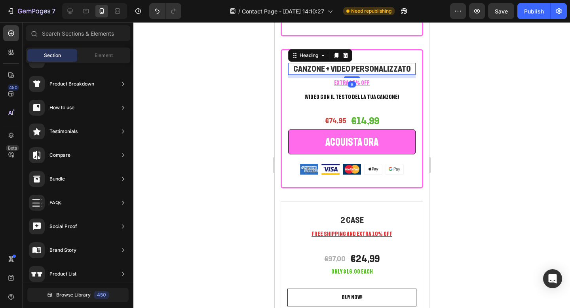
click at [407, 68] on h2 "CANZONE + VIDEO PERSONALIZZATO" at bounding box center [351, 69] width 127 height 12
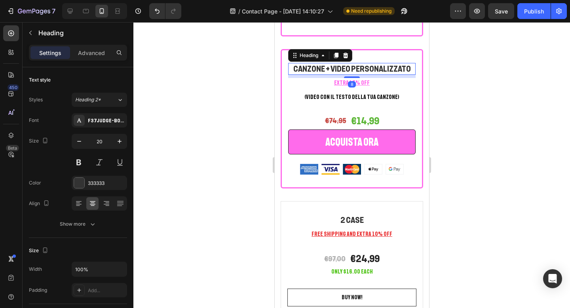
click at [407, 68] on h2 "CANZONE + VIDEO PERSONALIZZATO" at bounding box center [351, 69] width 127 height 12
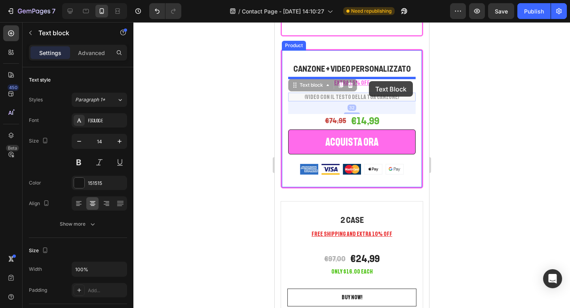
drag, startPoint x: 368, startPoint y: 98, endPoint x: 368, endPoint y: 82, distance: 16.2
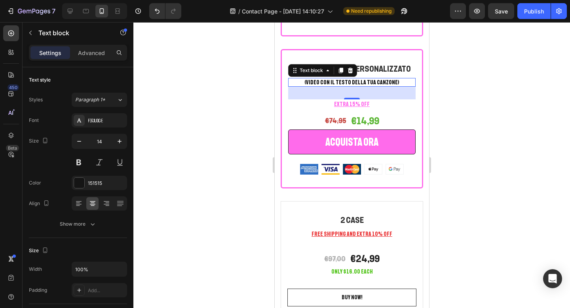
click at [460, 77] on div at bounding box center [351, 165] width 436 height 286
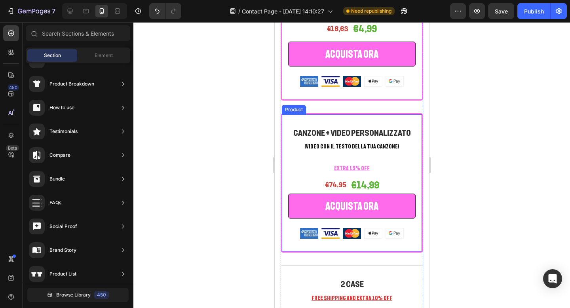
scroll to position [1706, 0]
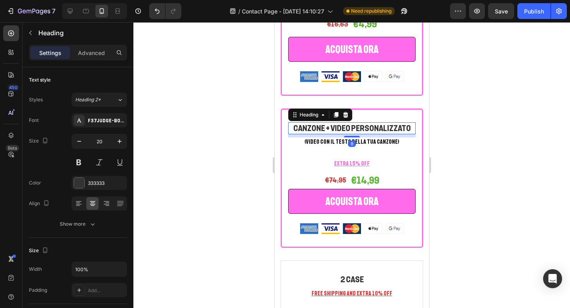
click at [379, 126] on p "CANZONE + VIDEO PERSONALIZZATO" at bounding box center [351, 128] width 126 height 10
click at [120, 140] on icon "button" at bounding box center [120, 141] width 8 height 8
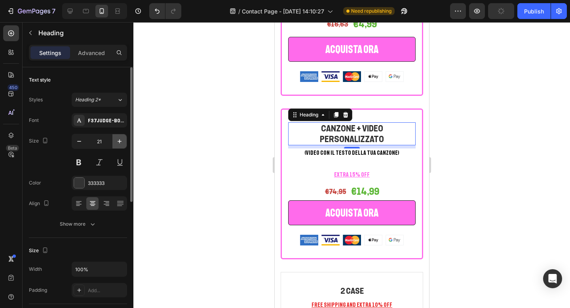
click at [120, 140] on icon "button" at bounding box center [120, 141] width 8 height 8
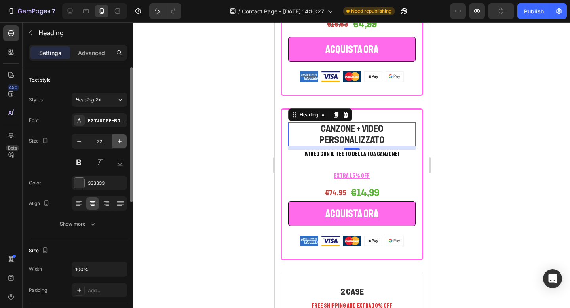
click at [120, 140] on icon "button" at bounding box center [120, 141] width 8 height 8
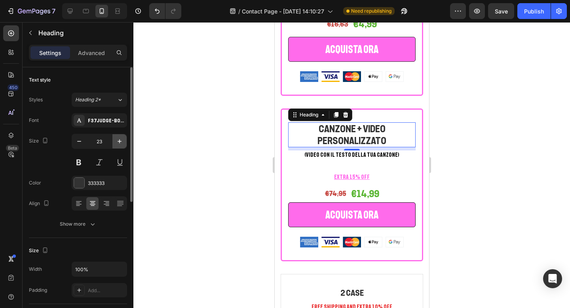
click at [120, 140] on icon "button" at bounding box center [120, 141] width 8 height 8
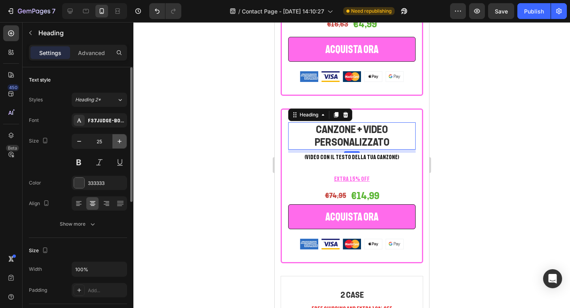
click at [120, 140] on icon "button" at bounding box center [120, 141] width 8 height 8
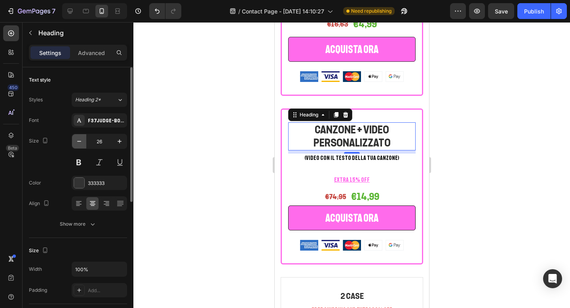
click at [79, 141] on icon "button" at bounding box center [79, 141] width 4 height 1
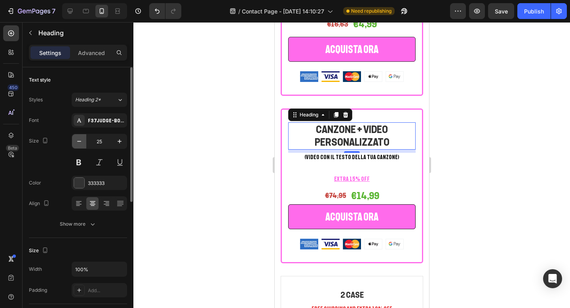
click at [79, 141] on icon "button" at bounding box center [79, 141] width 4 height 1
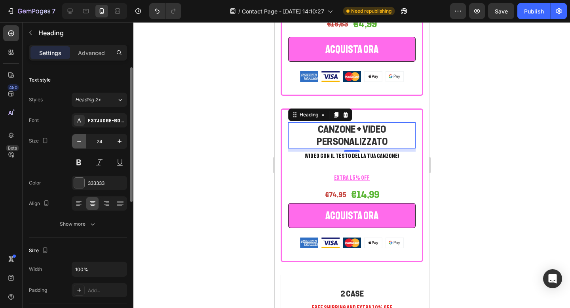
click at [79, 141] on icon "button" at bounding box center [79, 141] width 4 height 1
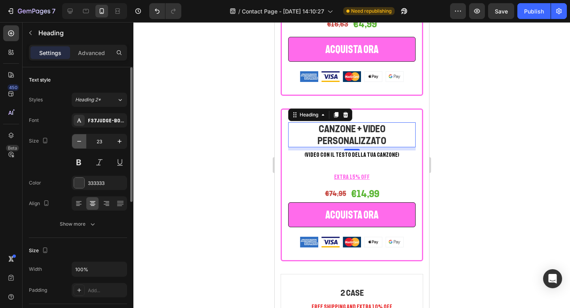
click at [79, 141] on icon "button" at bounding box center [79, 141] width 4 height 1
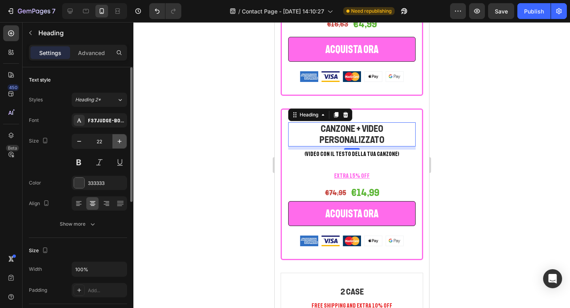
click at [119, 140] on icon "button" at bounding box center [120, 141] width 4 height 4
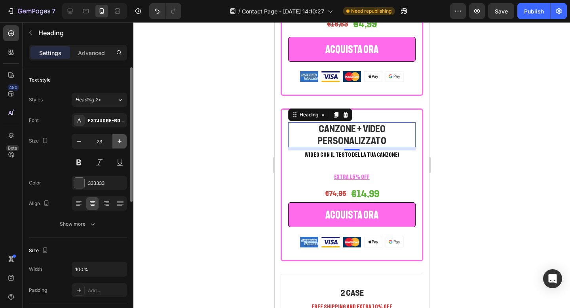
click at [119, 140] on icon "button" at bounding box center [120, 141] width 4 height 4
type input "24"
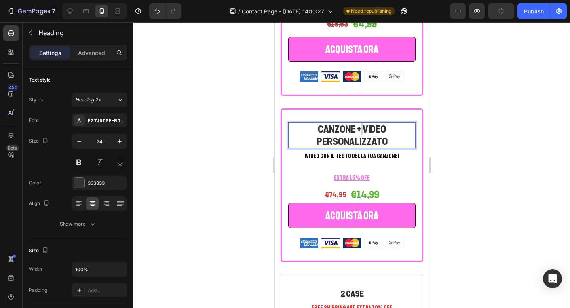
click at [361, 130] on p "CANZONE + VIDEO PERSONALIZZATO" at bounding box center [351, 135] width 126 height 25
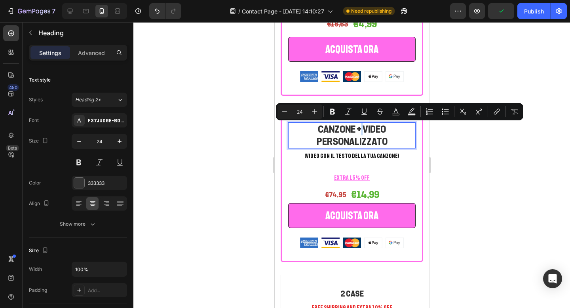
click at [361, 130] on p "CANZONE + VIDEO PERSONALIZZATO" at bounding box center [351, 135] width 126 height 25
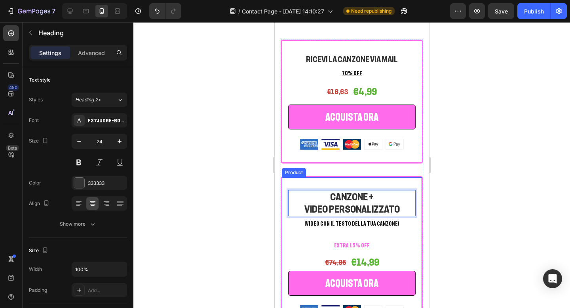
scroll to position [1640, 0]
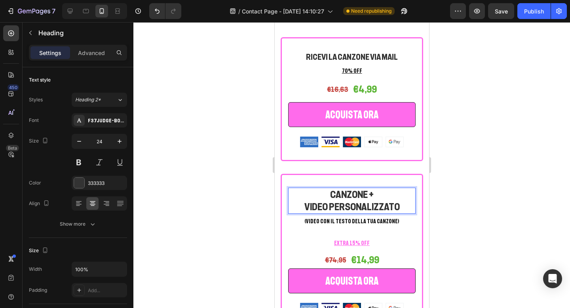
click at [376, 195] on p "CANZONE + VIDEO PERSONALIZZATO" at bounding box center [351, 200] width 126 height 25
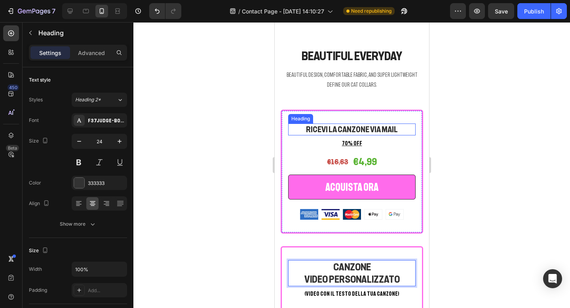
scroll to position [42, 0]
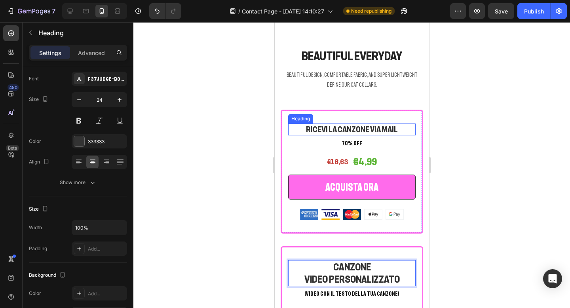
click at [370, 131] on h2 "RICEVI LA CANZONE VIA MAIL" at bounding box center [351, 129] width 127 height 12
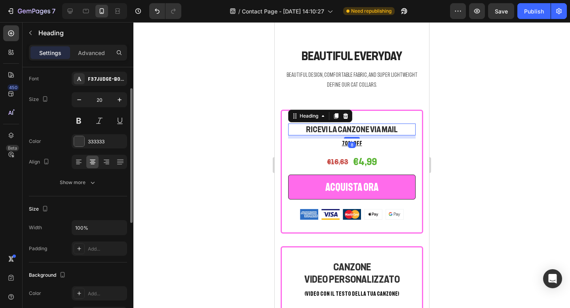
click at [376, 129] on h2 "RICEVI LA CANZONE VIA MAIL" at bounding box center [351, 129] width 127 height 12
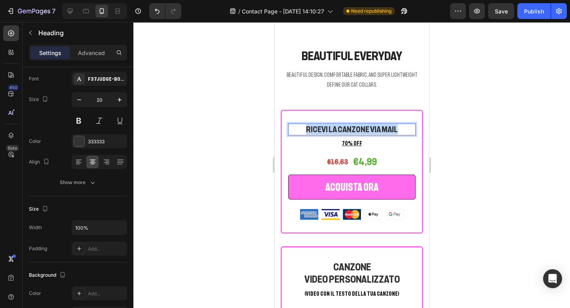
drag, startPoint x: 399, startPoint y: 127, endPoint x: 304, endPoint y: 128, distance: 95.0
click at [304, 128] on p "RICEVI LA CANZONE VIA MAIL" at bounding box center [351, 129] width 126 height 10
click at [474, 129] on div at bounding box center [351, 165] width 436 height 286
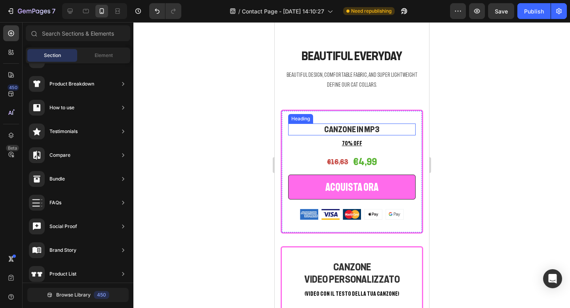
click at [402, 130] on p "CANZONE IN MP3" at bounding box center [351, 129] width 126 height 10
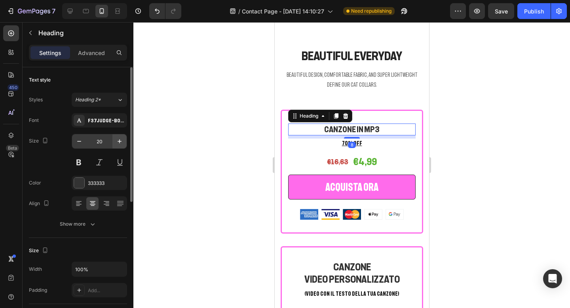
click at [121, 146] on button "button" at bounding box center [119, 141] width 14 height 14
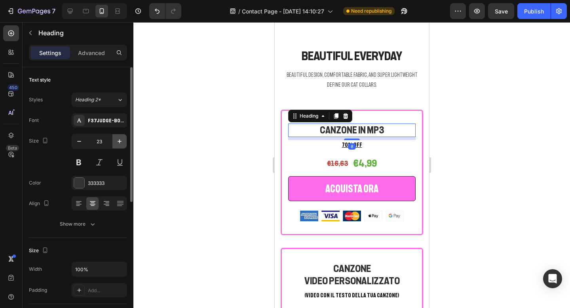
click at [121, 146] on button "button" at bounding box center [119, 141] width 14 height 14
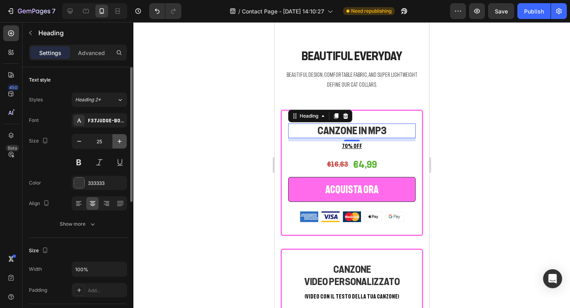
type input "26"
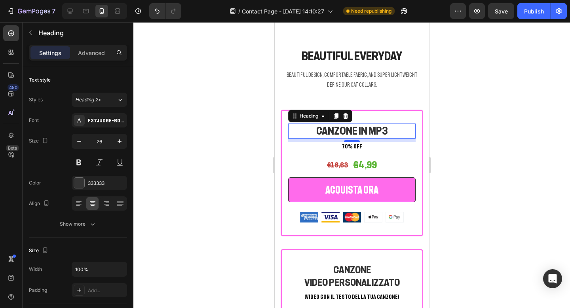
click at [464, 107] on div at bounding box center [351, 165] width 436 height 286
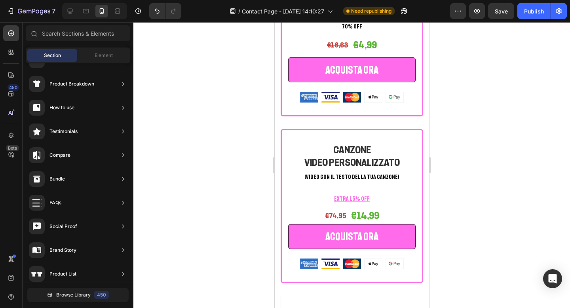
scroll to position [1701, 0]
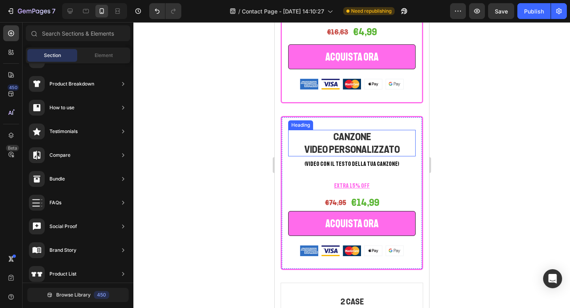
click at [369, 136] on h2 "CANZONE VIDEO PERSONALIZZATO" at bounding box center [351, 143] width 127 height 26
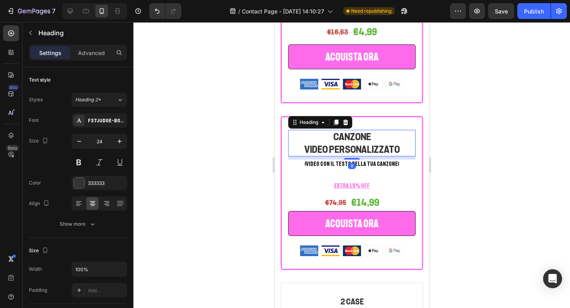
click at [369, 136] on h2 "CANZONE VIDEO PERSONALIZZATO" at bounding box center [351, 143] width 127 height 26
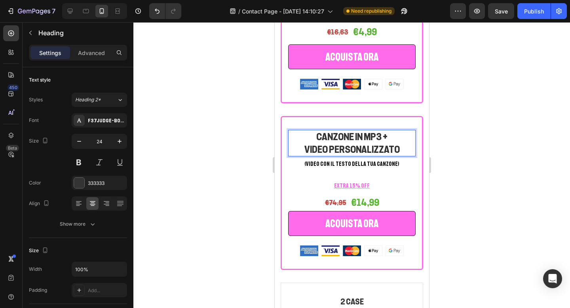
click at [462, 135] on div at bounding box center [351, 165] width 436 height 286
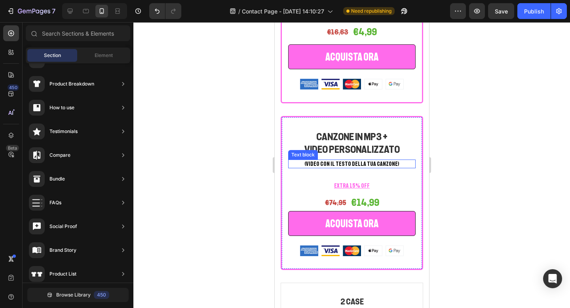
click at [341, 164] on p "(VIDEO CON IL TESTO DELLA TUA CANZONE)" at bounding box center [351, 163] width 126 height 7
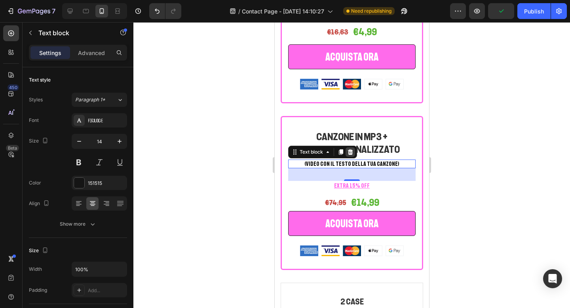
click at [349, 154] on icon at bounding box center [349, 152] width 5 height 6
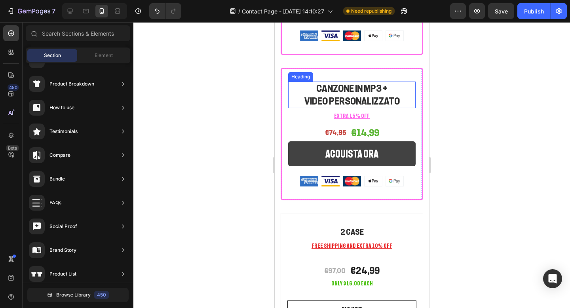
scroll to position [1742, 0]
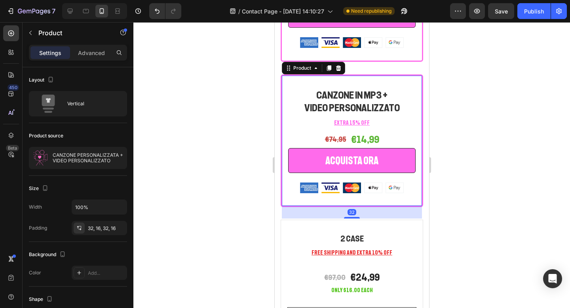
click at [392, 81] on div "CANZONE IN MP3 + VIDEO PERSONALIZZATO Heading EXTRA 15% OFF Text block €74,95 (…" at bounding box center [351, 140] width 142 height 133
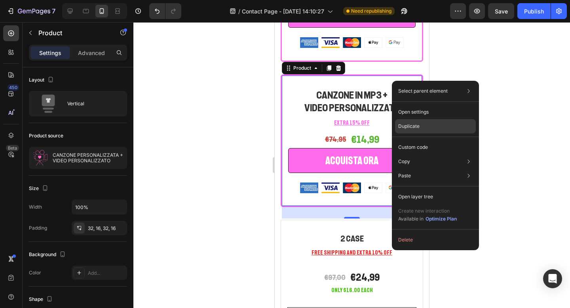
click at [408, 140] on div "Duplicate" at bounding box center [435, 147] width 81 height 14
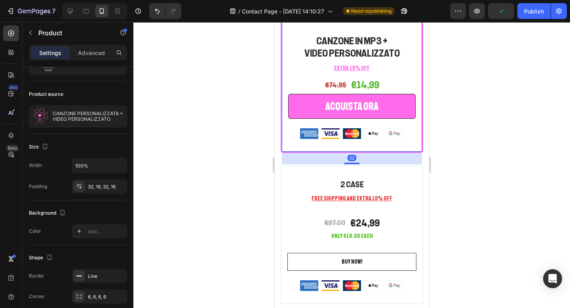
scroll to position [1953, 0]
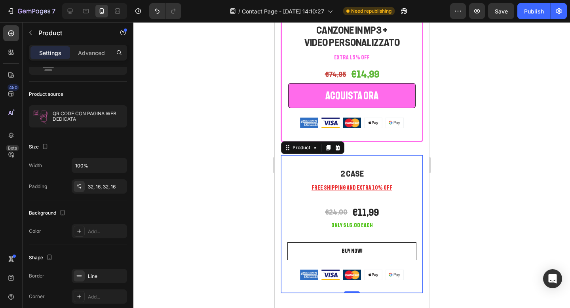
click at [381, 162] on div "2 Case Heading FREE SHIPPING AND EXTRA 10% OFF Text block €24,00 (P) Price (P) …" at bounding box center [351, 224] width 142 height 138
click at [336, 148] on icon at bounding box center [337, 147] width 6 height 6
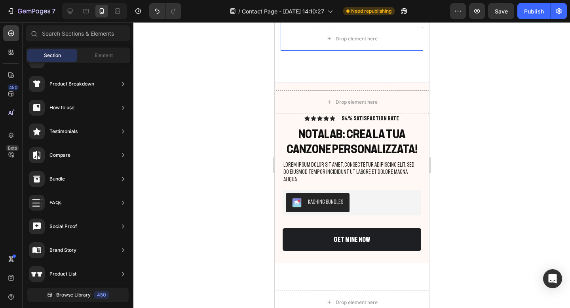
scroll to position [2094, 0]
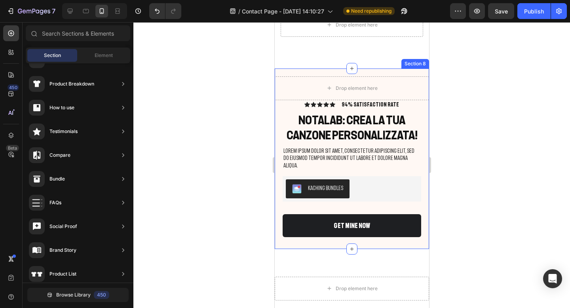
click at [318, 73] on div "Drop element here Icon Icon Icon Icon Icon Icon List 94% SATISFACTION RATE Text…" at bounding box center [351, 158] width 154 height 180
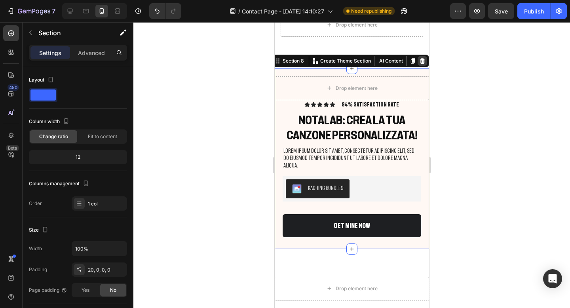
click at [423, 60] on icon at bounding box center [421, 61] width 5 height 6
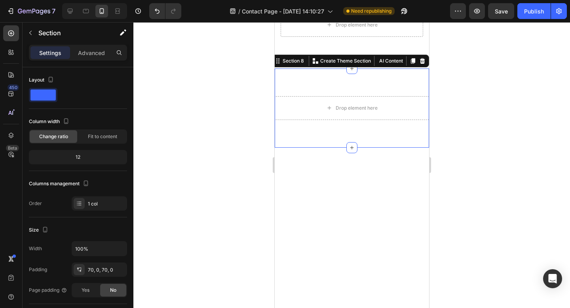
click at [391, 94] on div "Drop element here Section 8 You can create reusable sections Create Theme Secti…" at bounding box center [351, 107] width 154 height 79
click at [425, 60] on div at bounding box center [421, 60] width 9 height 9
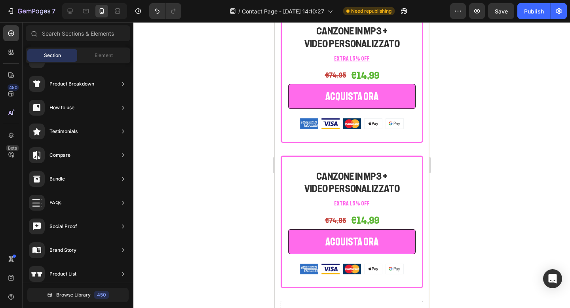
scroll to position [1807, 0]
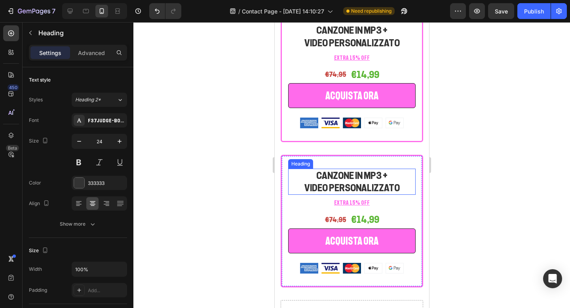
click at [376, 179] on h2 "CANZONE IN MP3 + VIDEO PERSONALIZZATO" at bounding box center [351, 182] width 127 height 26
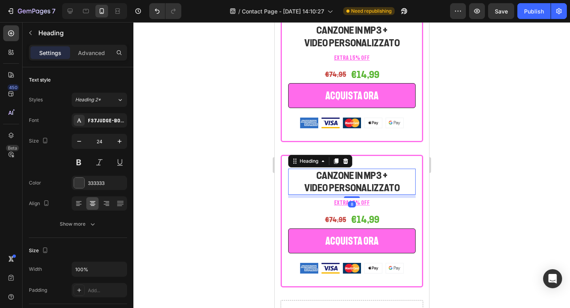
click at [396, 180] on h2 "CANZONE IN MP3 + VIDEO PERSONALIZZATO" at bounding box center [351, 182] width 127 height 26
click at [406, 186] on p "CANZONE IN MP3 + VIDEO PERSONALIZZATO" at bounding box center [351, 181] width 126 height 25
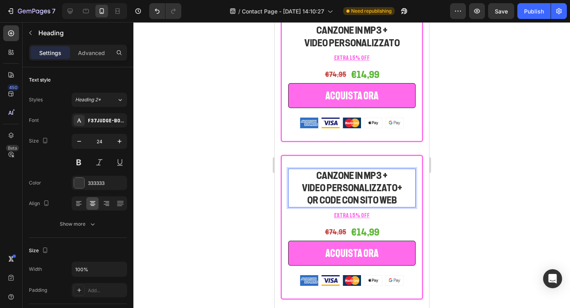
click at [476, 167] on div at bounding box center [351, 165] width 436 height 286
click at [396, 190] on p "CANZONE IN MP3 + VIDEO PERSONALIZZATO+ QR CODE CON SITO WEB" at bounding box center [351, 187] width 126 height 37
click at [396, 186] on p "CANZONE IN MP3 + VIDEO PERSONALIZZATO+ QR CODE CON SITO WEB" at bounding box center [351, 187] width 126 height 37
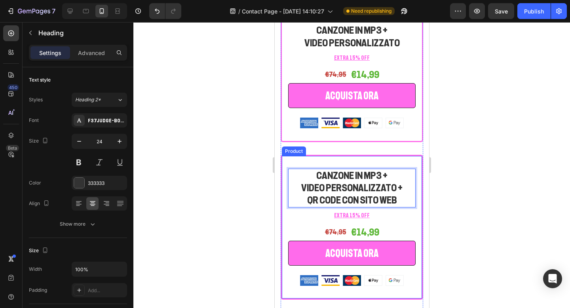
click at [470, 181] on div at bounding box center [351, 165] width 436 height 286
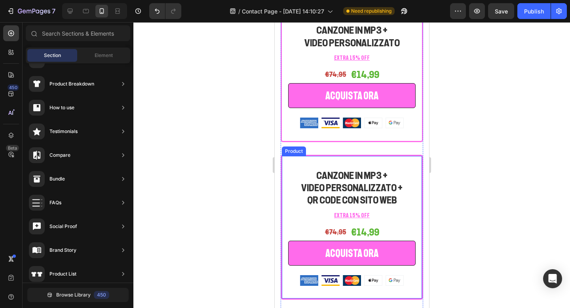
click at [286, 174] on div "CANZONE IN MP3 + VIDEO PERSONALIZZATO + QR CODE CON SITO WEB Heading EXTRA 15% …" at bounding box center [351, 227] width 142 height 145
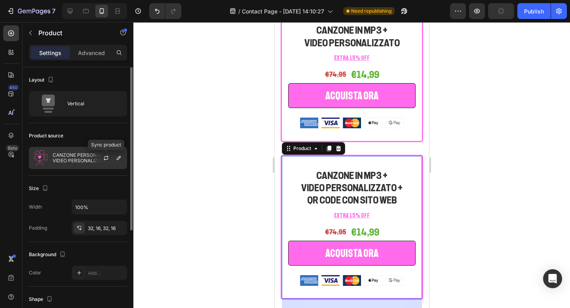
click at [90, 158] on p "CANZONE PERSONALIZZATA + VIDEO PERSONALIZZATO" at bounding box center [88, 157] width 71 height 11
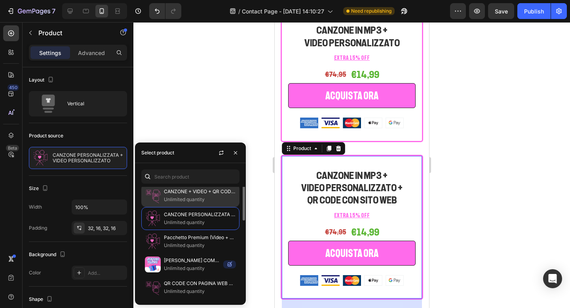
scroll to position [0, 0]
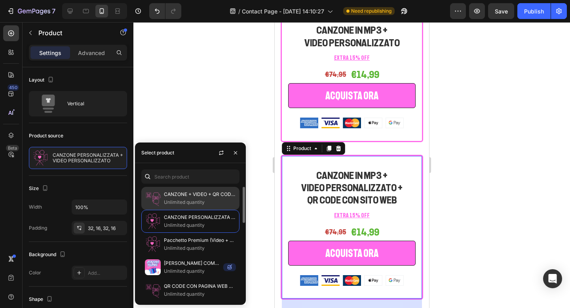
click at [206, 200] on p "Unlimited quantity" at bounding box center [200, 202] width 72 height 8
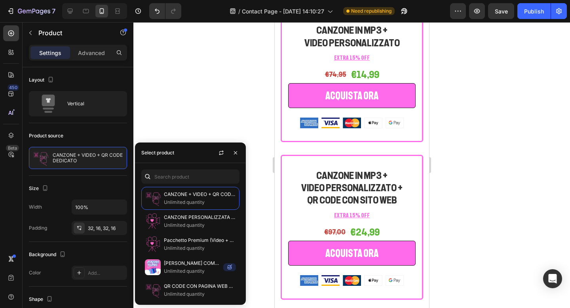
click at [468, 143] on div at bounding box center [351, 165] width 436 height 286
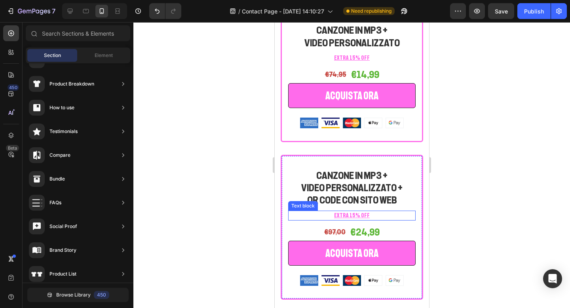
click at [356, 214] on u "EXTRA 15% OFF" at bounding box center [352, 215] width 36 height 6
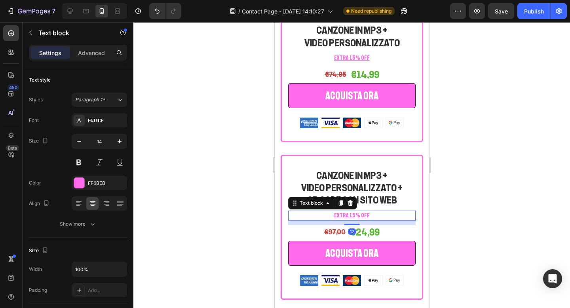
click at [353, 216] on u "EXTRA 15% OFF" at bounding box center [352, 215] width 36 height 6
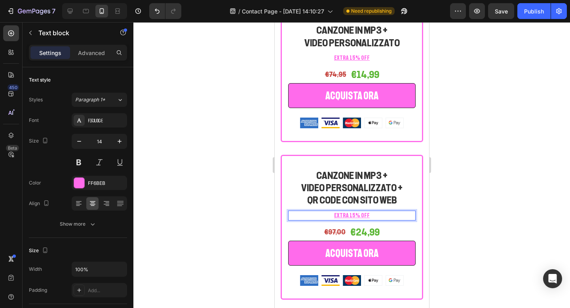
click at [353, 214] on u "EXTRA 15% OFF" at bounding box center [352, 215] width 36 height 6
click at [375, 215] on p "EXTRA 20% OFF" at bounding box center [351, 215] width 126 height 8
click at [477, 188] on div at bounding box center [351, 165] width 436 height 286
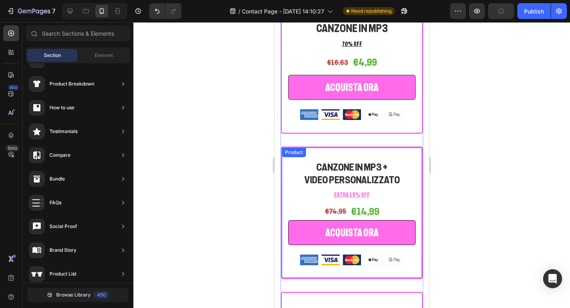
scroll to position [1665, 0]
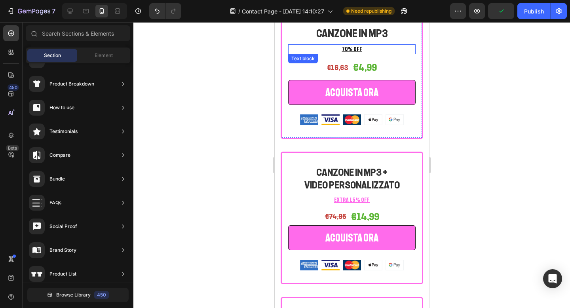
click at [360, 50] on p "70% OFF" at bounding box center [351, 49] width 126 height 8
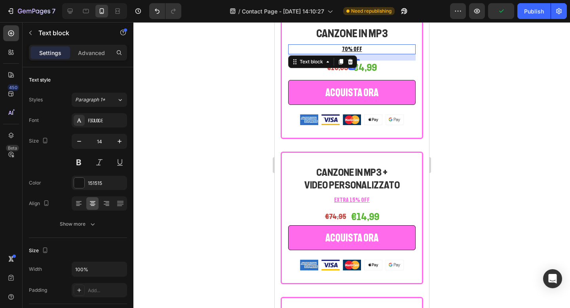
click at [360, 50] on p "70% OFF" at bounding box center [351, 49] width 126 height 8
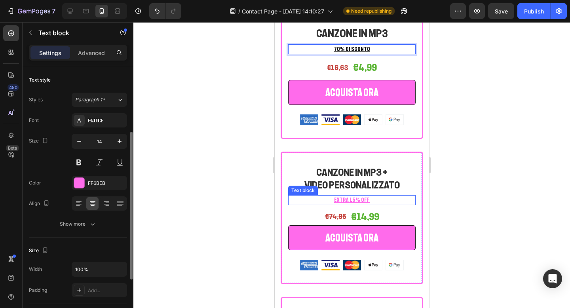
click at [359, 199] on u "EXTRA 15% OFF" at bounding box center [352, 200] width 36 height 6
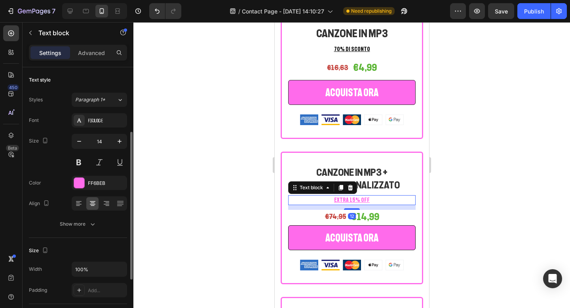
scroll to position [42, 0]
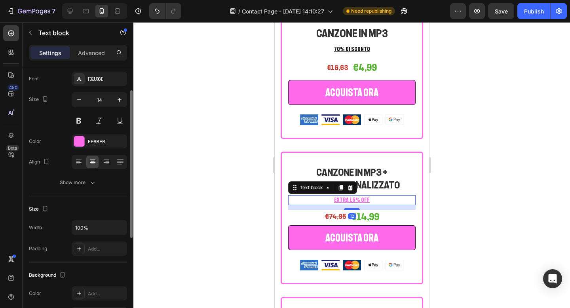
click at [363, 199] on u "EXTRA 15% OFF" at bounding box center [352, 200] width 36 height 6
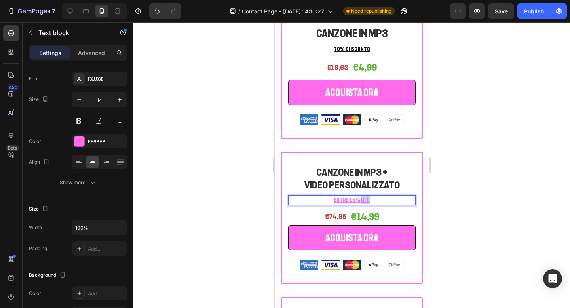
drag, startPoint x: 369, startPoint y: 199, endPoint x: 360, endPoint y: 200, distance: 9.5
click at [360, 200] on p "EXTRA 15% OFF" at bounding box center [351, 200] width 126 height 8
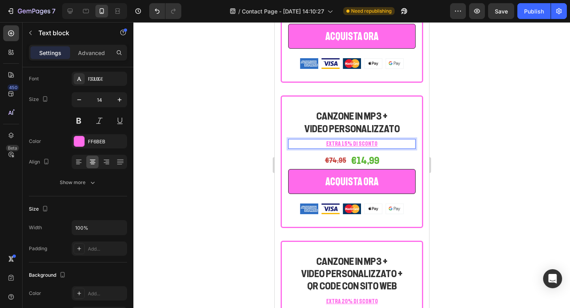
scroll to position [1722, 0]
click at [472, 174] on div at bounding box center [351, 165] width 436 height 286
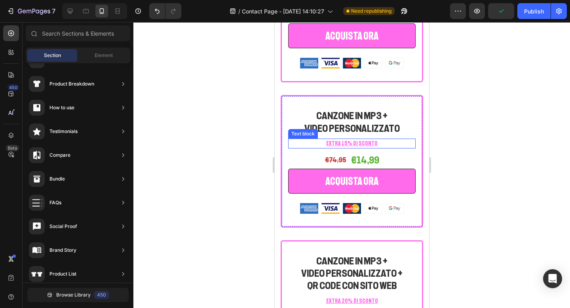
click at [380, 145] on p "EXTRA 15% DI SCONTO" at bounding box center [351, 143] width 126 height 8
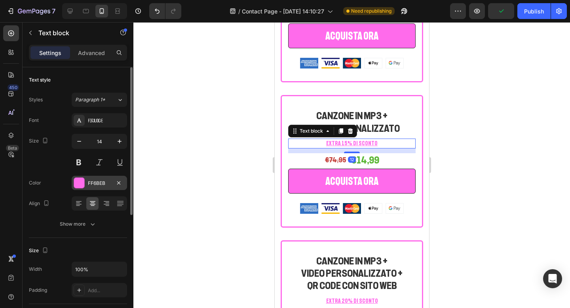
click at [78, 183] on div at bounding box center [79, 183] width 10 height 10
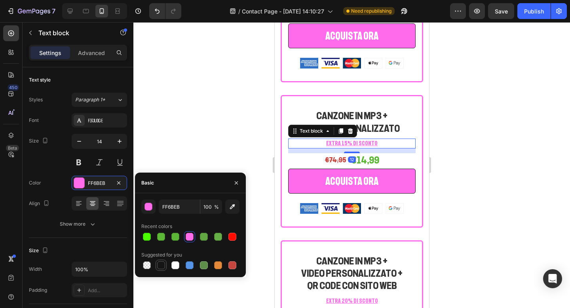
click at [159, 263] on div at bounding box center [161, 265] width 8 height 8
type input "151515"
click at [207, 208] on input "100" at bounding box center [211, 206] width 22 height 14
type input "80"
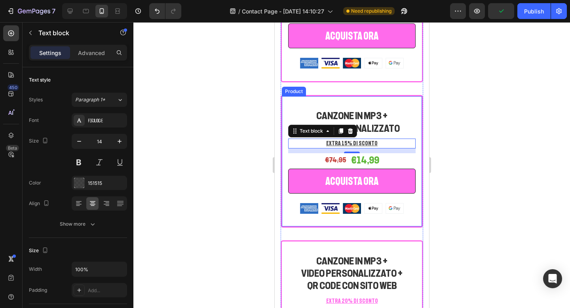
click at [480, 85] on div at bounding box center [351, 165] width 436 height 286
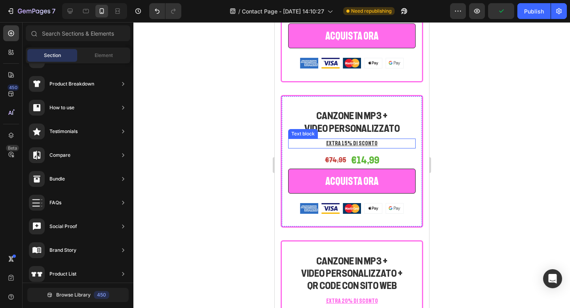
click at [369, 144] on u "EXTRA 15% DI SCONTO" at bounding box center [351, 143] width 51 height 6
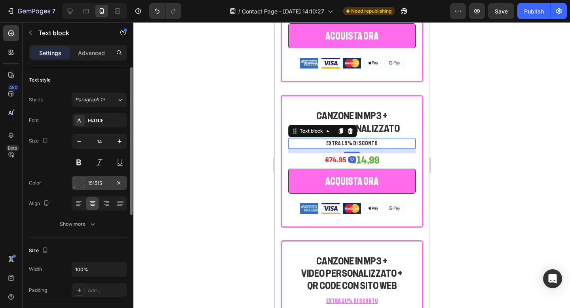
click at [95, 188] on div "151515" at bounding box center [99, 183] width 55 height 14
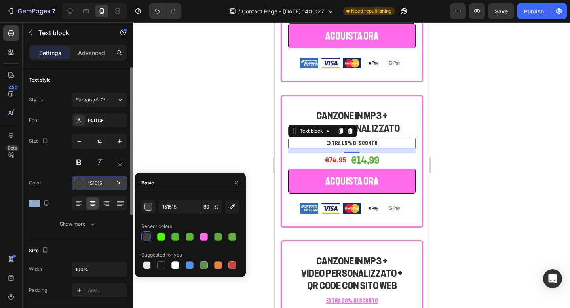
click at [95, 188] on div "151515" at bounding box center [99, 183] width 55 height 14
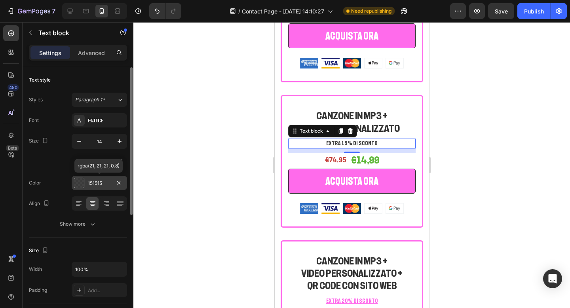
click at [96, 187] on div "151515" at bounding box center [99, 183] width 55 height 14
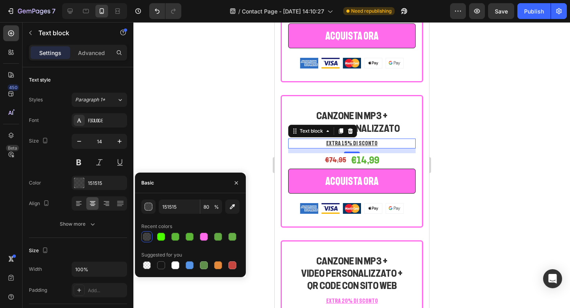
click at [221, 120] on div at bounding box center [351, 165] width 436 height 286
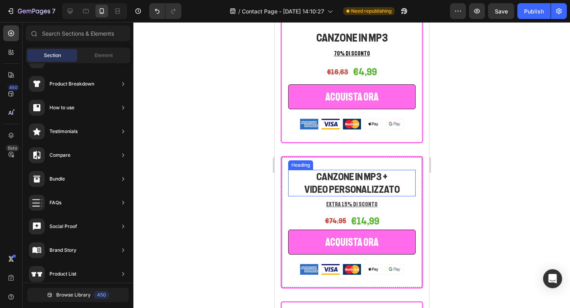
scroll to position [1618, 0]
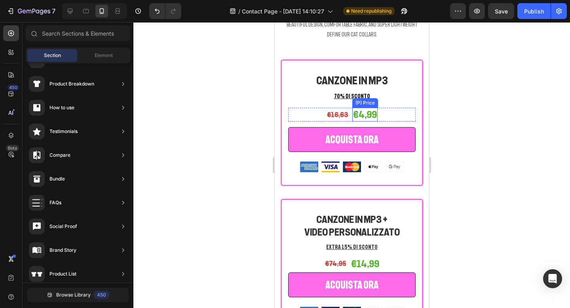
click at [359, 99] on div "(P) Price" at bounding box center [364, 102] width 23 height 7
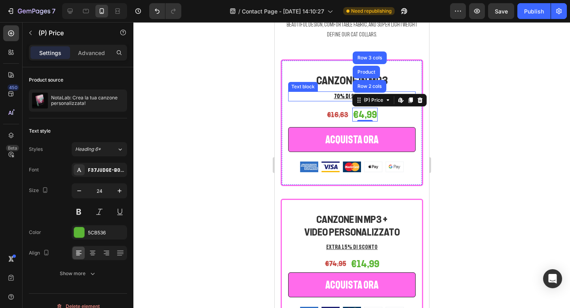
click at [347, 99] on u "70% DI SCONTO" at bounding box center [352, 96] width 36 height 6
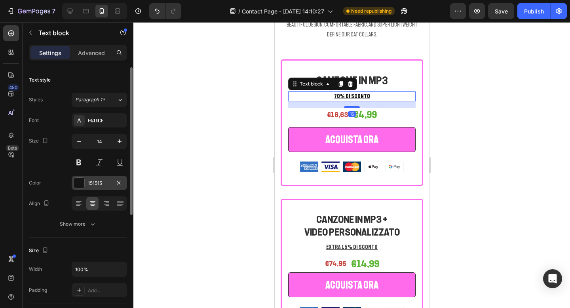
click at [80, 183] on div at bounding box center [79, 183] width 10 height 10
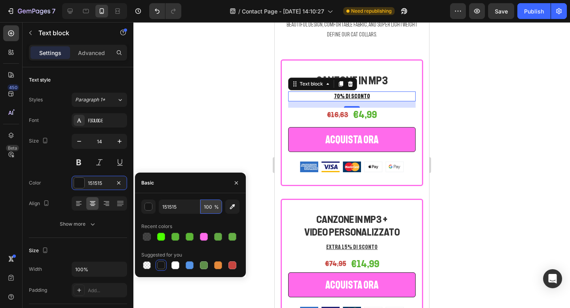
click at [207, 210] on input "100" at bounding box center [211, 206] width 22 height 14
type input "80"
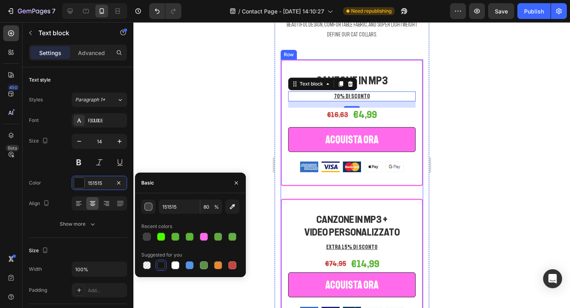
click at [480, 192] on div at bounding box center [351, 165] width 436 height 286
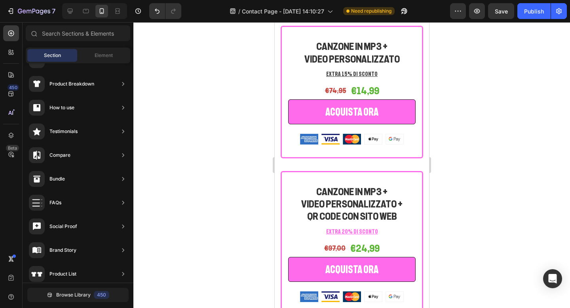
scroll to position [1811, 0]
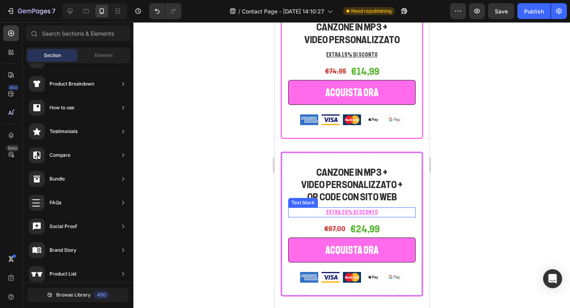
click at [353, 214] on u "EXTRA 20% DI SCONTO" at bounding box center [352, 212] width 52 height 6
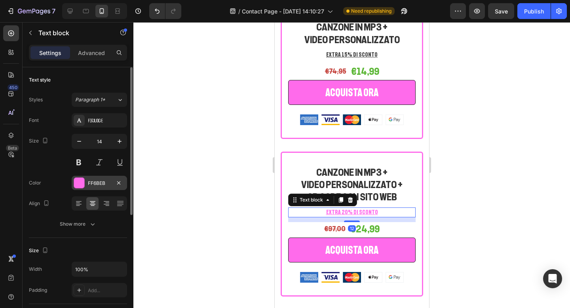
click at [75, 182] on div at bounding box center [79, 183] width 10 height 10
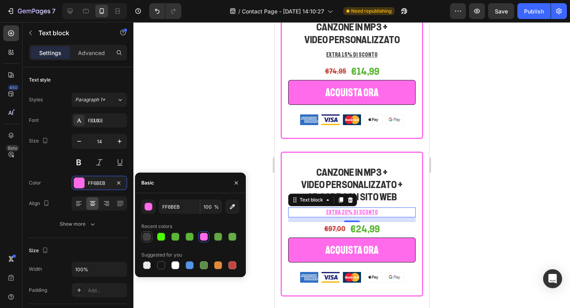
click at [147, 239] on div at bounding box center [147, 237] width 8 height 8
type input "151515"
type input "80"
click at [464, 187] on div at bounding box center [351, 165] width 436 height 286
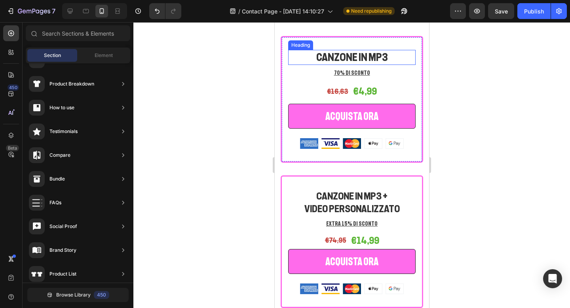
scroll to position [1661, 0]
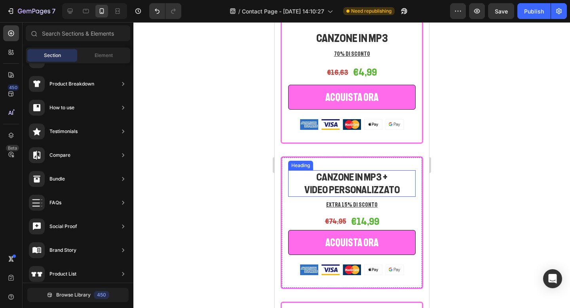
click at [356, 188] on p "CANZONE IN MP3 + VIDEO PERSONALIZZATO" at bounding box center [351, 183] width 126 height 25
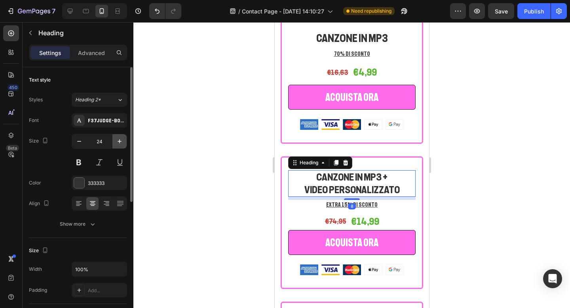
click at [120, 142] on icon "button" at bounding box center [120, 141] width 8 height 8
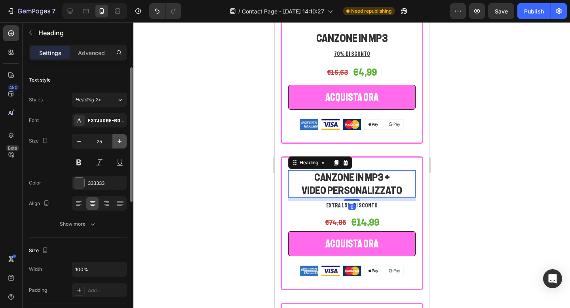
type input "26"
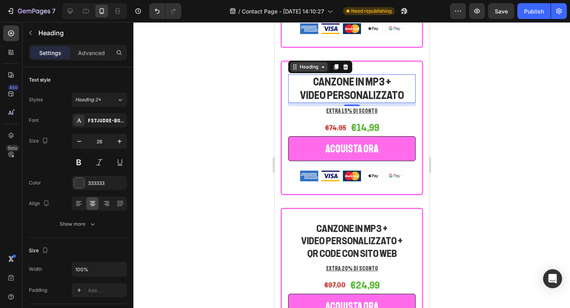
scroll to position [1797, 0]
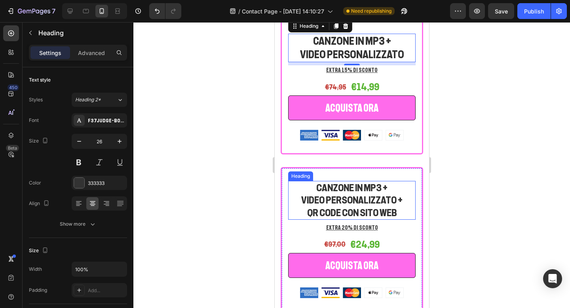
click at [319, 192] on h2 "CANZONE IN MP3 + VIDEO PERSONALIZZATO + QR CODE CON SITO WEB" at bounding box center [351, 200] width 127 height 39
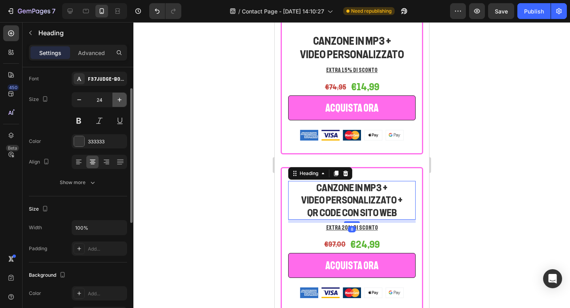
click at [120, 99] on icon "button" at bounding box center [120, 100] width 8 height 8
click at [121, 99] on icon "button" at bounding box center [120, 100] width 8 height 8
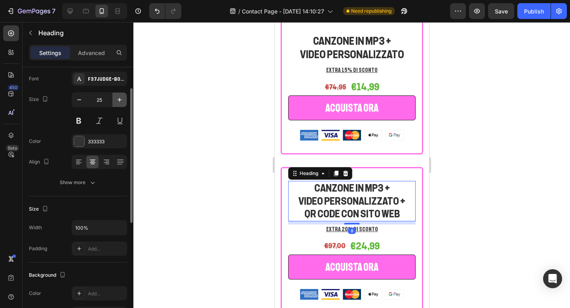
type input "26"
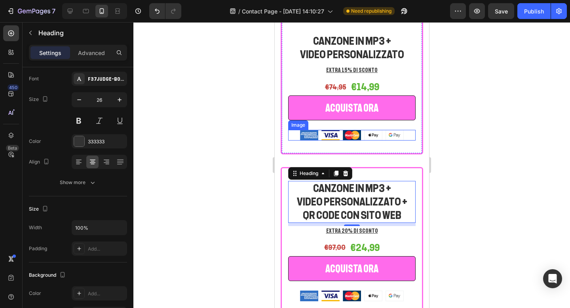
click at [447, 135] on div at bounding box center [351, 165] width 436 height 286
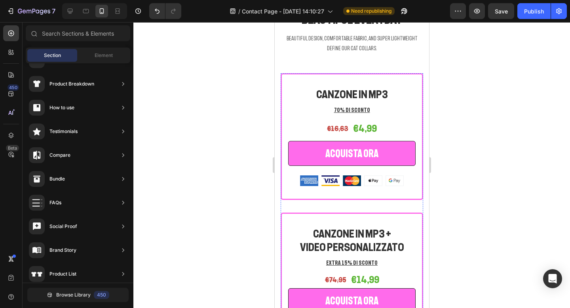
scroll to position [1608, 0]
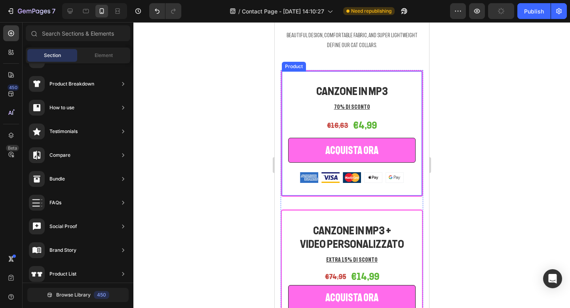
click at [370, 195] on div "CANZONE IN MP3 Heading 70% DI SCONTO Text block €16,63 (P) Price (P) Price €4,9…" at bounding box center [351, 133] width 142 height 127
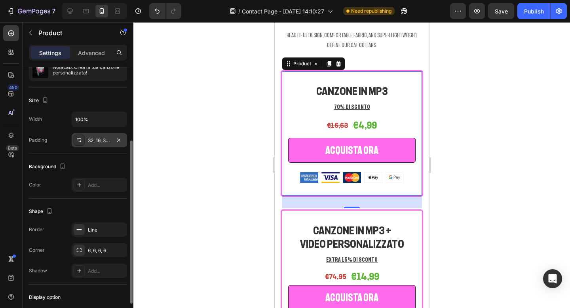
scroll to position [99, 0]
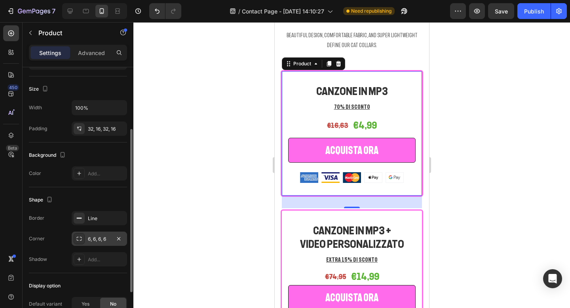
click at [98, 239] on div "6, 6, 6, 6" at bounding box center [99, 238] width 23 height 7
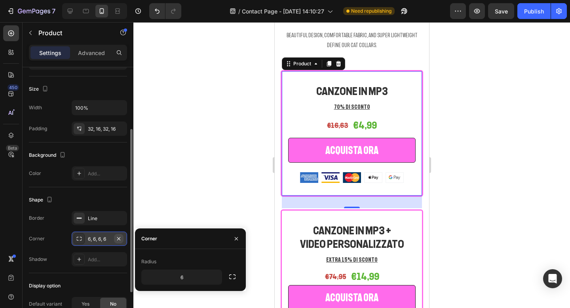
click at [119, 237] on icon "button" at bounding box center [118, 238] width 3 height 3
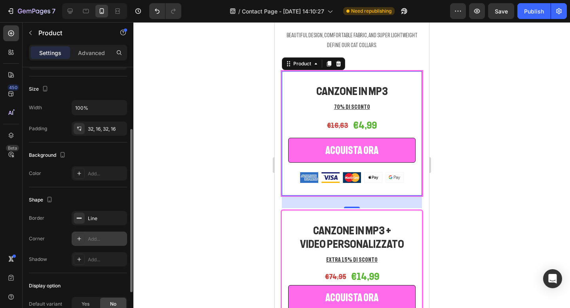
click at [110, 237] on div "Add..." at bounding box center [106, 238] width 37 height 7
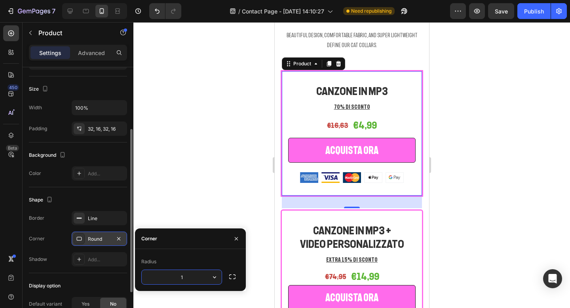
type input "15"
click at [189, 160] on div at bounding box center [351, 165] width 436 height 286
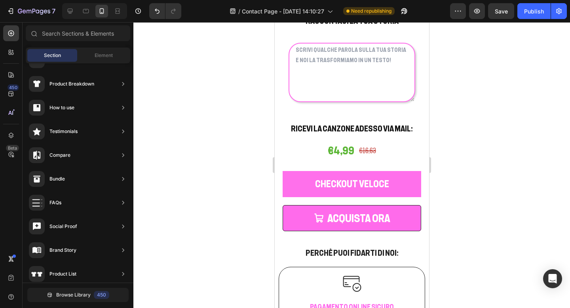
scroll to position [1017, 0]
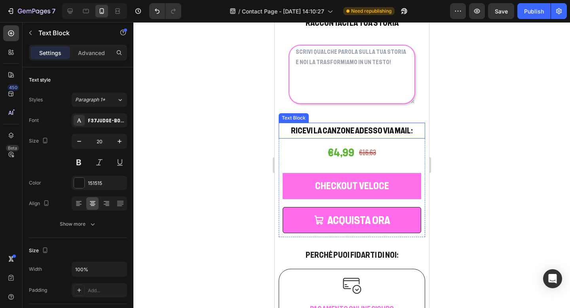
click at [416, 130] on p "RICEVI LA CANZONE ADESSO VIA MAIL:" at bounding box center [351, 130] width 145 height 14
click at [341, 112] on icon at bounding box center [340, 115] width 6 height 6
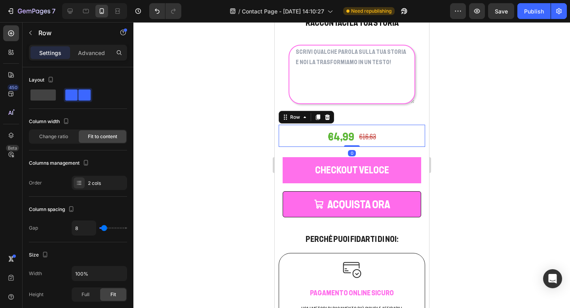
click at [302, 137] on div "€4,99 Product Price Product Price €16,63 Product Price Product Price Row 0" at bounding box center [351, 136] width 146 height 22
click at [328, 118] on icon at bounding box center [326, 117] width 5 height 6
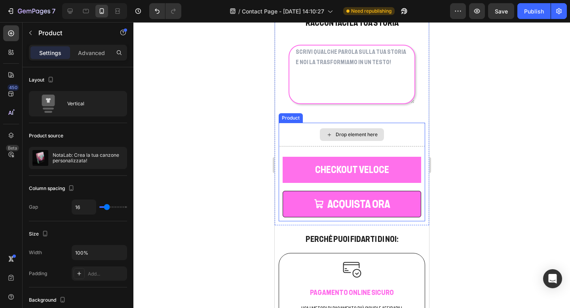
click at [402, 137] on div "Drop element here" at bounding box center [351, 135] width 146 height 24
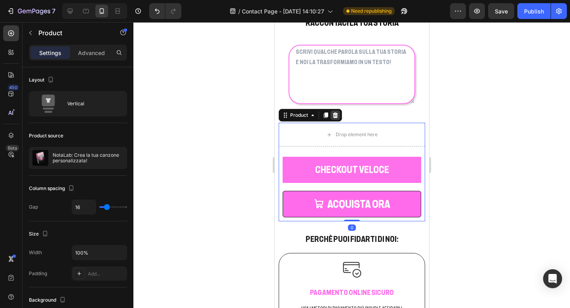
click at [334, 117] on icon at bounding box center [334, 115] width 5 height 6
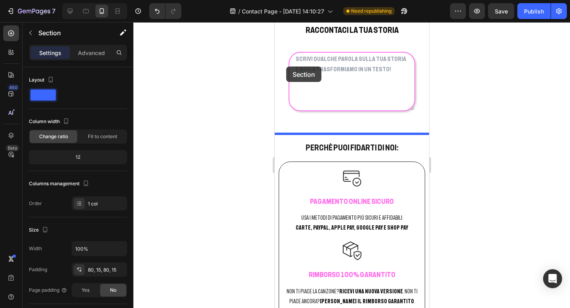
scroll to position [1009, 0]
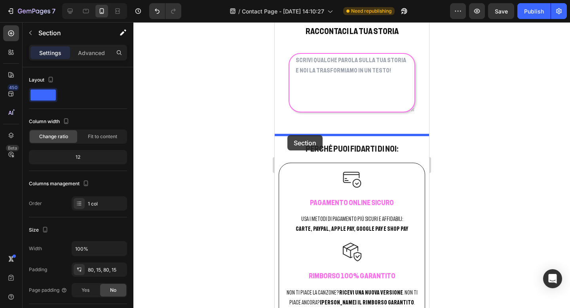
drag, startPoint x: 279, startPoint y: 157, endPoint x: 286, endPoint y: 134, distance: 24.5
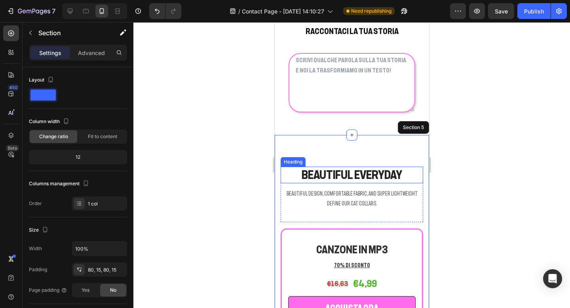
click at [356, 176] on p "Beautiful Everyday" at bounding box center [351, 174] width 141 height 15
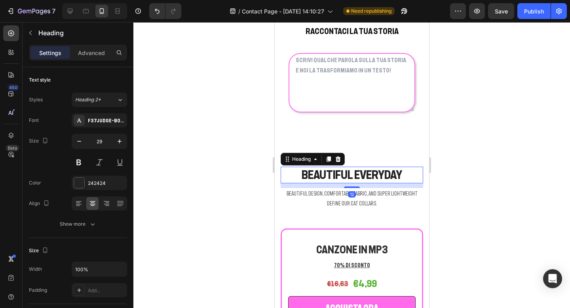
click at [356, 176] on p "Beautiful Everyday" at bounding box center [351, 174] width 141 height 15
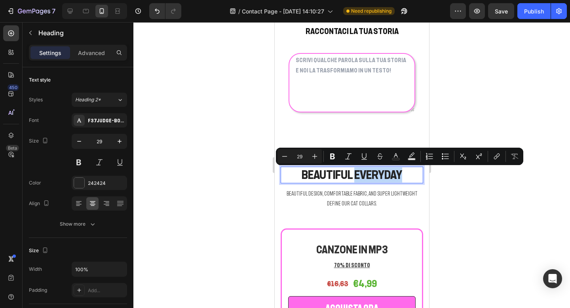
click at [413, 176] on p "Beautiful Everyday" at bounding box center [351, 174] width 141 height 15
drag, startPoint x: 413, startPoint y: 176, endPoint x: 301, endPoint y: 173, distance: 111.2
click at [301, 173] on p "Beautiful Everyday" at bounding box center [351, 174] width 141 height 15
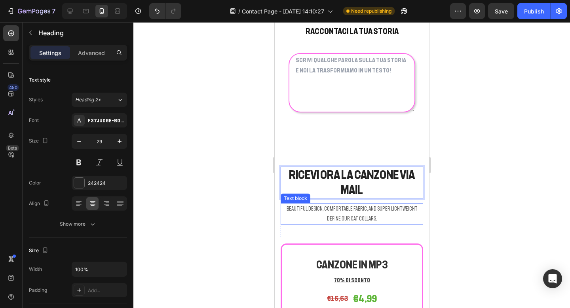
click at [332, 211] on p "Beautiful design, comfortable fabric, and super lightweight define our cat coll…" at bounding box center [351, 214] width 141 height 20
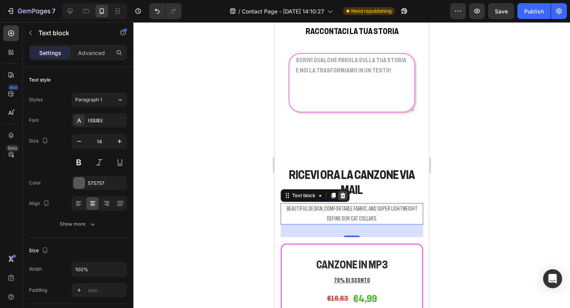
click at [344, 193] on icon at bounding box center [342, 196] width 5 height 6
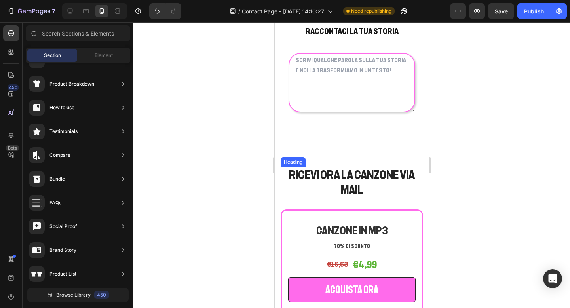
click at [364, 191] on p "RICEVI ORA LA CANZONE VIA MAIL" at bounding box center [351, 182] width 141 height 30
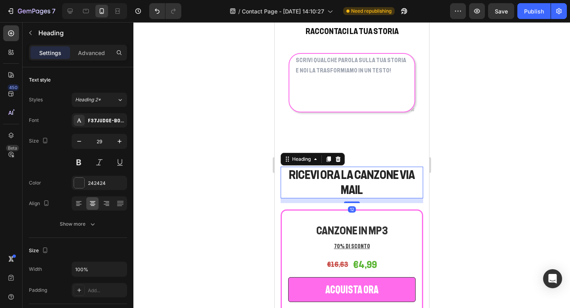
click at [488, 139] on div at bounding box center [351, 165] width 436 height 286
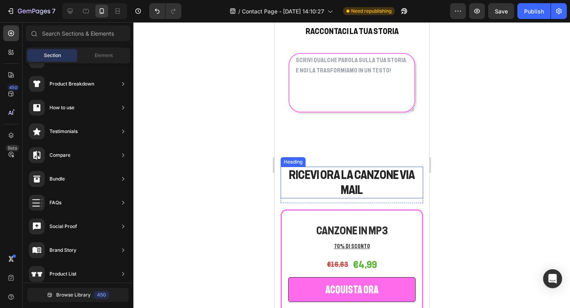
click at [388, 184] on p "RICEVI ORA LA CANZONE VIA MAIL" at bounding box center [351, 182] width 141 height 30
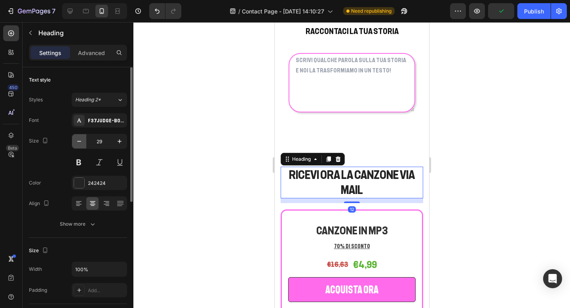
click at [78, 143] on icon "button" at bounding box center [79, 141] width 8 height 8
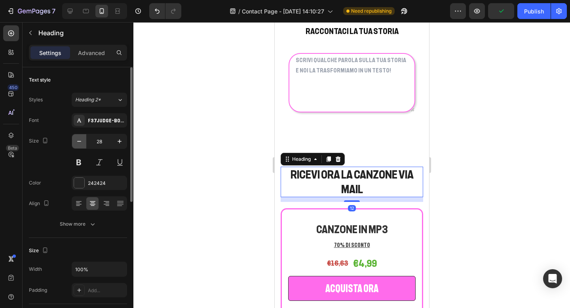
click at [78, 143] on icon "button" at bounding box center [79, 141] width 8 height 8
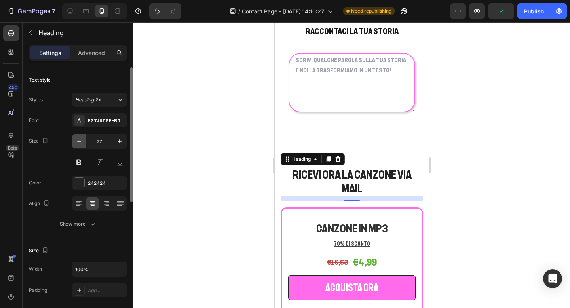
click at [78, 142] on icon "button" at bounding box center [79, 141] width 8 height 8
type input "26"
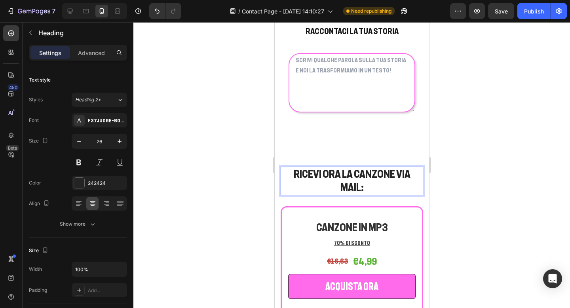
click at [480, 150] on div at bounding box center [351, 165] width 436 height 286
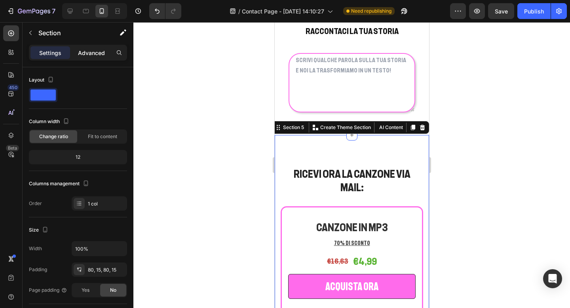
click at [94, 50] on p "Advanced" at bounding box center [91, 53] width 27 height 8
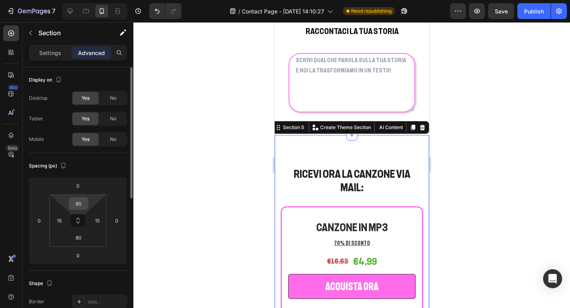
click at [79, 205] on input "80" at bounding box center [78, 203] width 16 height 12
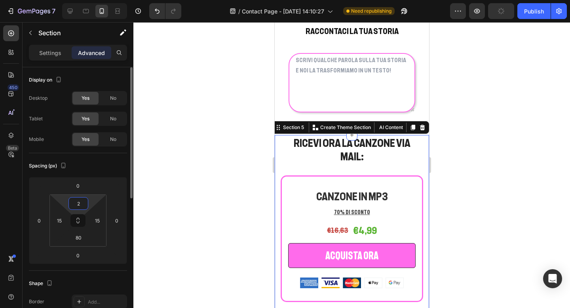
type input "20"
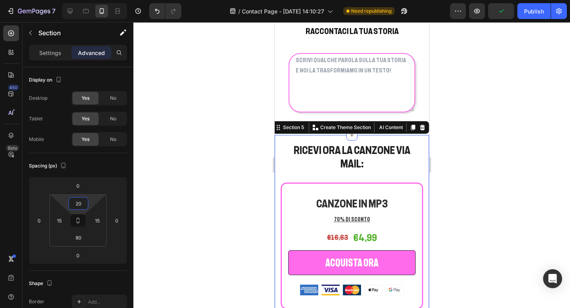
click at [477, 151] on div at bounding box center [351, 165] width 436 height 286
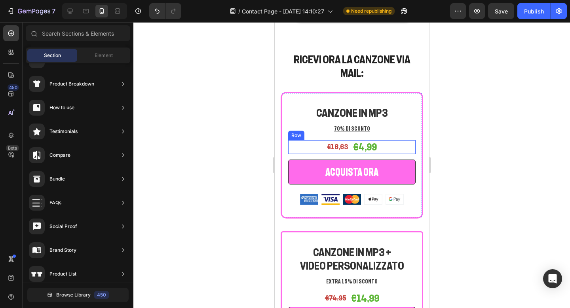
scroll to position [1100, 0]
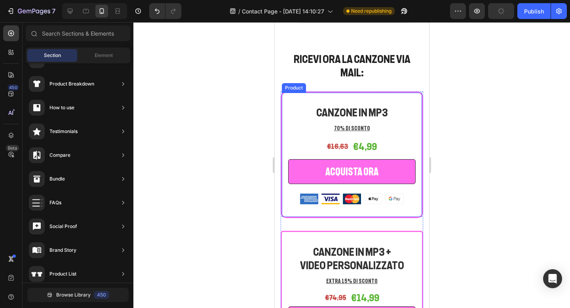
click at [284, 201] on div "CANZONE IN MP3 Heading 70% DI SCONTO Text block €16,63 (P) Price (P) Price €4,9…" at bounding box center [351, 154] width 142 height 127
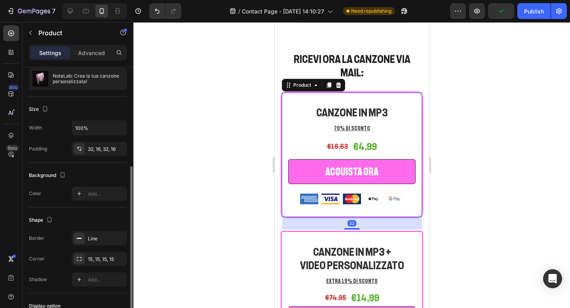
scroll to position [153, 0]
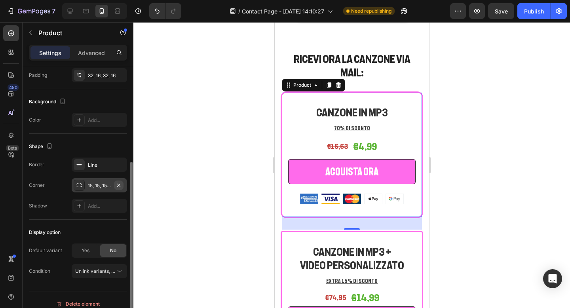
click at [118, 184] on icon "button" at bounding box center [119, 185] width 6 height 6
click at [108, 183] on div "Add..." at bounding box center [106, 185] width 37 height 7
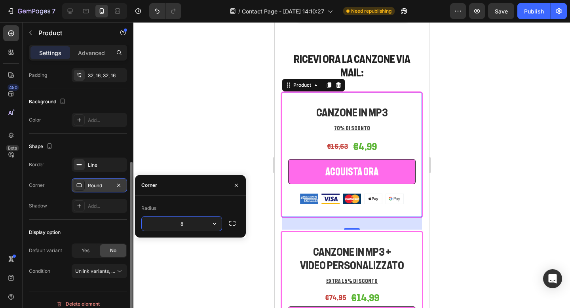
type input "6"
click at [250, 77] on div at bounding box center [351, 165] width 436 height 286
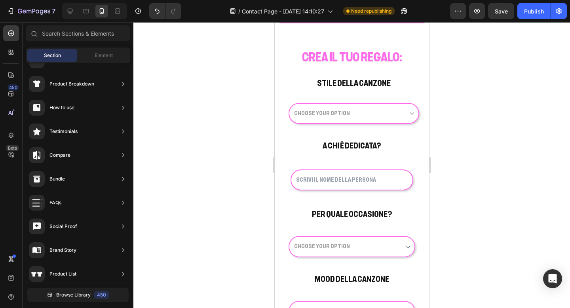
scroll to position [606, 0]
click at [482, 17] on button "button" at bounding box center [477, 11] width 16 height 16
